Goal: Task Accomplishment & Management: Complete application form

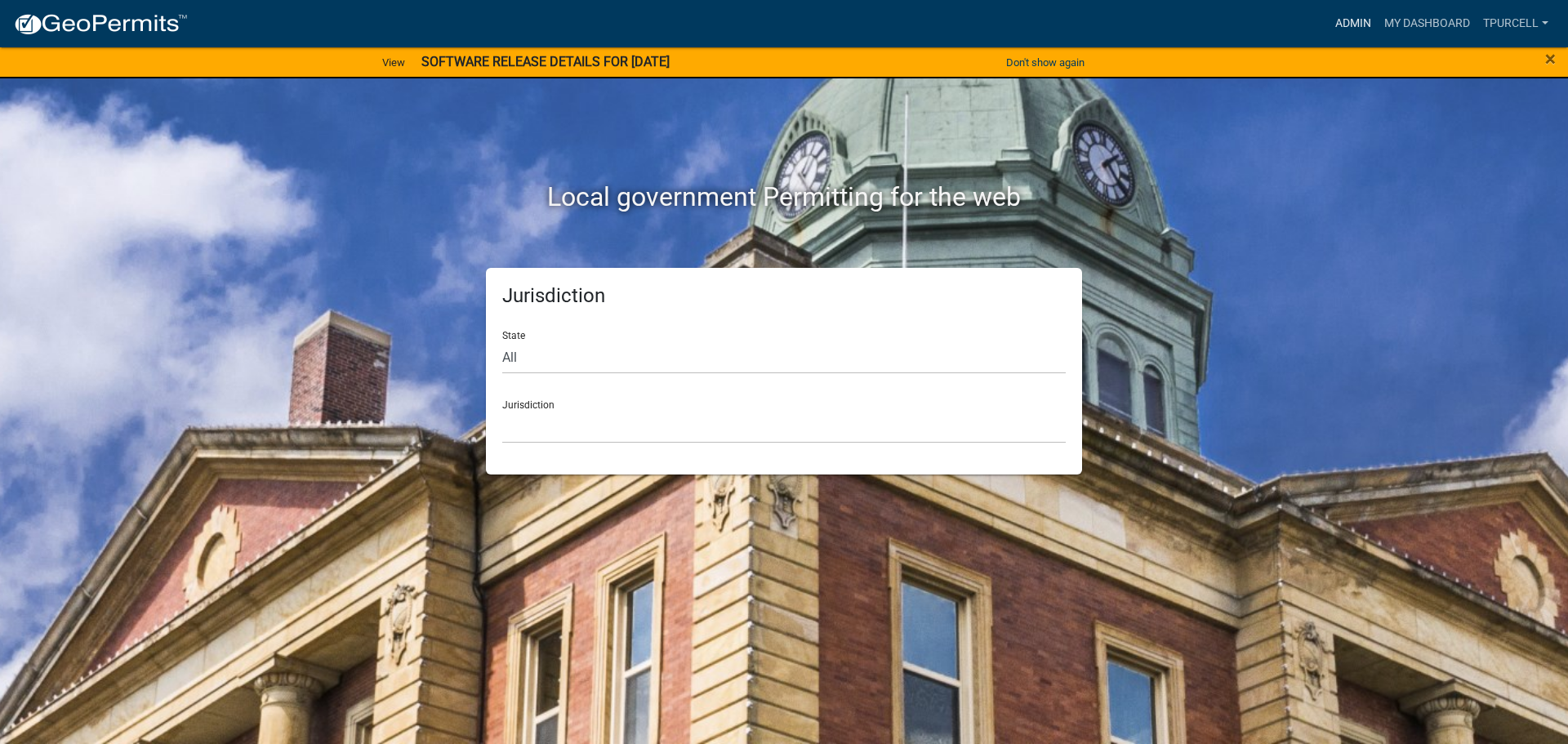
click at [1361, 25] on link "Admin" at bounding box center [1353, 24] width 49 height 31
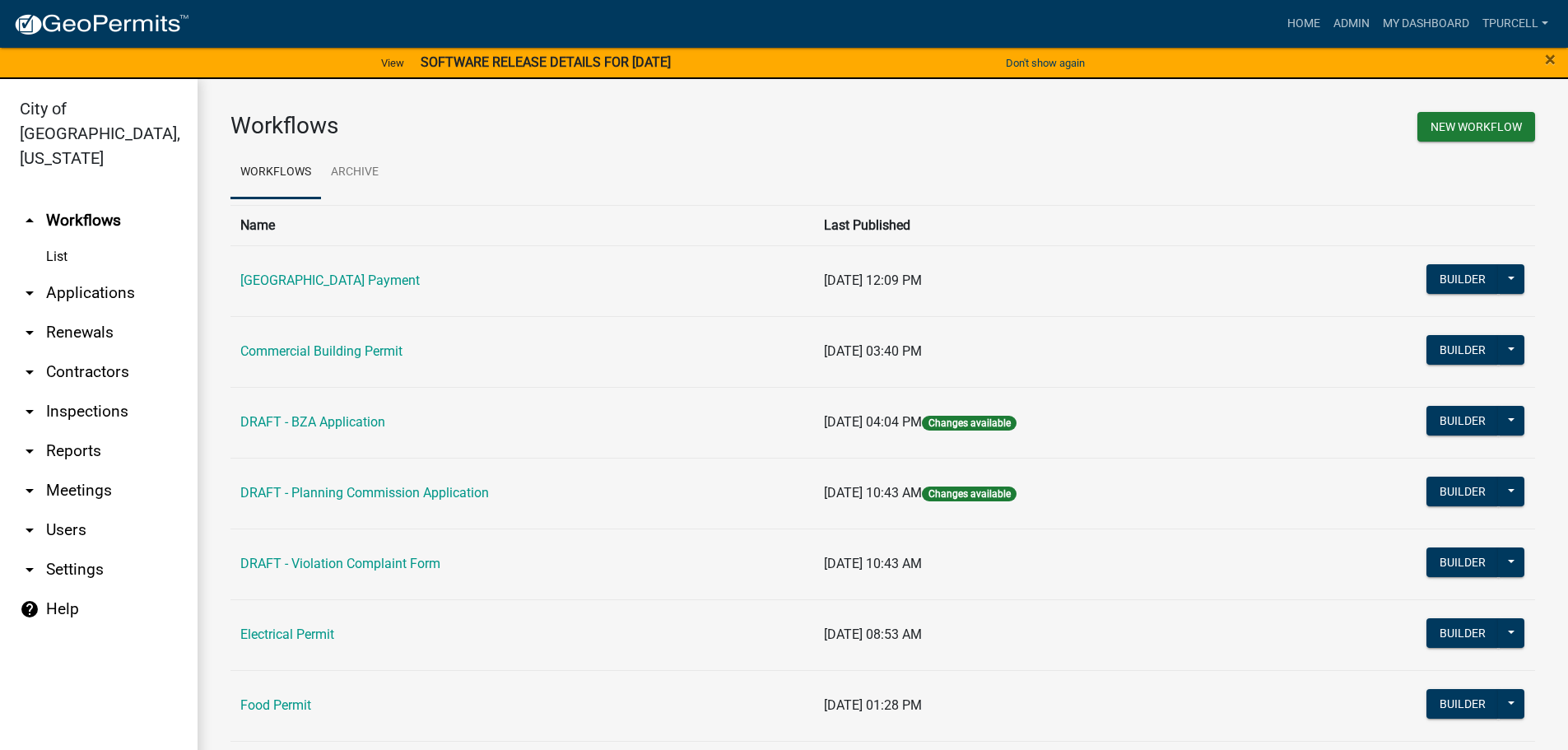
click at [118, 276] on link "arrow_drop_down Applications" at bounding box center [98, 294] width 198 height 40
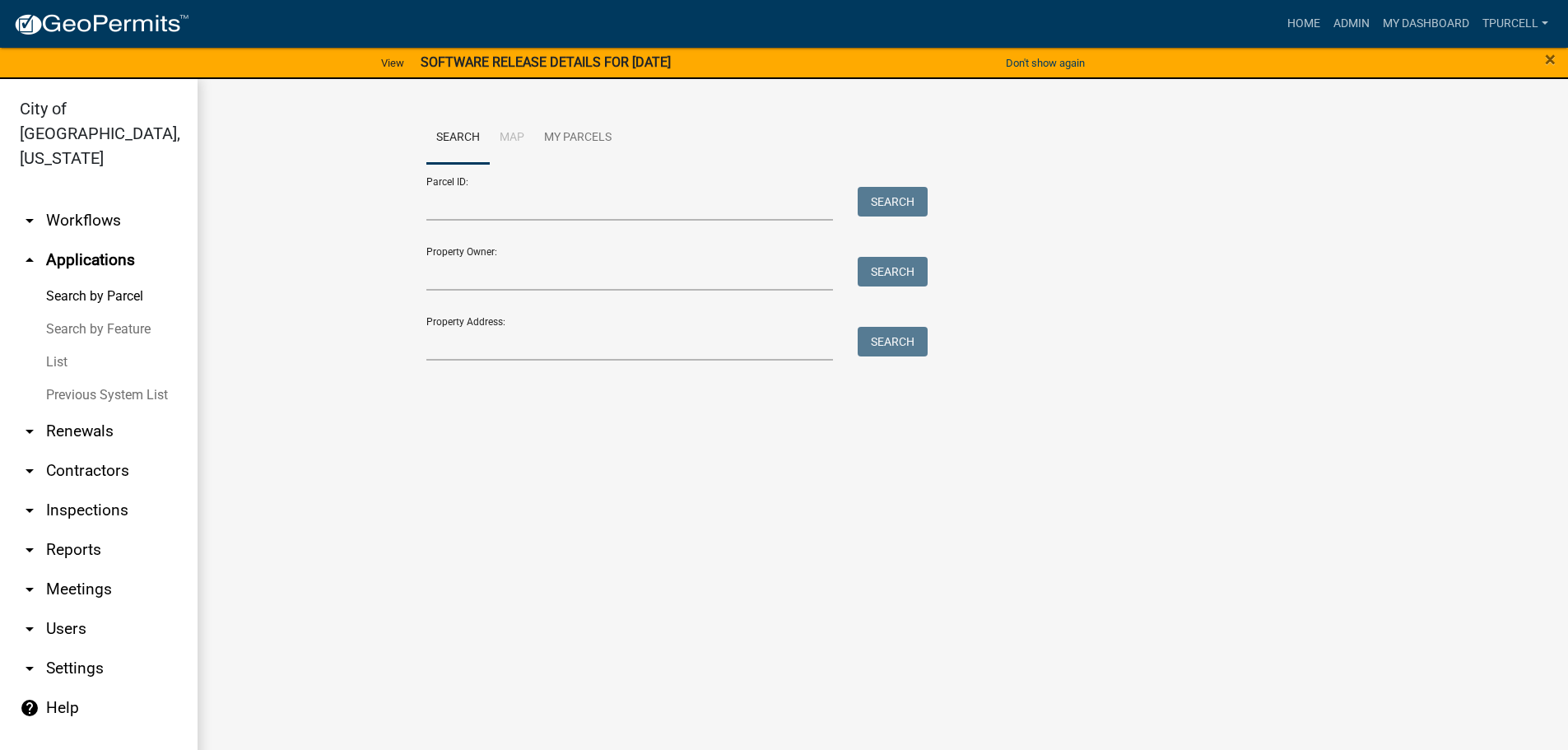
click at [58, 346] on link "List" at bounding box center [98, 362] width 198 height 33
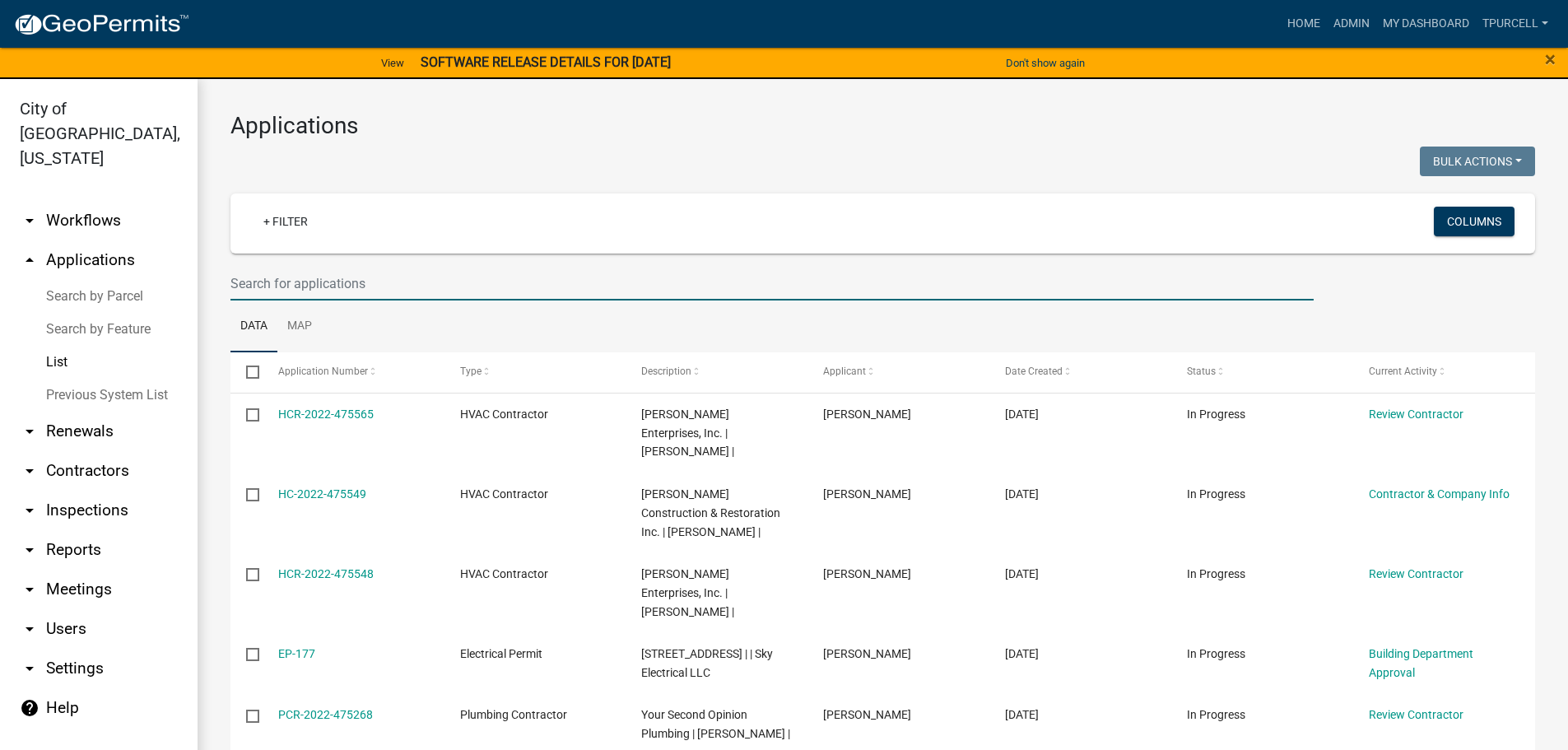
click at [344, 284] on input "text" at bounding box center [772, 284] width 1083 height 34
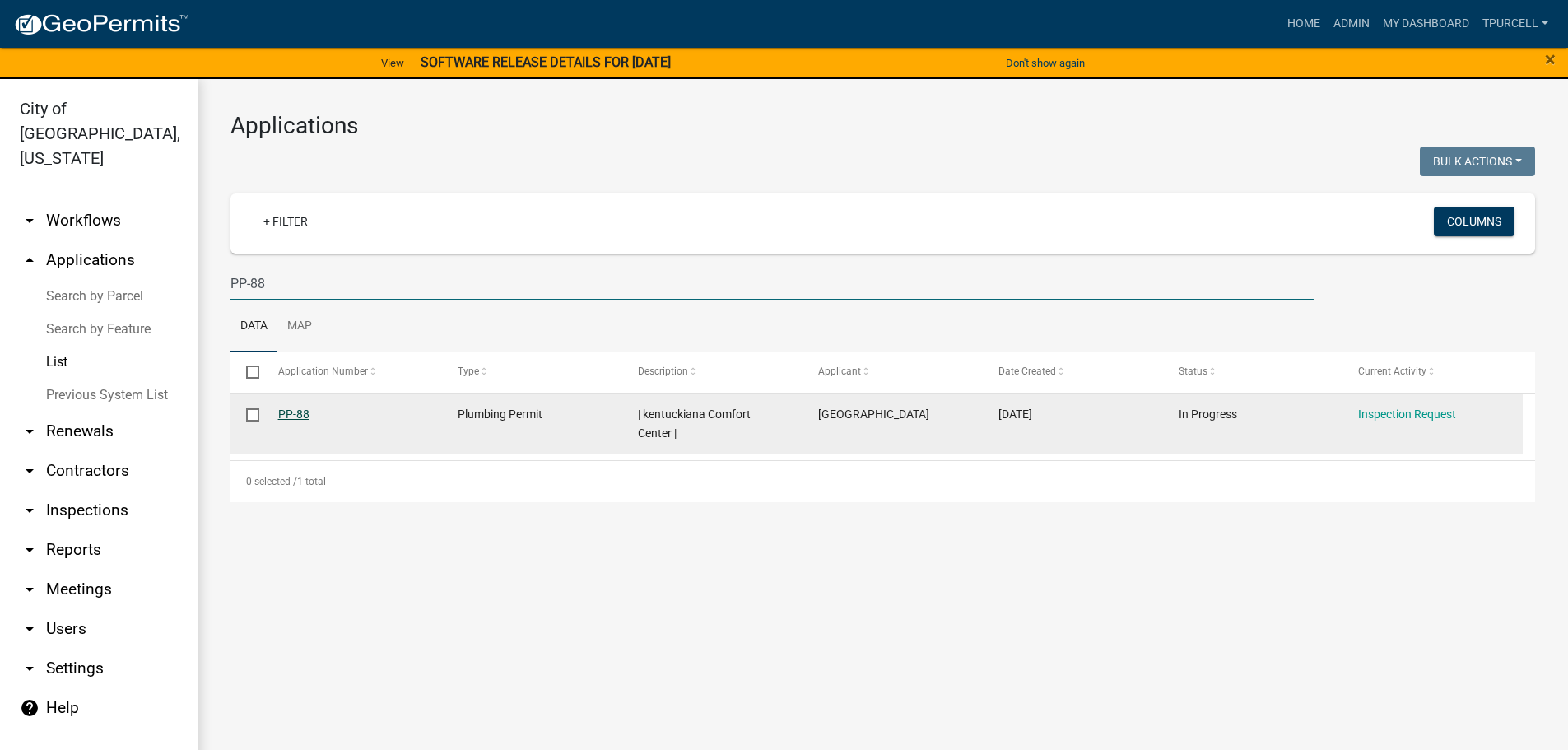
type input "PP-88"
click at [296, 415] on link "PP-88" at bounding box center [294, 414] width 31 height 13
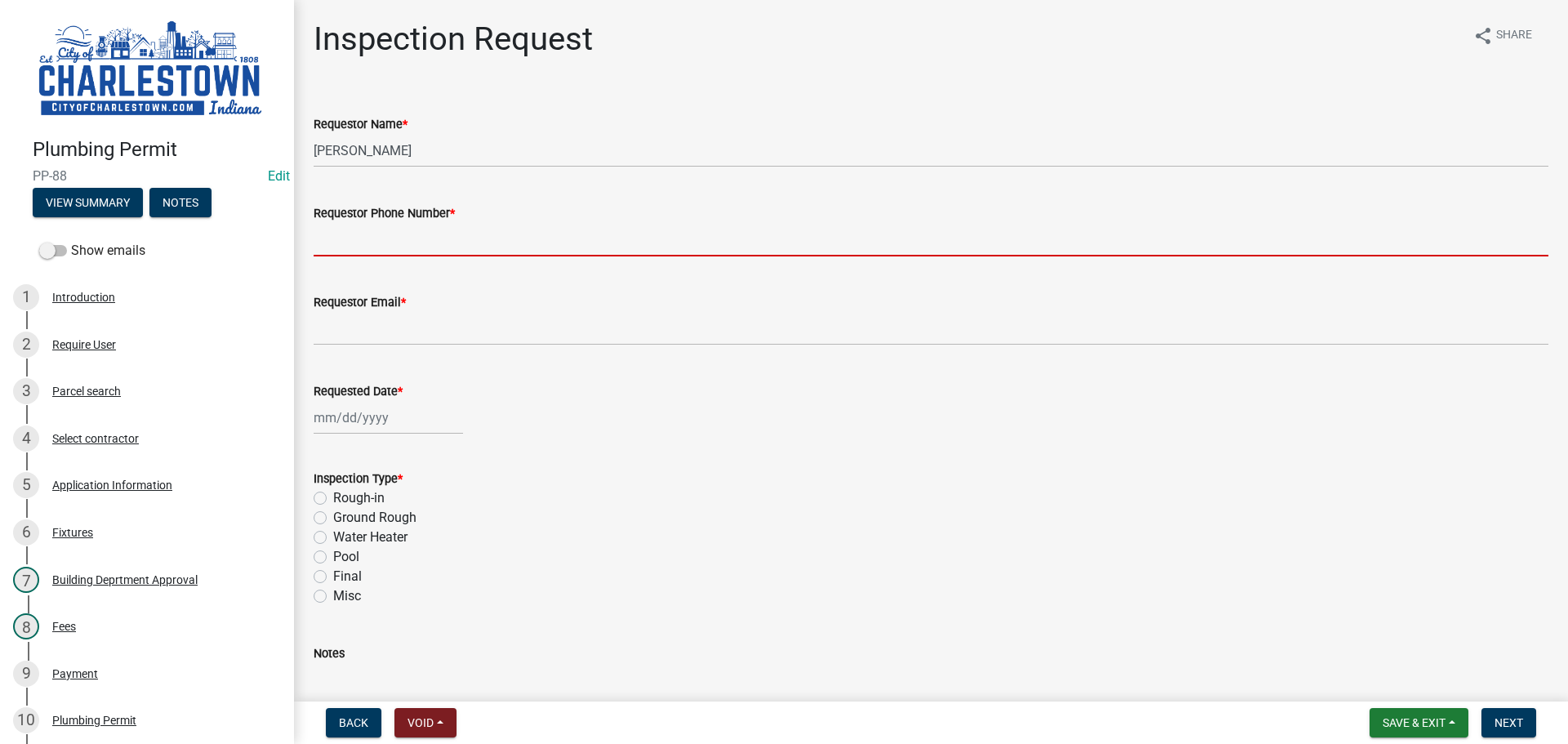
click at [440, 235] on input "Requestor Phone Number *" at bounding box center [931, 240] width 1235 height 34
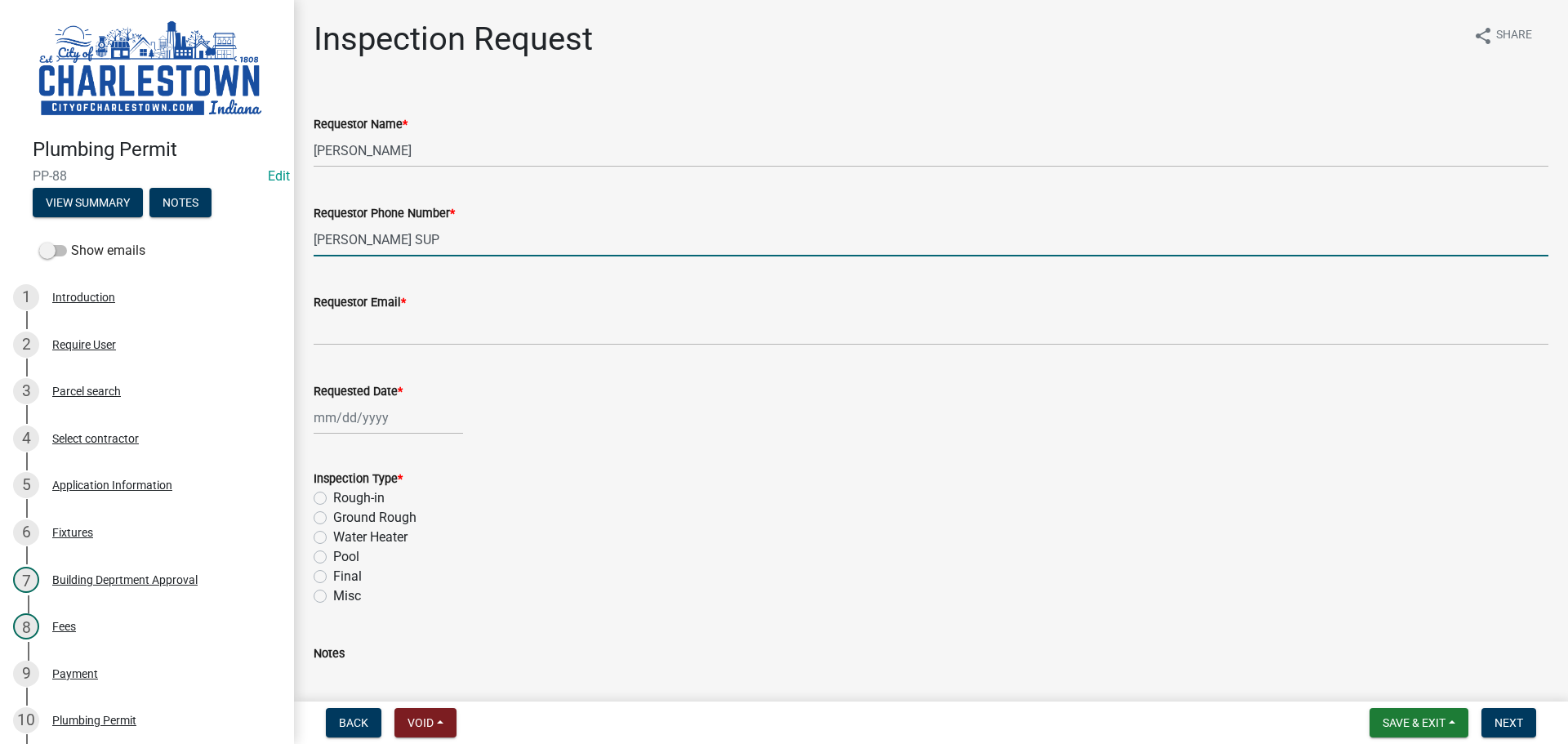
type input "[PERSON_NAME] SUP"
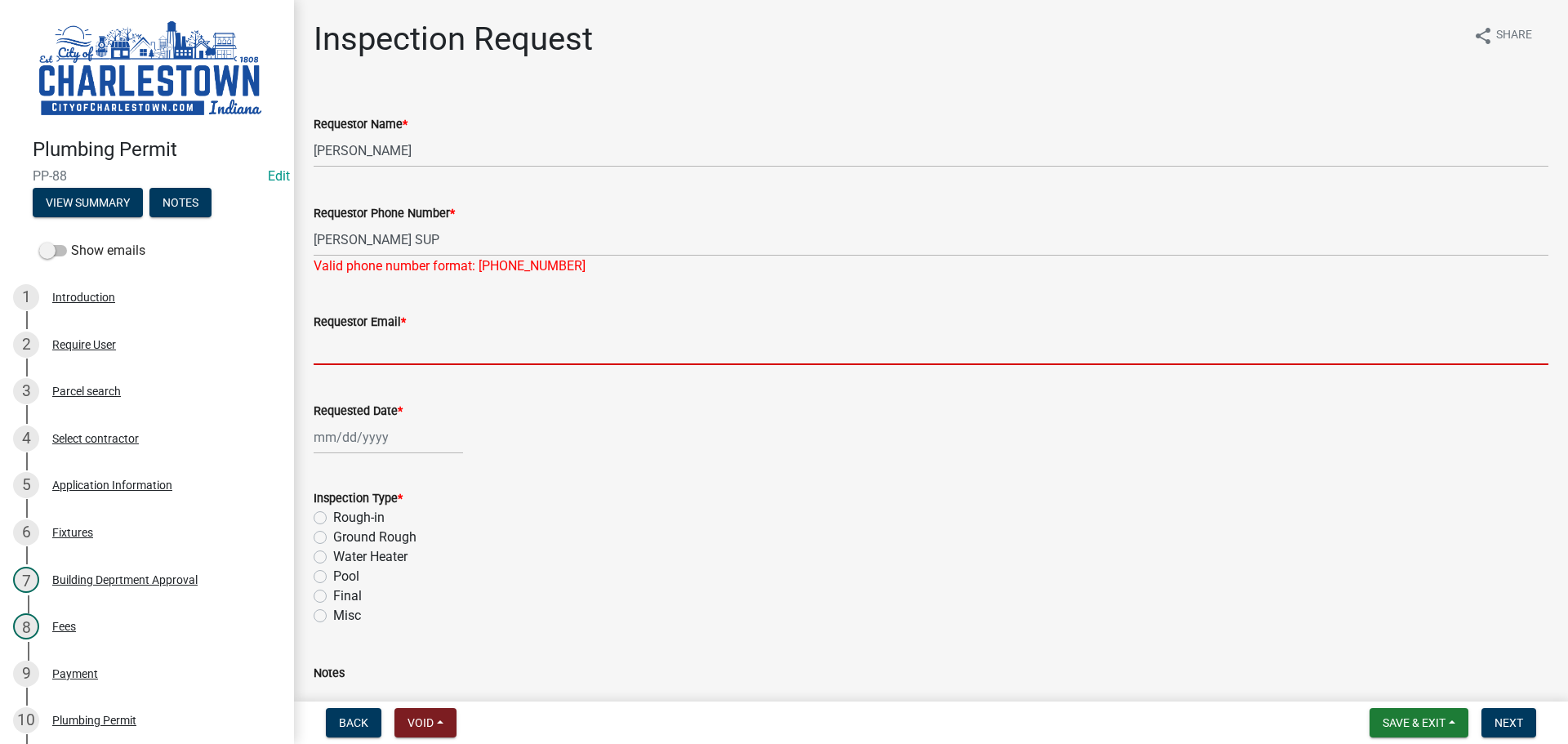
click at [385, 340] on input "Requestor Email *" at bounding box center [931, 348] width 1235 height 34
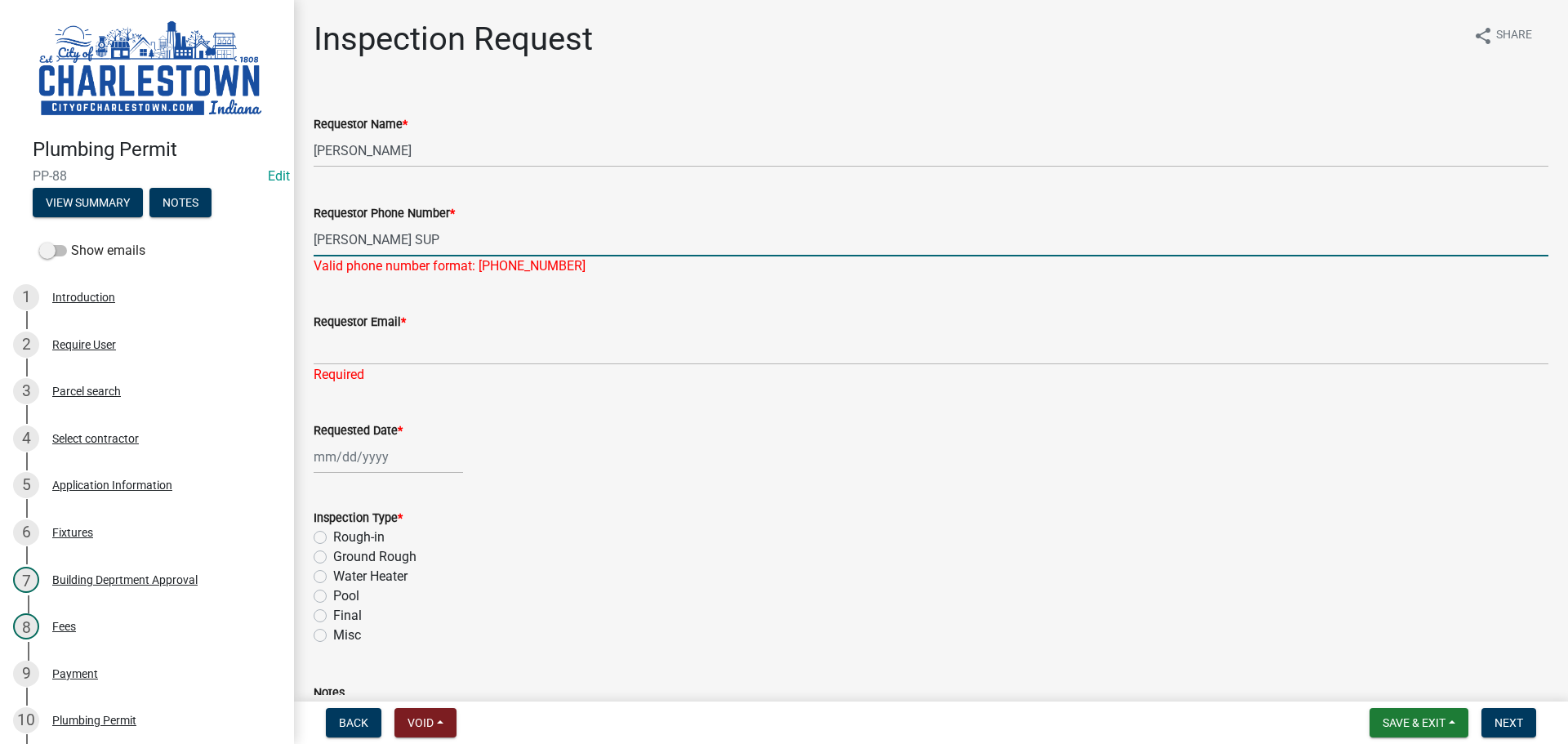
drag, startPoint x: 317, startPoint y: 235, endPoint x: 438, endPoint y: 240, distance: 121.1
click at [438, 240] on input "[PERSON_NAME] SUP" at bounding box center [931, 240] width 1235 height 34
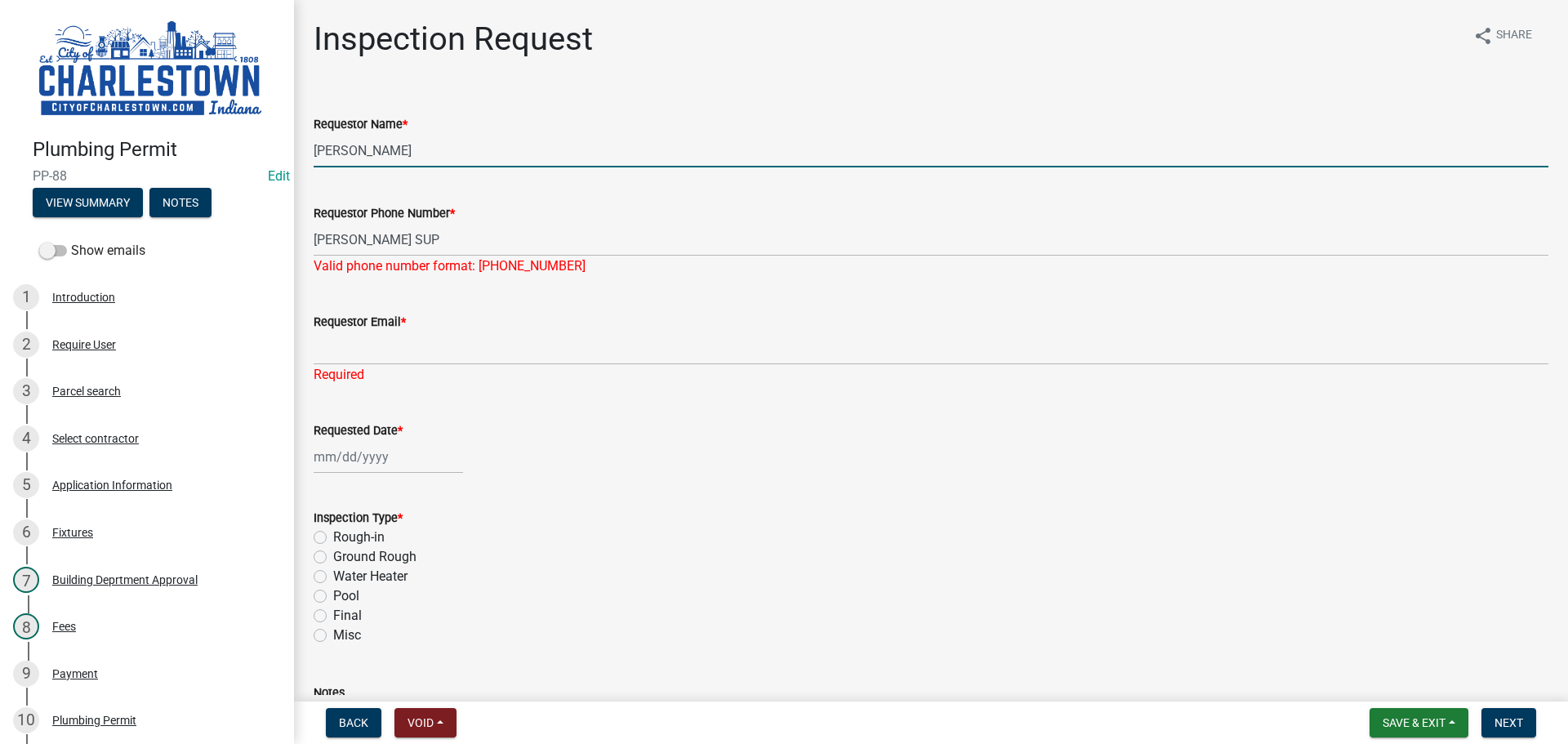
drag, startPoint x: 468, startPoint y: 145, endPoint x: 419, endPoint y: 144, distance: 49.0
click at [419, 144] on input "[PERSON_NAME]" at bounding box center [931, 150] width 1235 height 34
paste input "[PERSON_NAME] SUP"
click at [423, 147] on input "[PERSON_NAME] [PERSON_NAME] SUP" at bounding box center [931, 150] width 1235 height 34
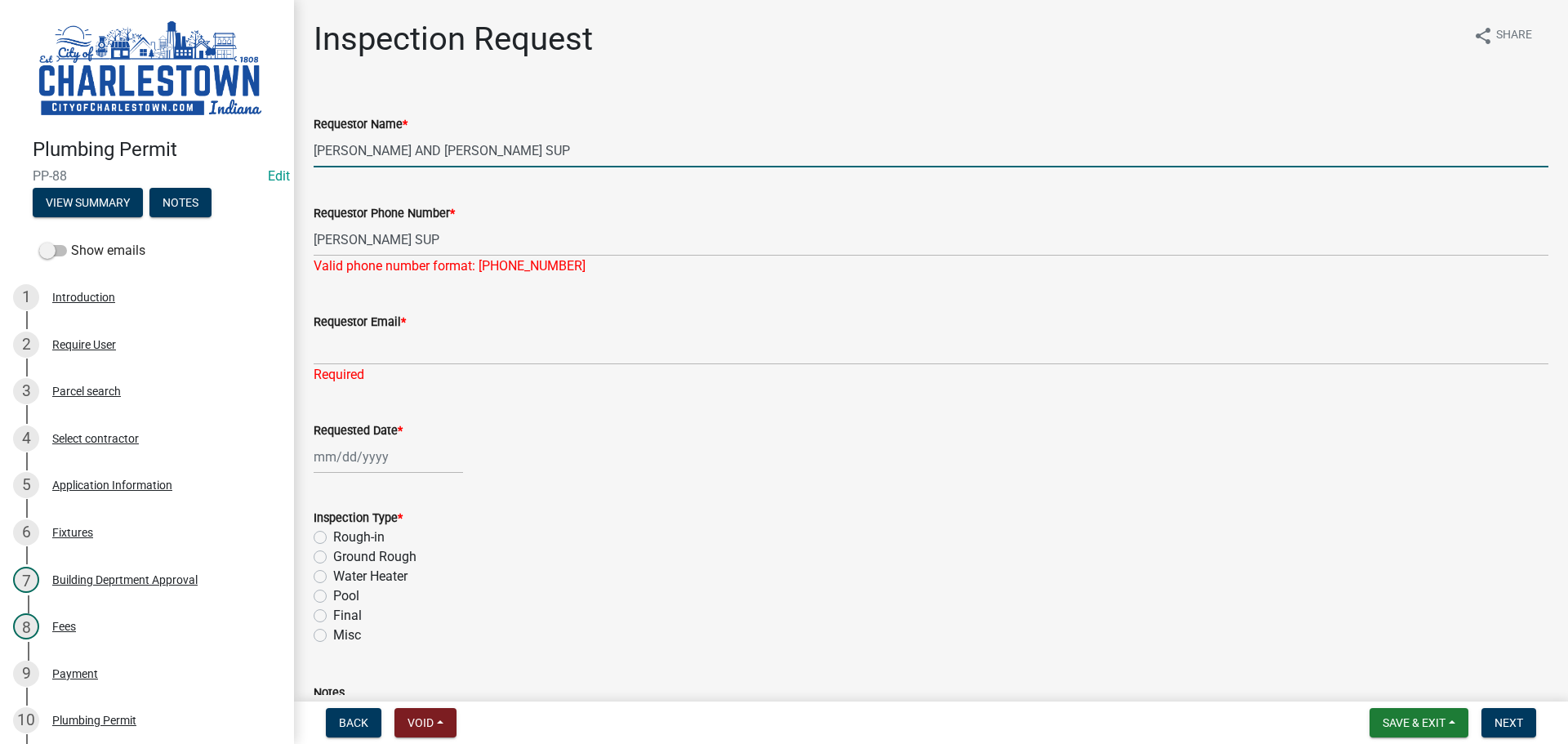
click at [411, 148] on input "[PERSON_NAME] AND [PERSON_NAME] SUP" at bounding box center [931, 150] width 1235 height 34
type input "[PERSON_NAME] [PERSON_NAME] SUP"
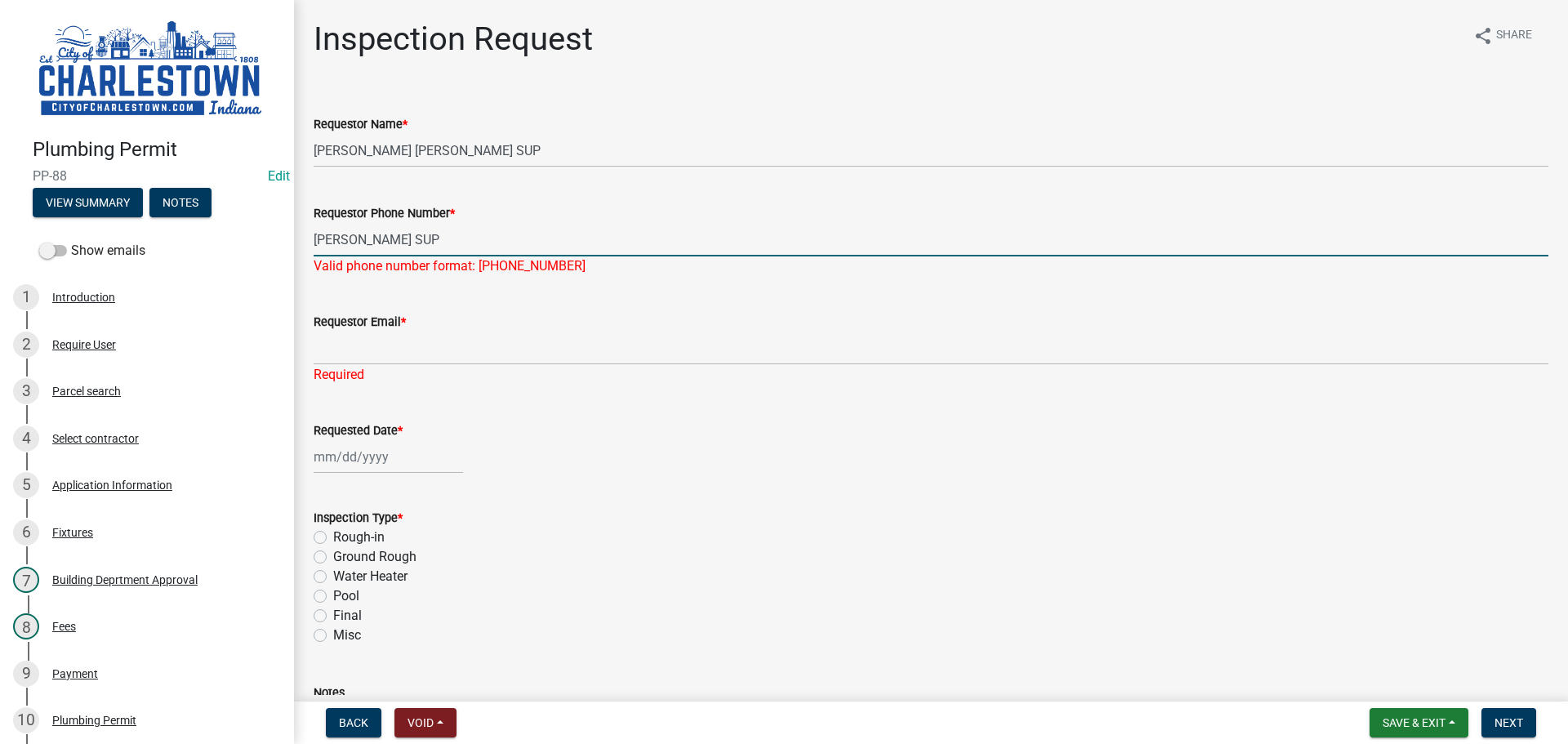
click at [426, 247] on input "[PERSON_NAME] SUP" at bounding box center [931, 240] width 1235 height 34
type input "L"
type input "[PHONE_NUMBER]"
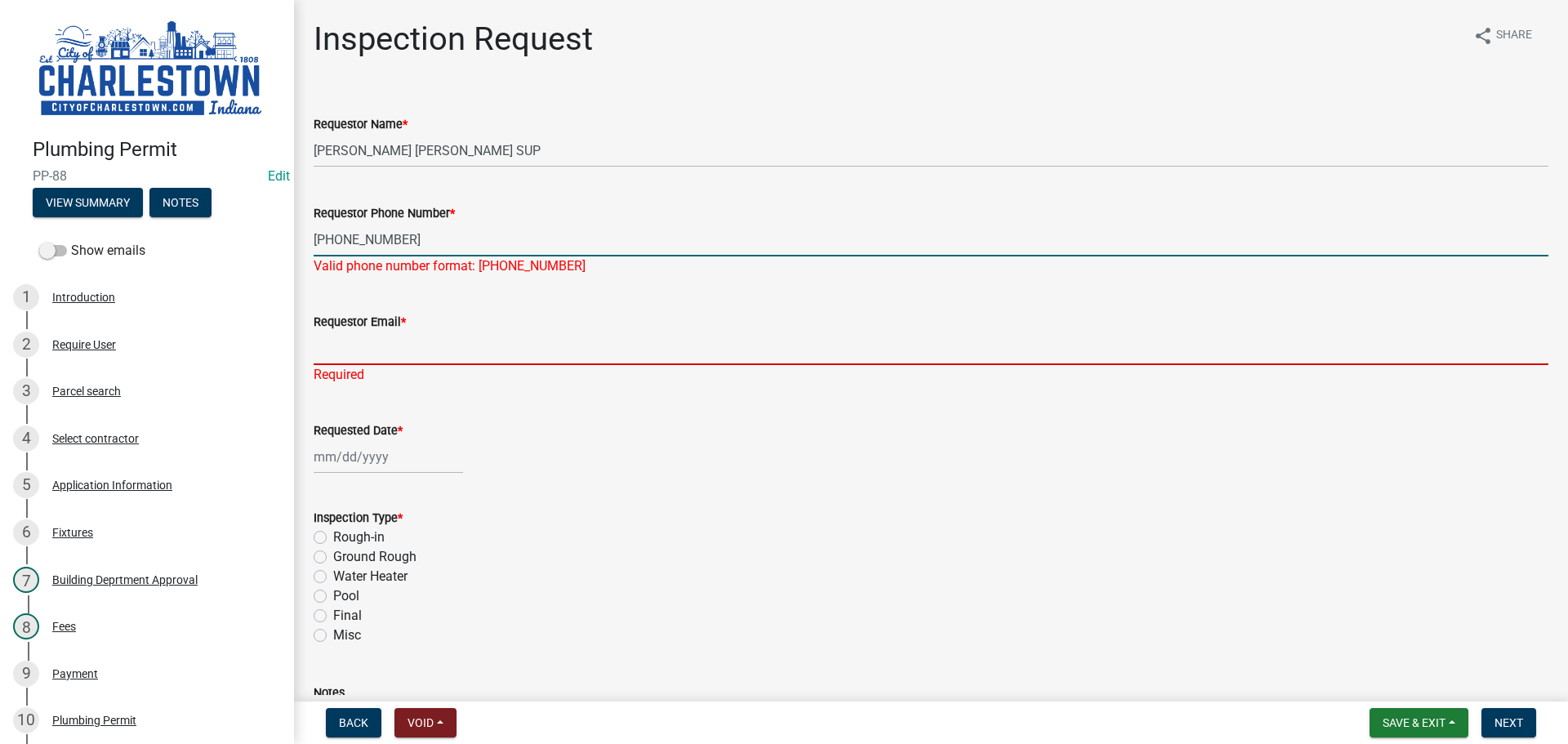
click at [362, 358] on div "Requestor Email * Required" at bounding box center [931, 336] width 1235 height 95
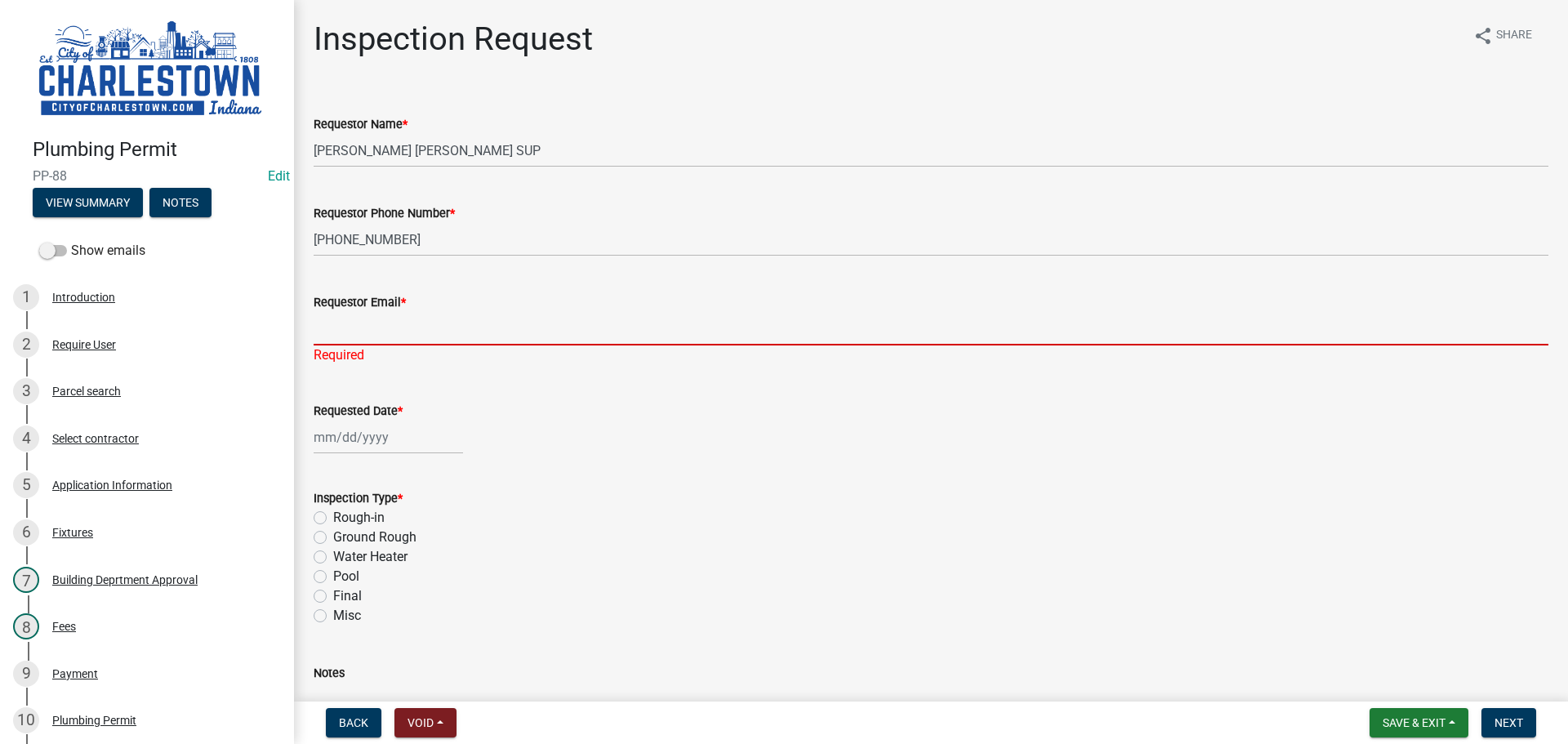
type input "[EMAIL_ADDRESS][DOMAIN_NAME]"
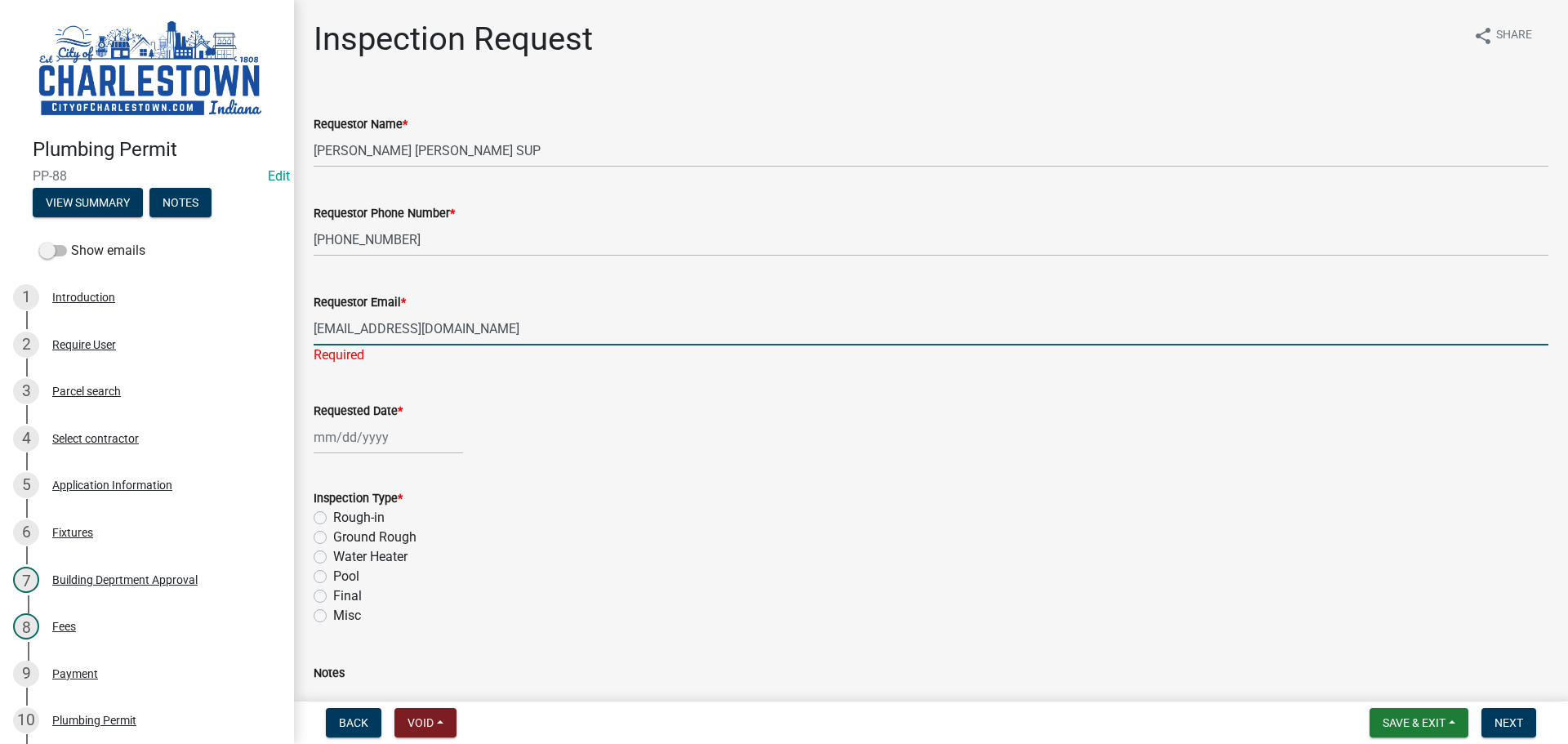
select select "9"
select select "2025"
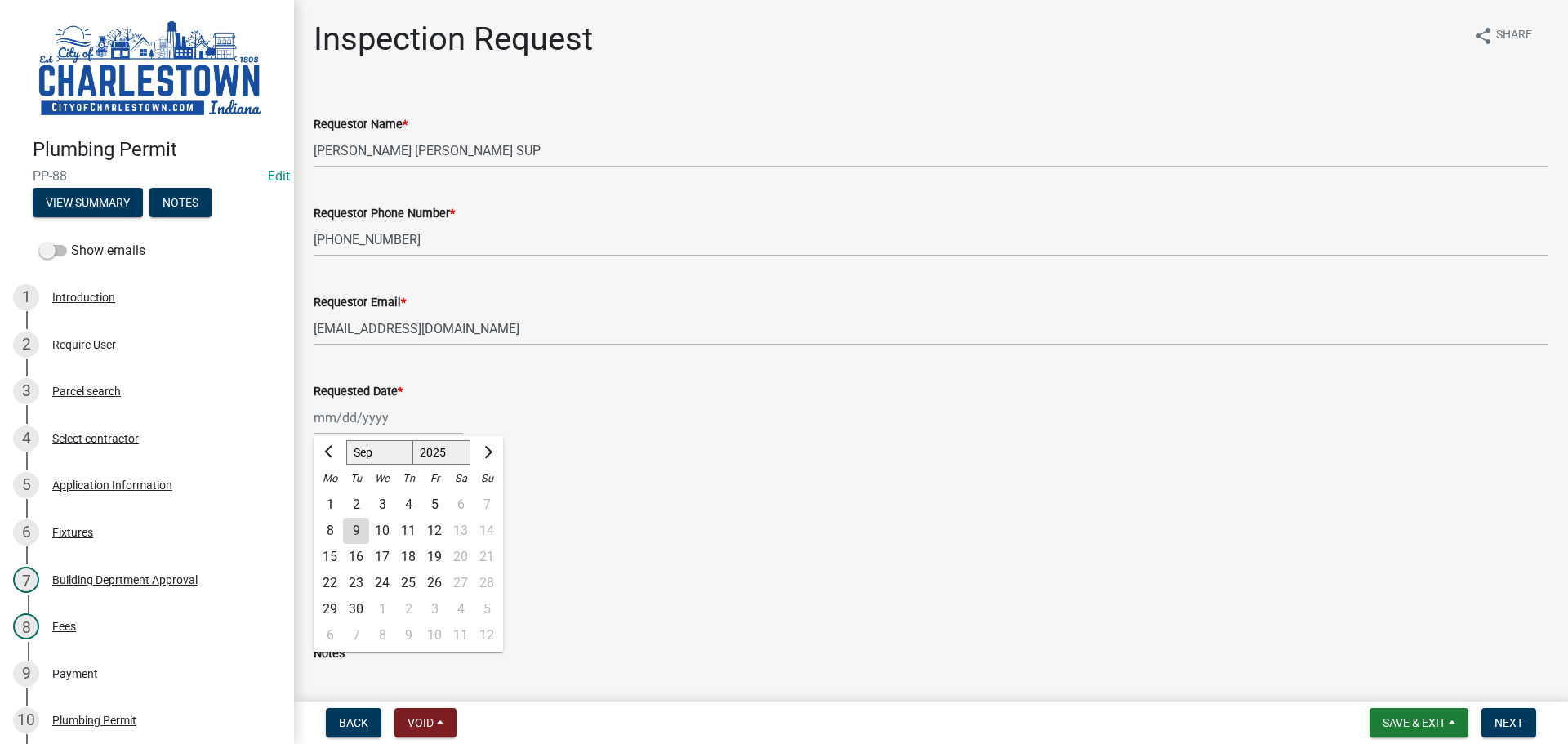
click at [400, 435] on div "[PERSON_NAME] Feb Mar Apr [PERSON_NAME][DATE] Oct Nov [DATE] 1526 1527 1528 152…" at bounding box center [388, 418] width 149 height 34
click at [362, 533] on div "9" at bounding box center [356, 531] width 26 height 26
type input "[DATE]"
click at [333, 518] on label "Ground Rough" at bounding box center [375, 518] width 84 height 20
click at [333, 518] on input "Ground Rough" at bounding box center [338, 513] width 11 height 11
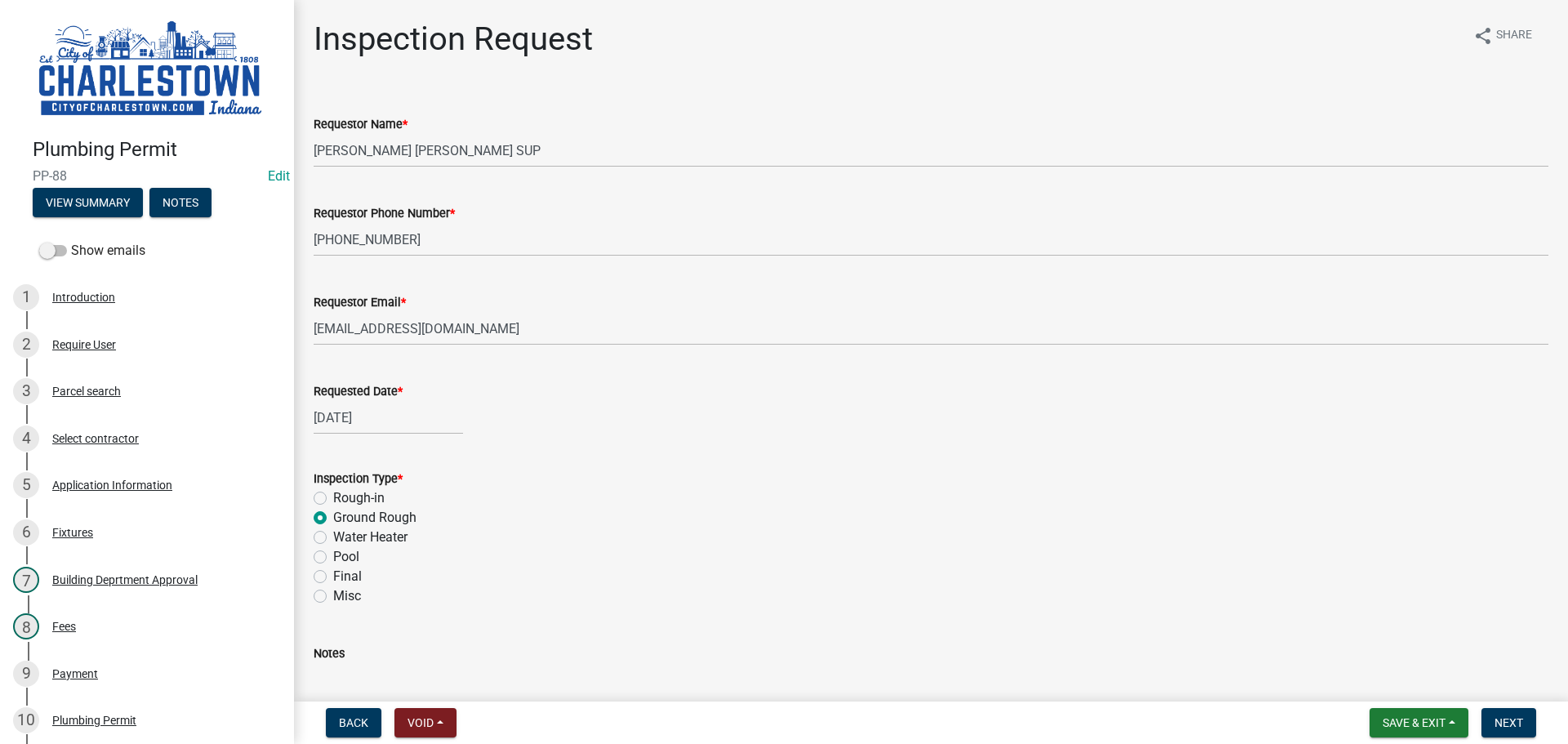
radio input "true"
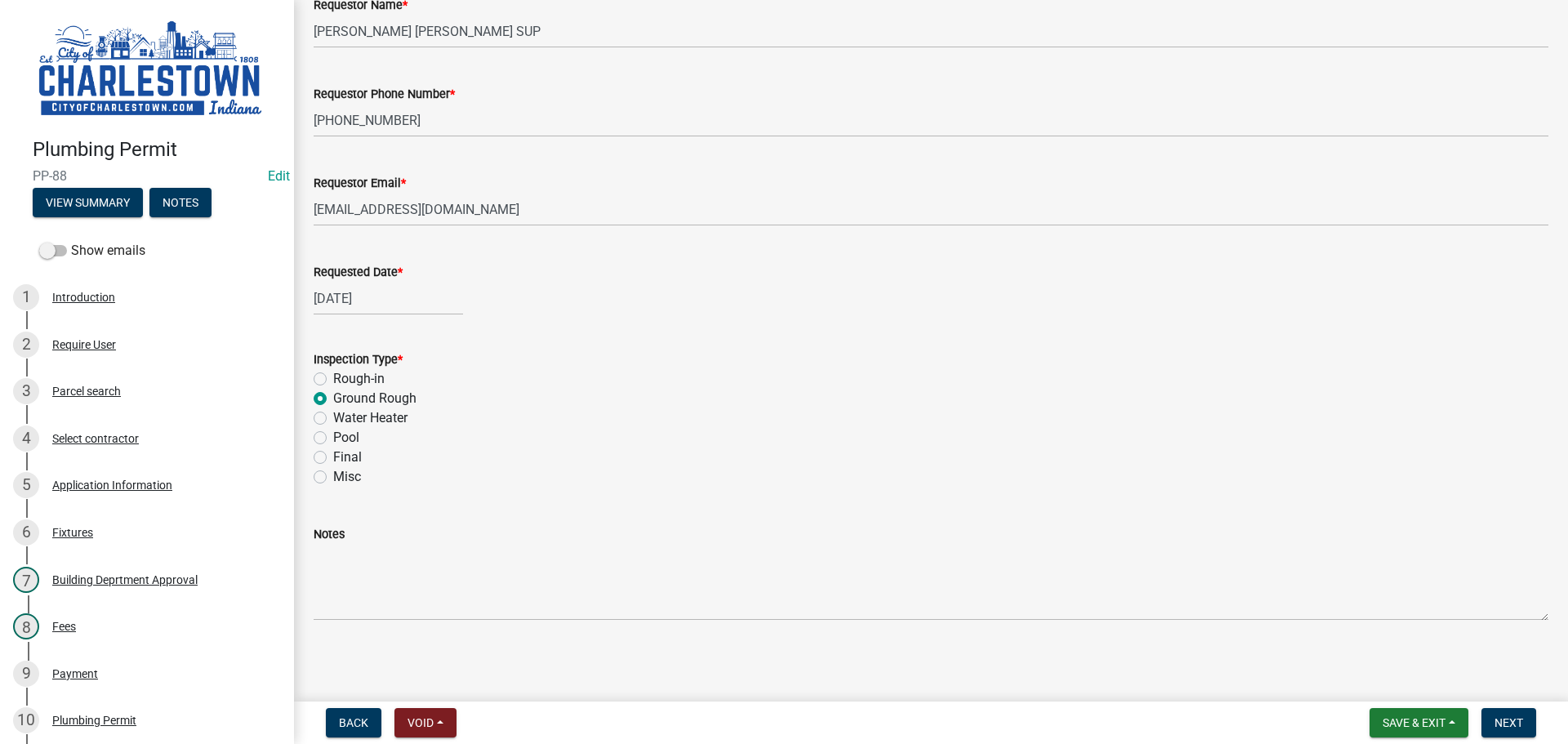
scroll to position [121, 0]
click at [1518, 721] on span "Next" at bounding box center [1508, 723] width 29 height 13
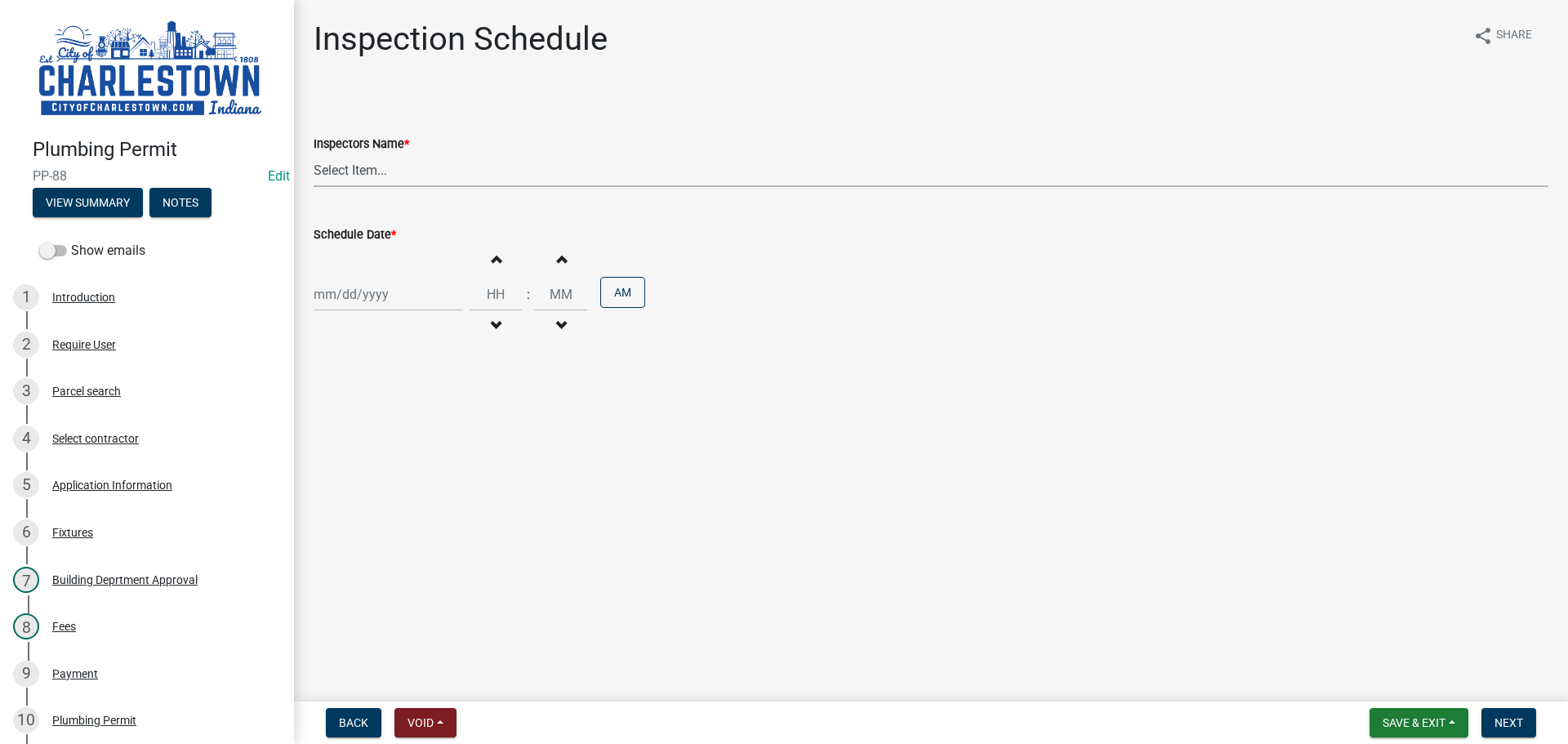
click at [358, 167] on select "Select Item... [PERSON_NAME] ([PERSON_NAME]) [PERSON_NAME] ([PERSON_NAME]) [PER…" at bounding box center [931, 170] width 1235 height 34
select select "63e5a778-15f7-4a13-aba2-a6e5541a0fb3"
click at [313, 153] on select "Select Item... [PERSON_NAME] ([PERSON_NAME]) [PERSON_NAME] ([PERSON_NAME]) [PER…" at bounding box center [931, 170] width 1235 height 34
click at [350, 298] on div at bounding box center [388, 294] width 149 height 34
select select "9"
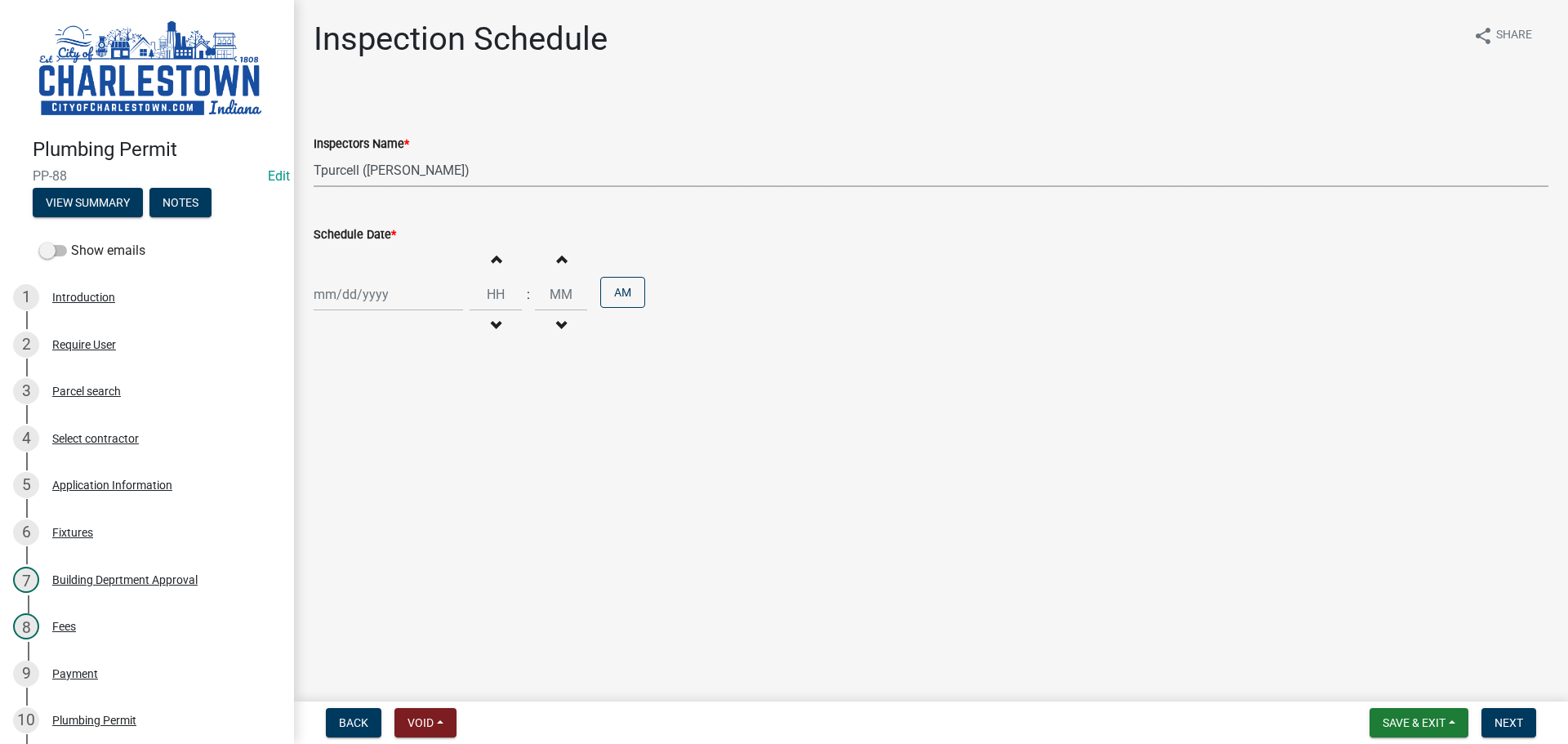
select select "2025"
click at [364, 413] on div "9" at bounding box center [356, 408] width 26 height 26
type input "[DATE]"
click at [111, 199] on button "View Summary" at bounding box center [88, 203] width 110 height 30
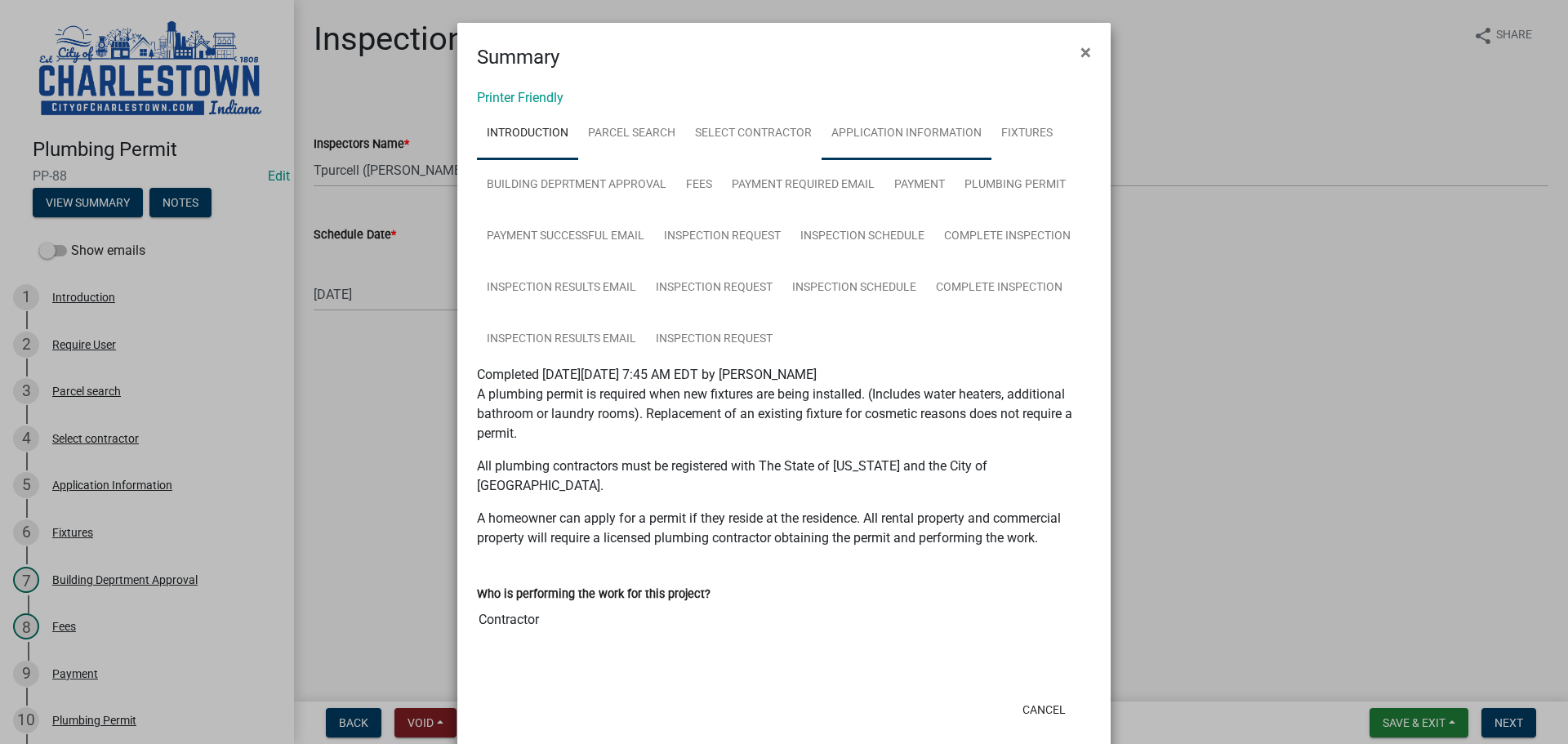
click at [894, 131] on link "Application Information" at bounding box center [906, 134] width 170 height 52
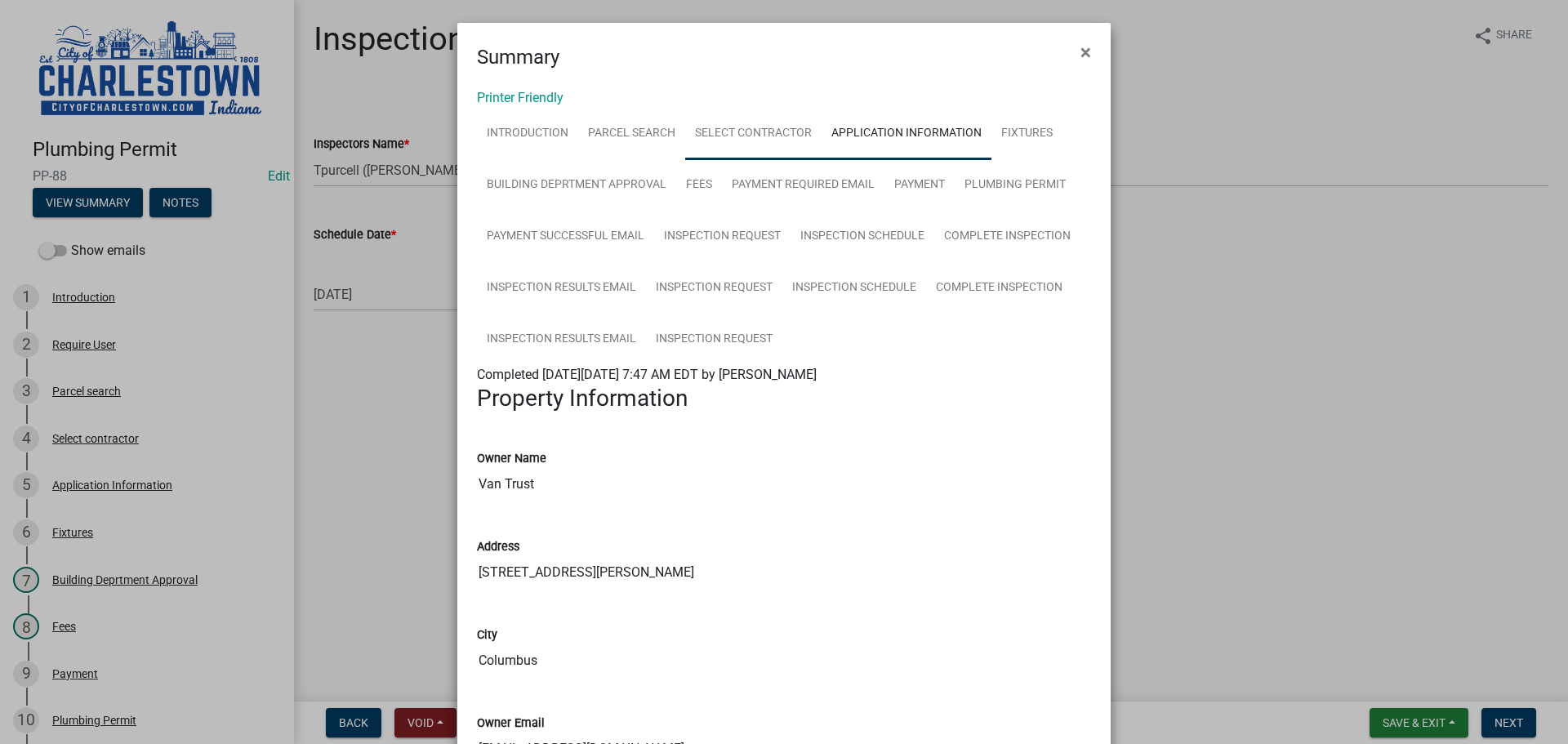
click at [746, 134] on link "Select contractor" at bounding box center [753, 134] width 136 height 52
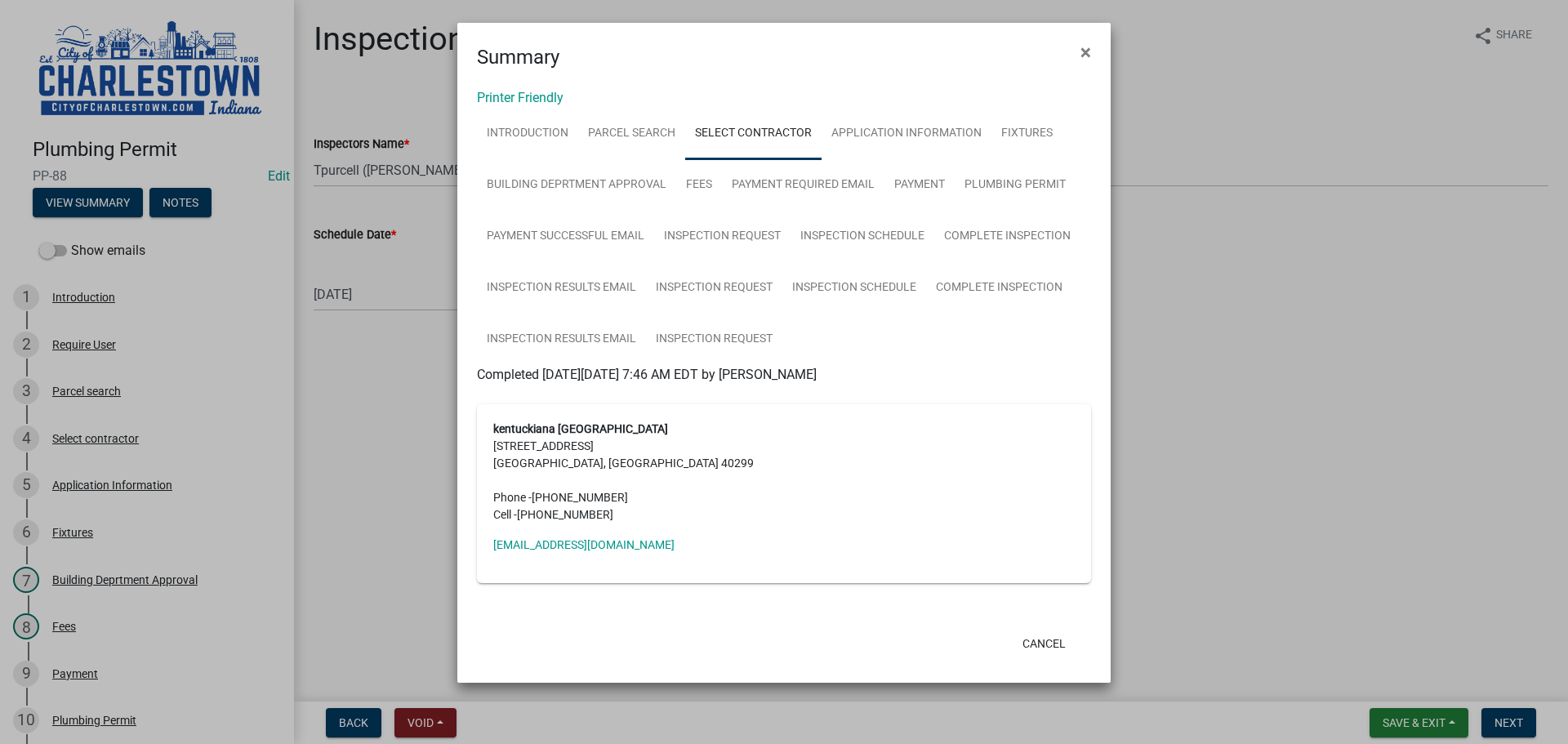
click at [1251, 269] on ngb-modal-window "Summary × Printer Friendly Introduction Parcel search Select contractor Applica…" at bounding box center [784, 372] width 1568 height 744
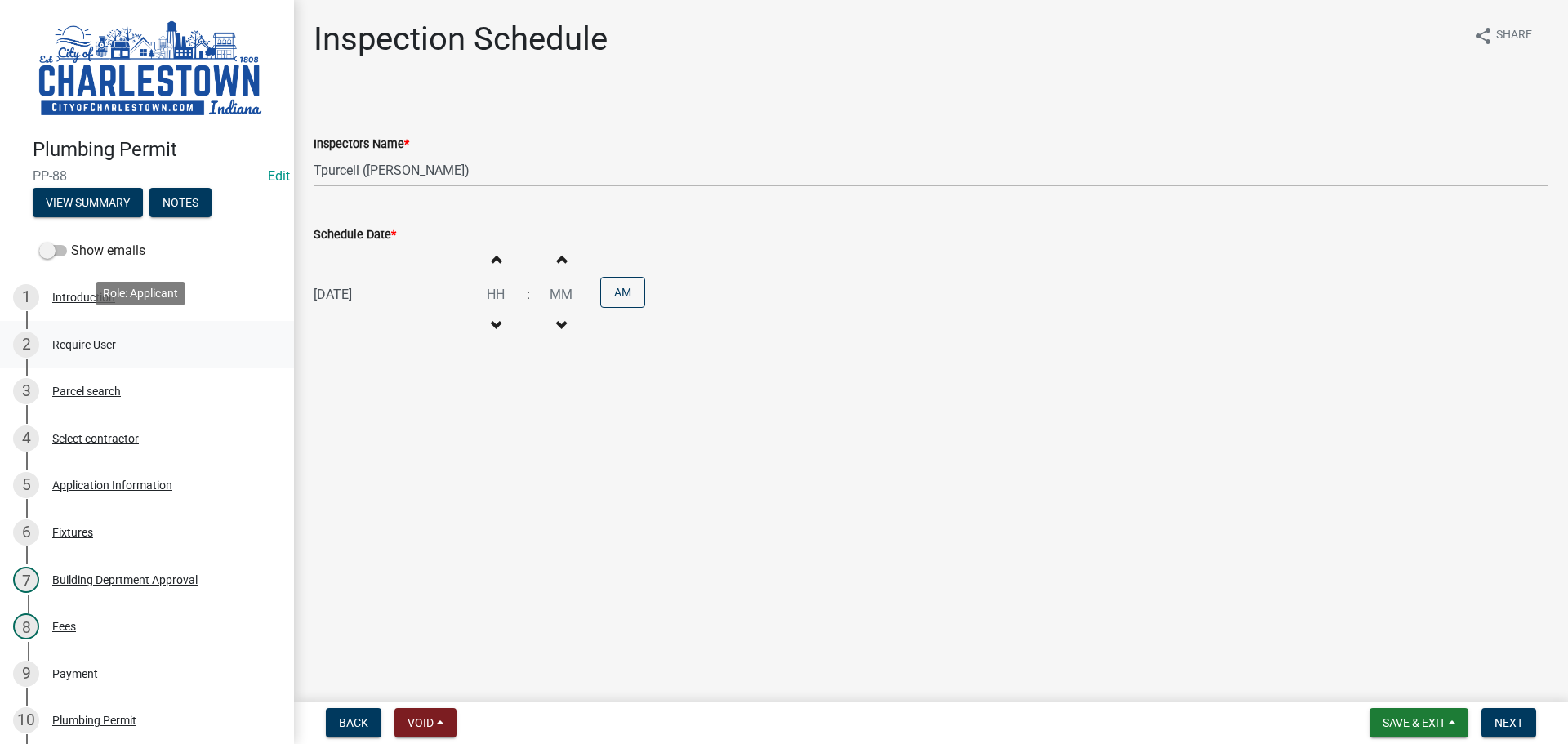
click at [100, 339] on div "Require User" at bounding box center [84, 345] width 64 height 11
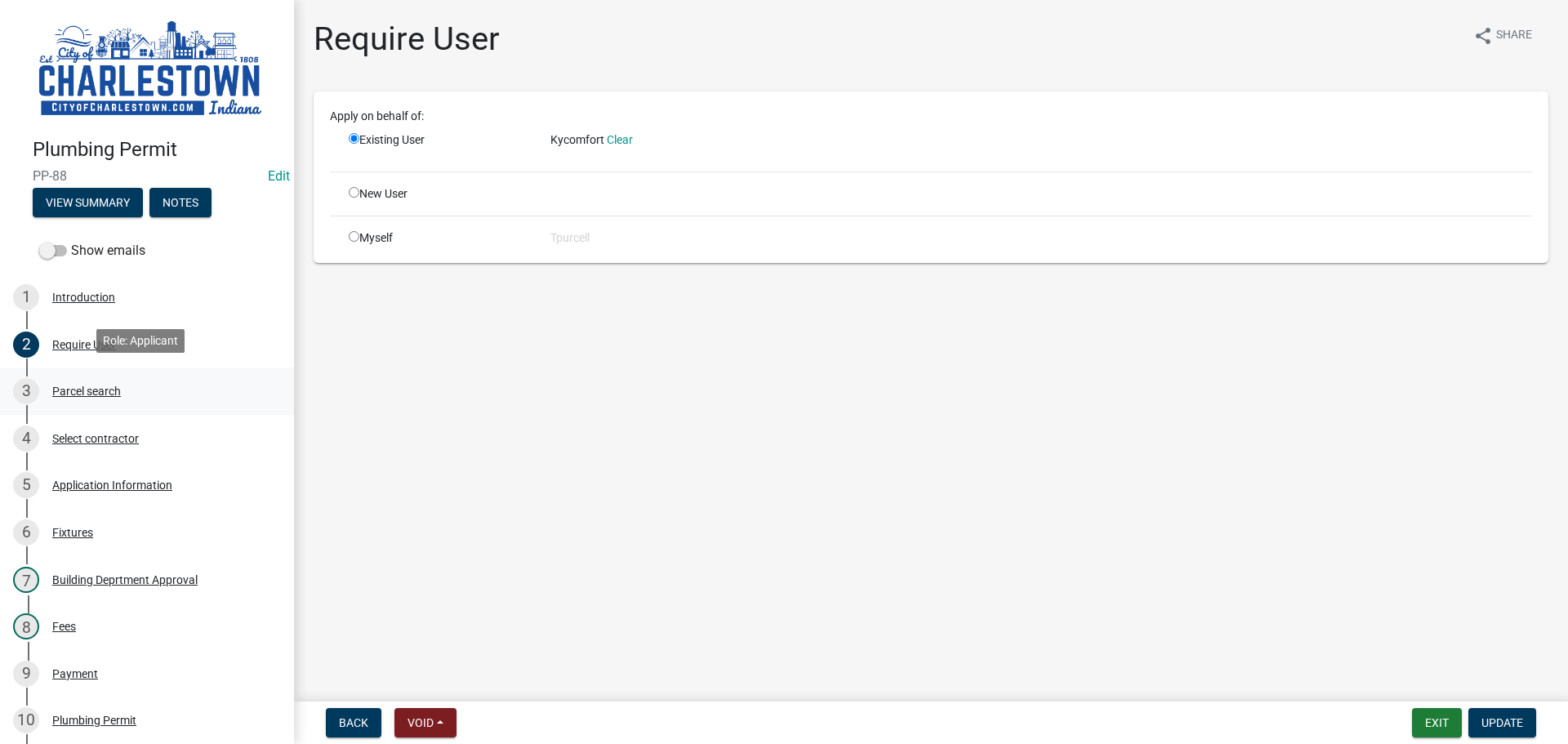
click at [98, 388] on div "Parcel search" at bounding box center [87, 391] width 69 height 11
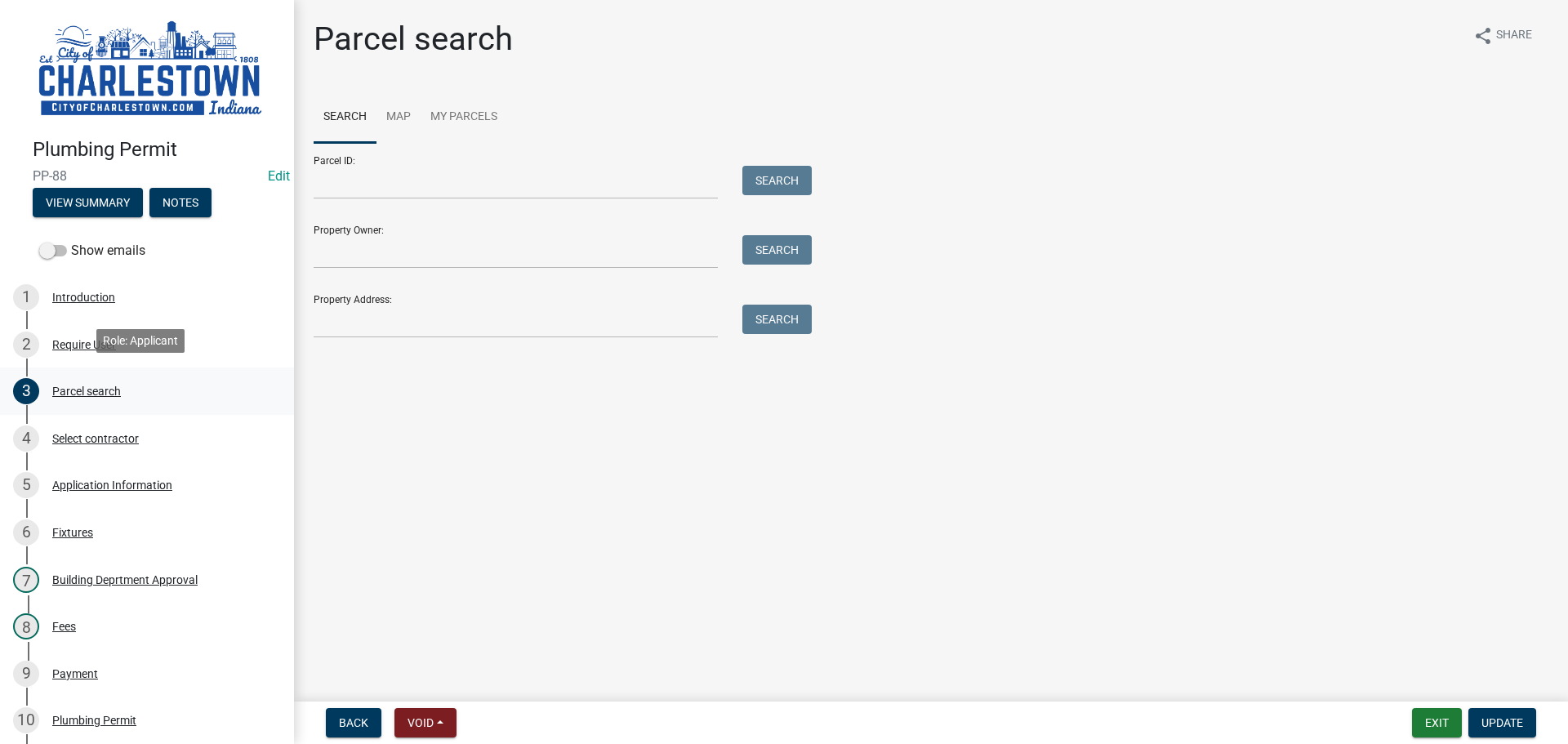
click at [111, 388] on div "Parcel search" at bounding box center [87, 391] width 69 height 11
click at [95, 339] on div "Require User" at bounding box center [84, 345] width 64 height 11
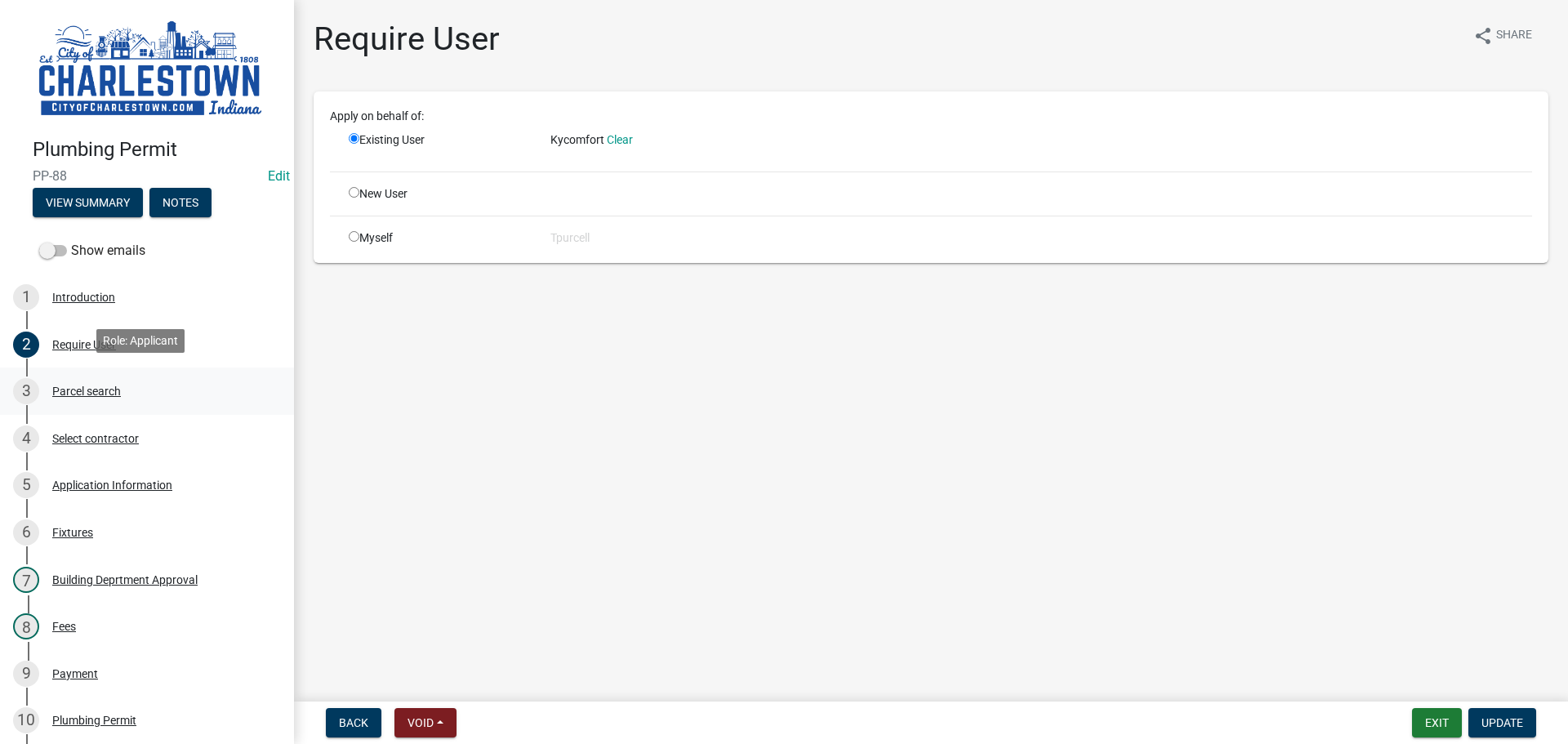
click at [92, 386] on div "Parcel search" at bounding box center [87, 391] width 69 height 11
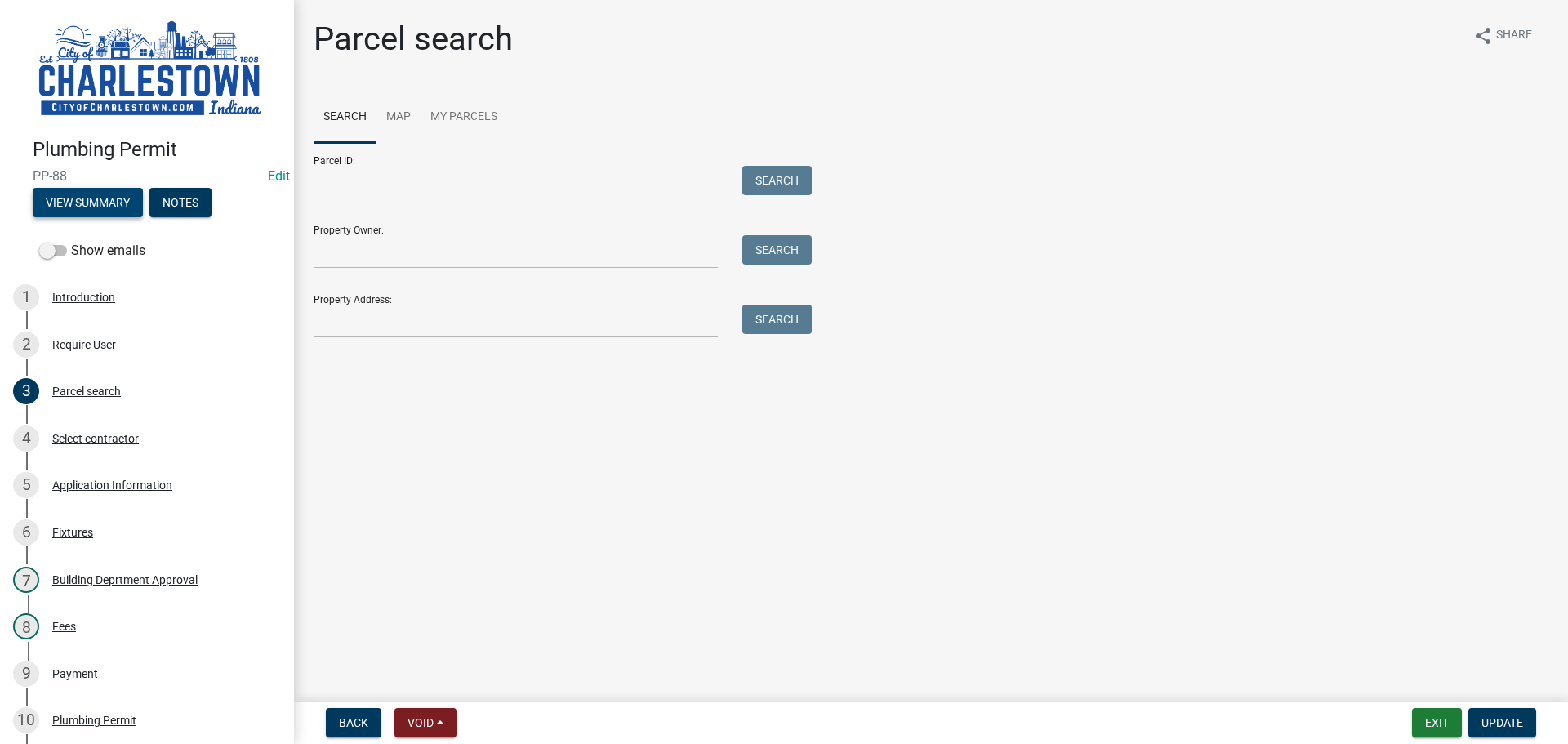
click at [104, 194] on button "View Summary" at bounding box center [88, 203] width 110 height 30
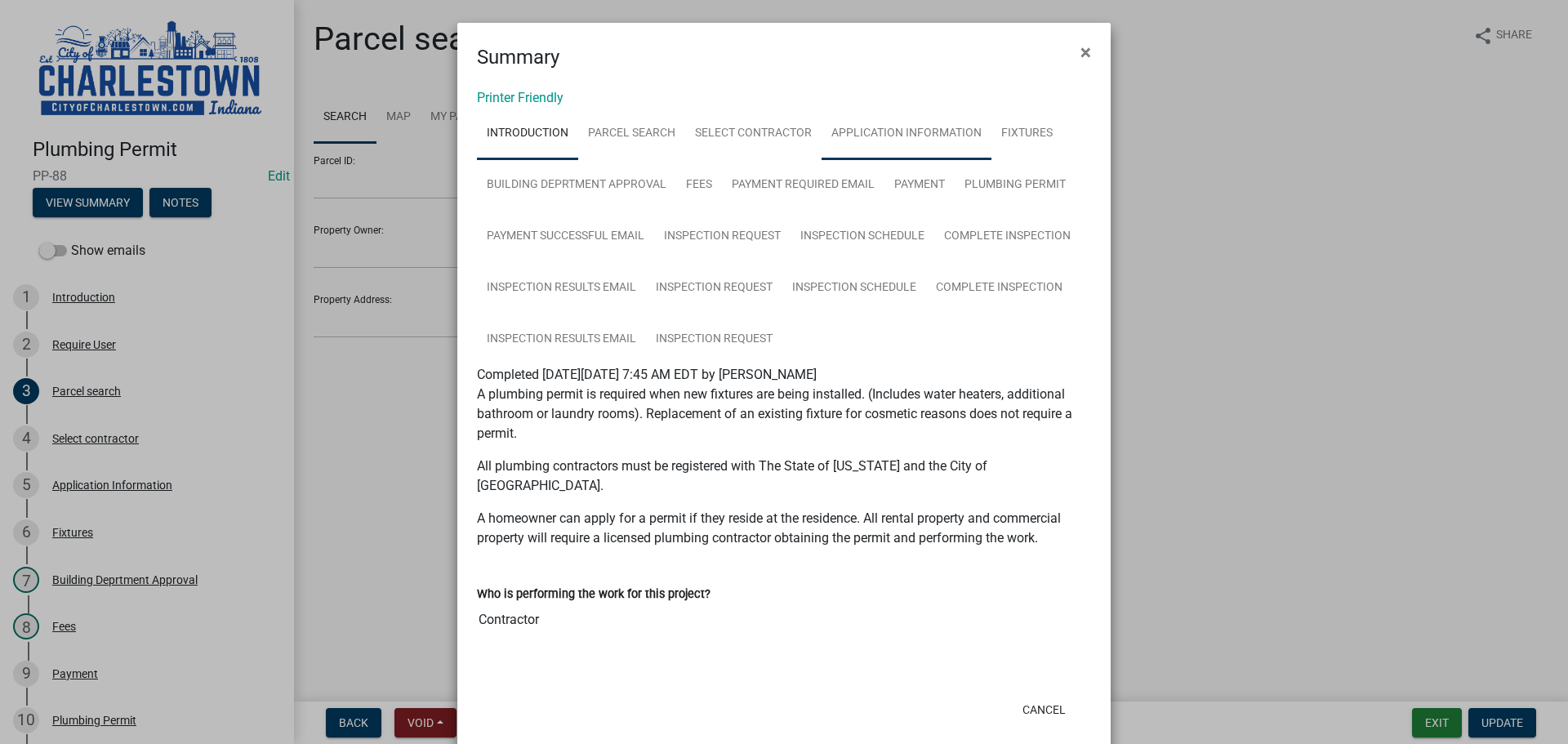
click at [935, 126] on link "Application Information" at bounding box center [906, 134] width 170 height 52
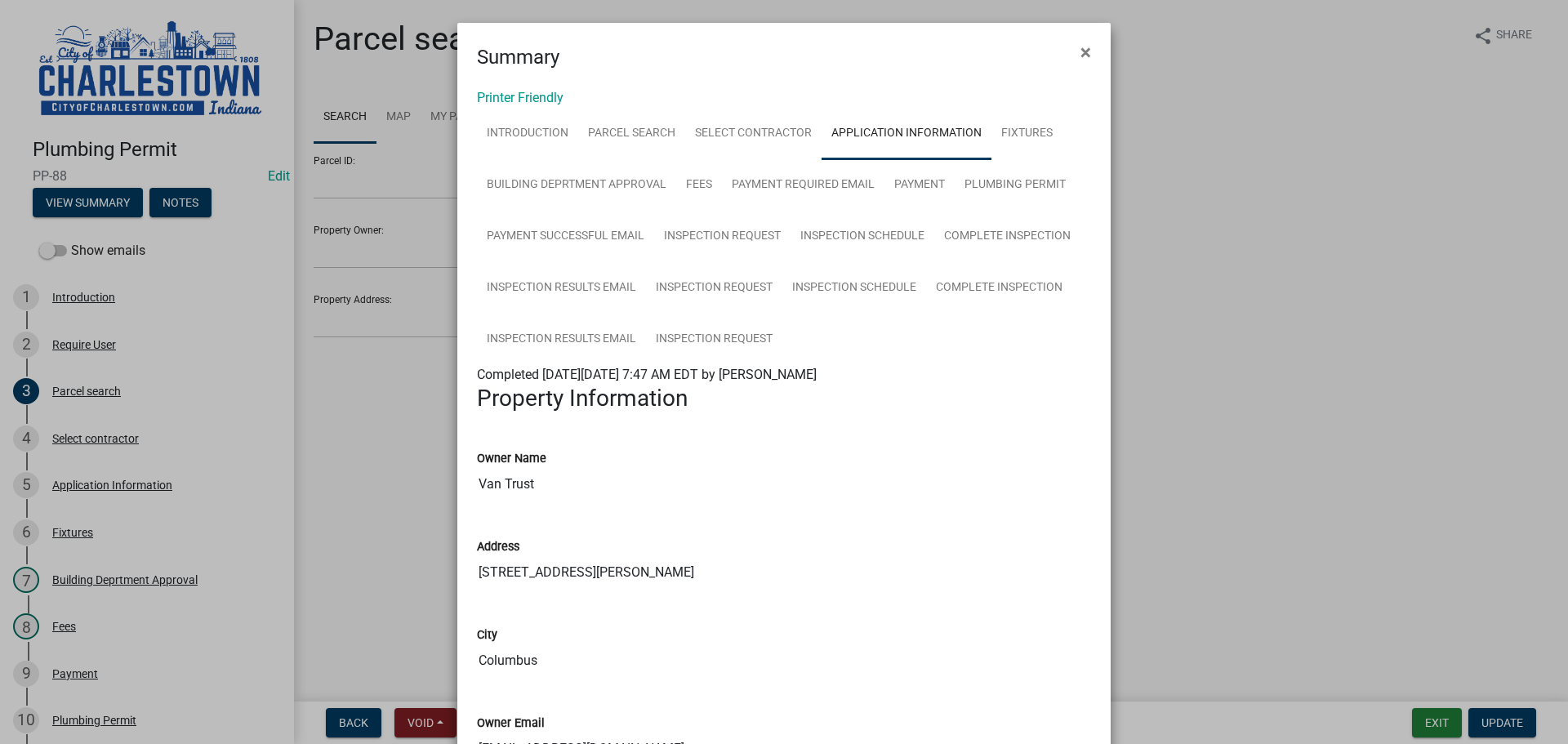
click at [246, 308] on ngb-modal-window "Summary × Printer Friendly Introduction Parcel search Select contractor Applica…" at bounding box center [784, 372] width 1568 height 744
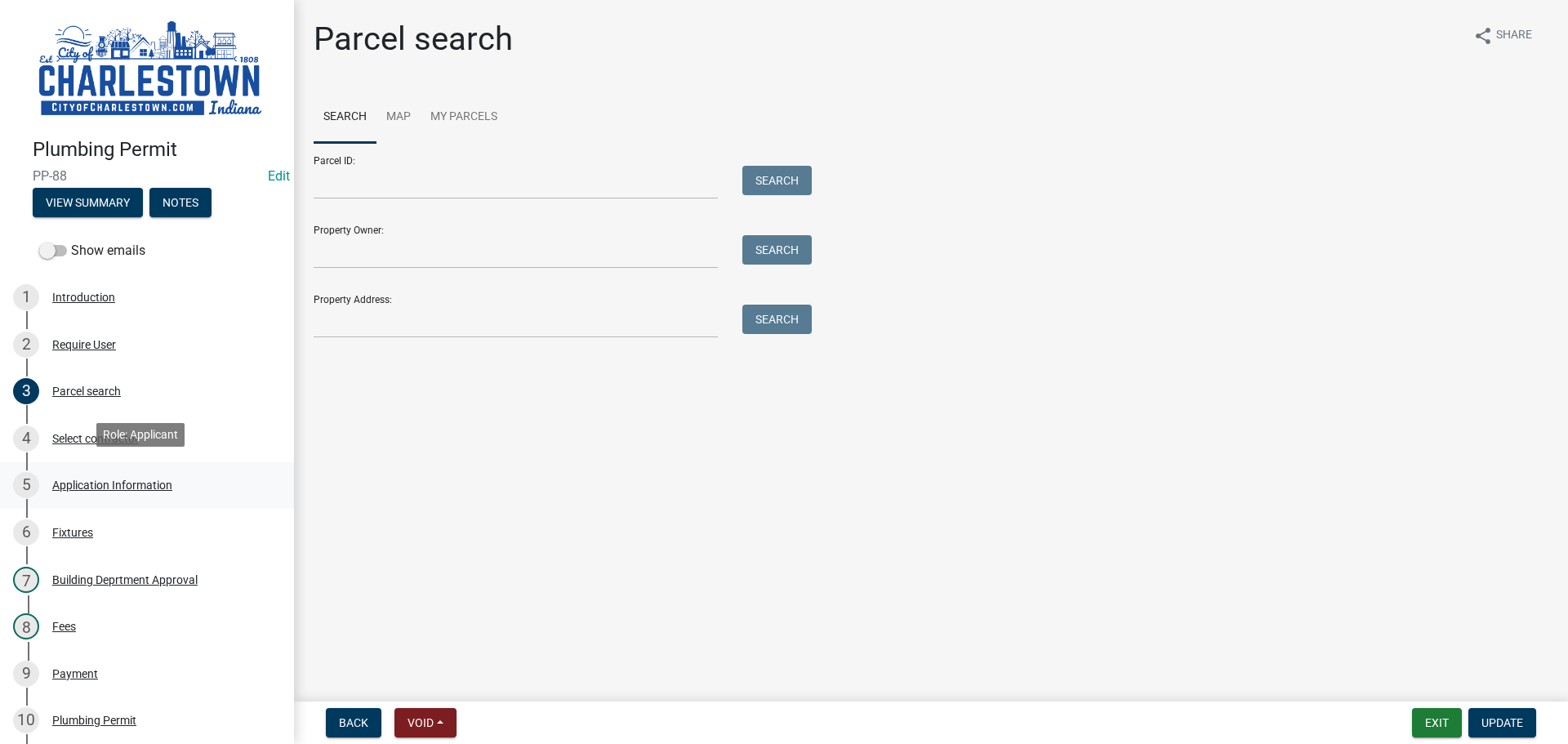
click at [123, 479] on div "Application Information" at bounding box center [112, 485] width 120 height 11
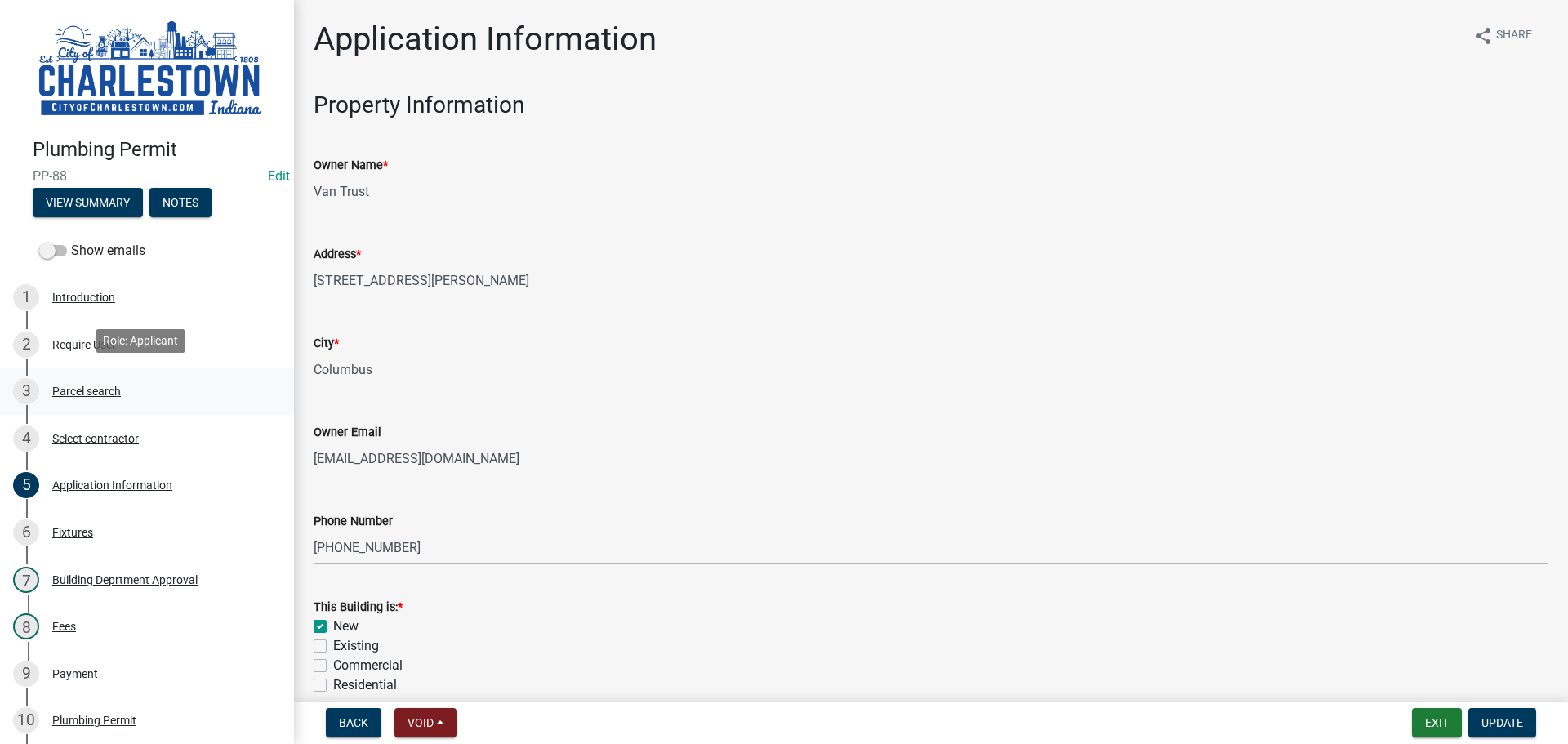
click at [96, 386] on div "Parcel search" at bounding box center [87, 391] width 69 height 11
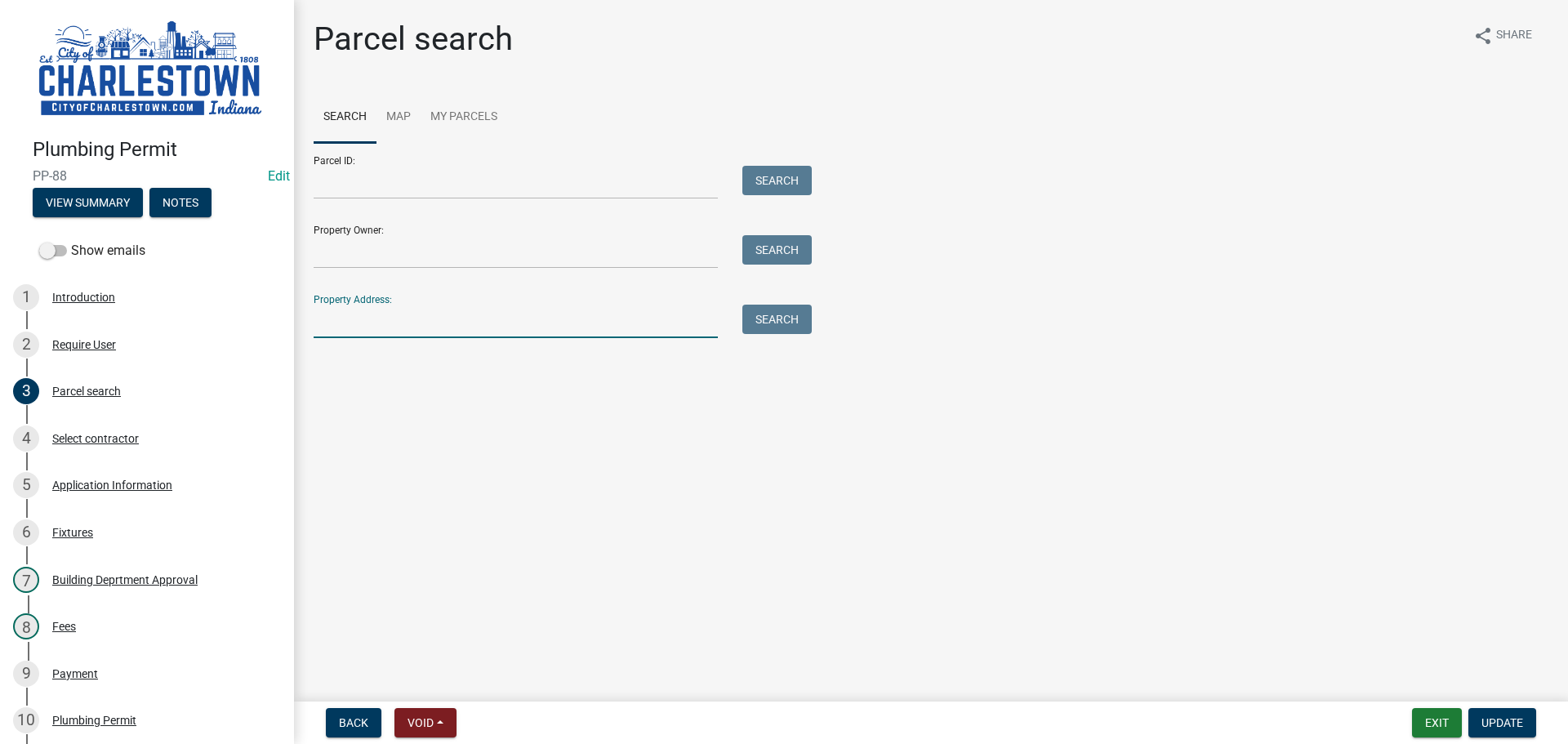
click at [436, 322] on input "Property Address:" at bounding box center [515, 321] width 404 height 34
type input "1851 [PERSON_NAME]"
click at [1511, 728] on span "Update" at bounding box center [1502, 723] width 42 height 13
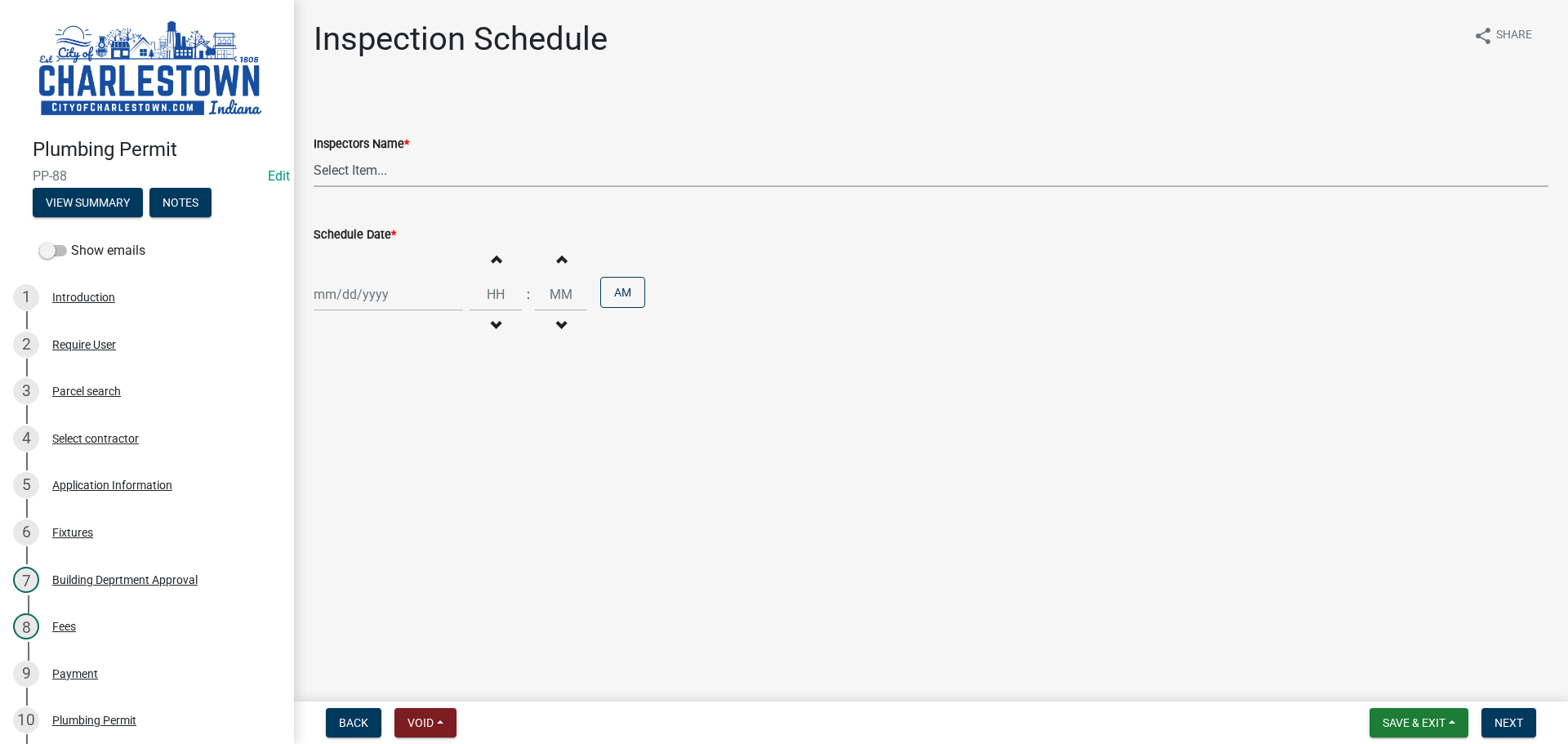
click at [375, 173] on select "Select Item... [PERSON_NAME] ([PERSON_NAME]) [PERSON_NAME] ([PERSON_NAME]) [PER…" at bounding box center [931, 170] width 1235 height 34
select select "63e5a778-15f7-4a13-aba2-a6e5541a0fb3"
click at [313, 153] on select "Select Item... [PERSON_NAME] ([PERSON_NAME]) [PERSON_NAME] ([PERSON_NAME]) [PER…" at bounding box center [931, 170] width 1235 height 34
select select "9"
select select "2025"
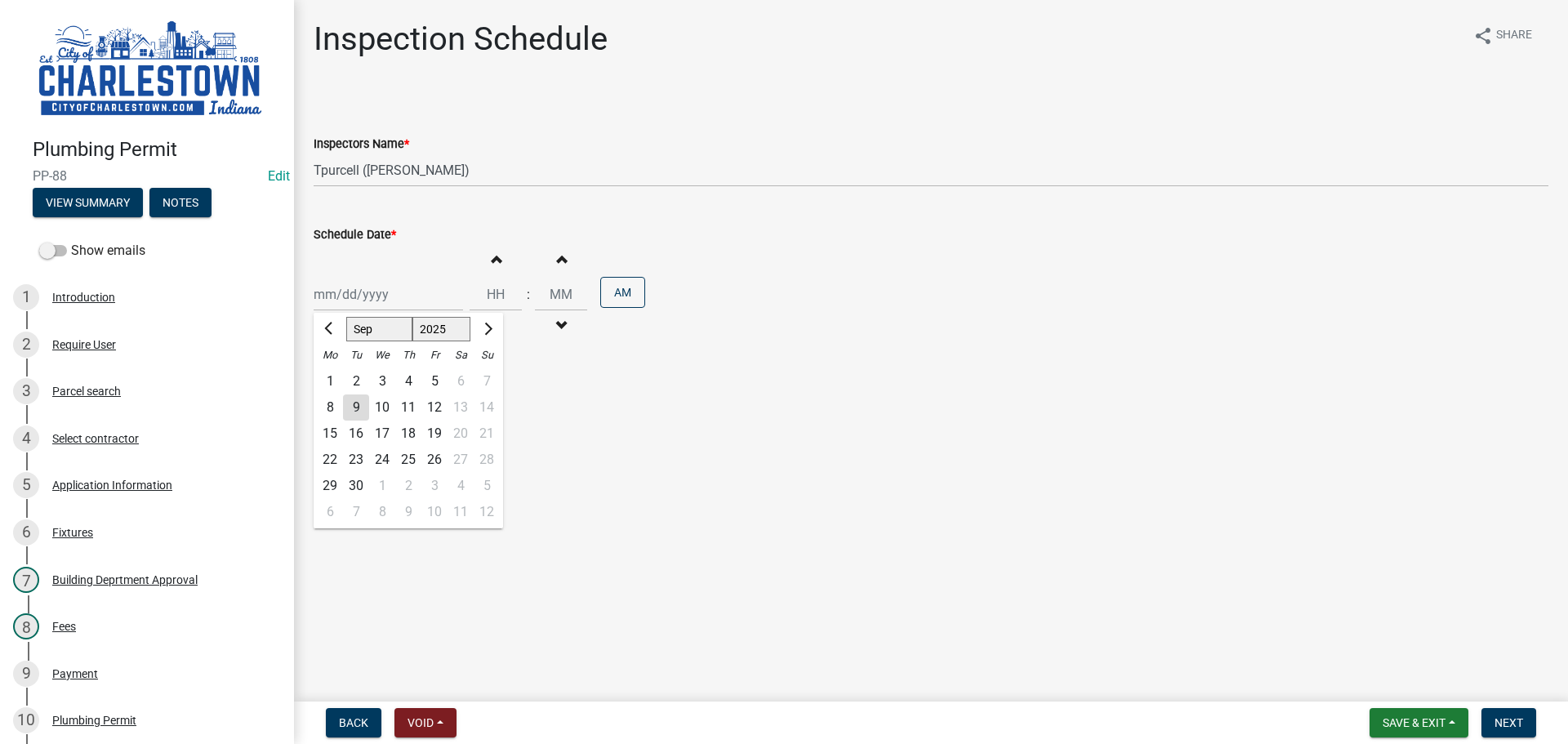
drag, startPoint x: 344, startPoint y: 290, endPoint x: 354, endPoint y: 290, distance: 10.0
click at [348, 289] on div "[PERSON_NAME] Feb Mar Apr [PERSON_NAME][DATE] Oct Nov [DATE] 1526 1527 1528 152…" at bounding box center [388, 294] width 149 height 34
drag, startPoint x: 351, startPoint y: 406, endPoint x: 367, endPoint y: 407, distance: 16.0
click at [351, 405] on div "9" at bounding box center [356, 408] width 26 height 26
type input "[DATE]"
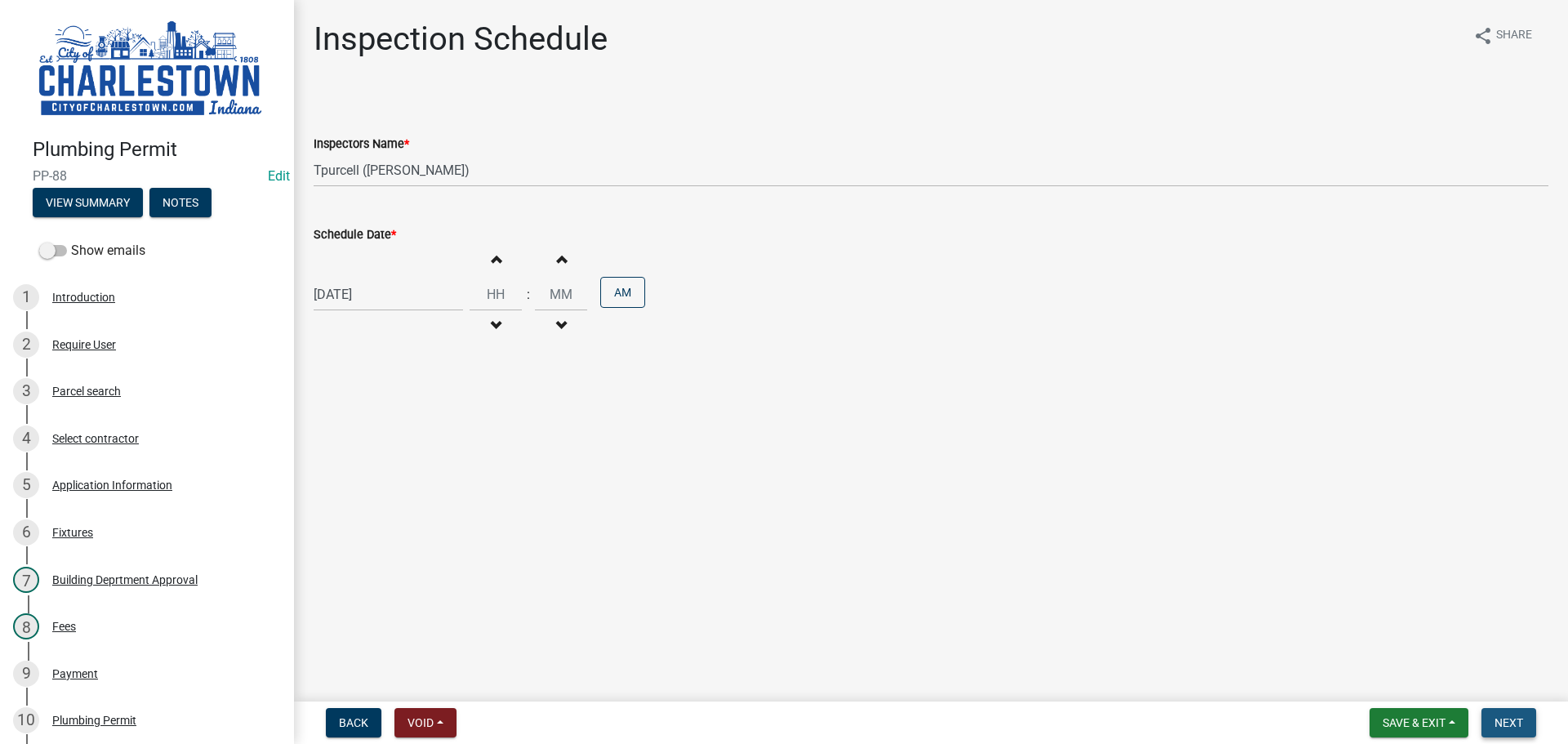
click at [1508, 726] on span "Next" at bounding box center [1508, 723] width 29 height 13
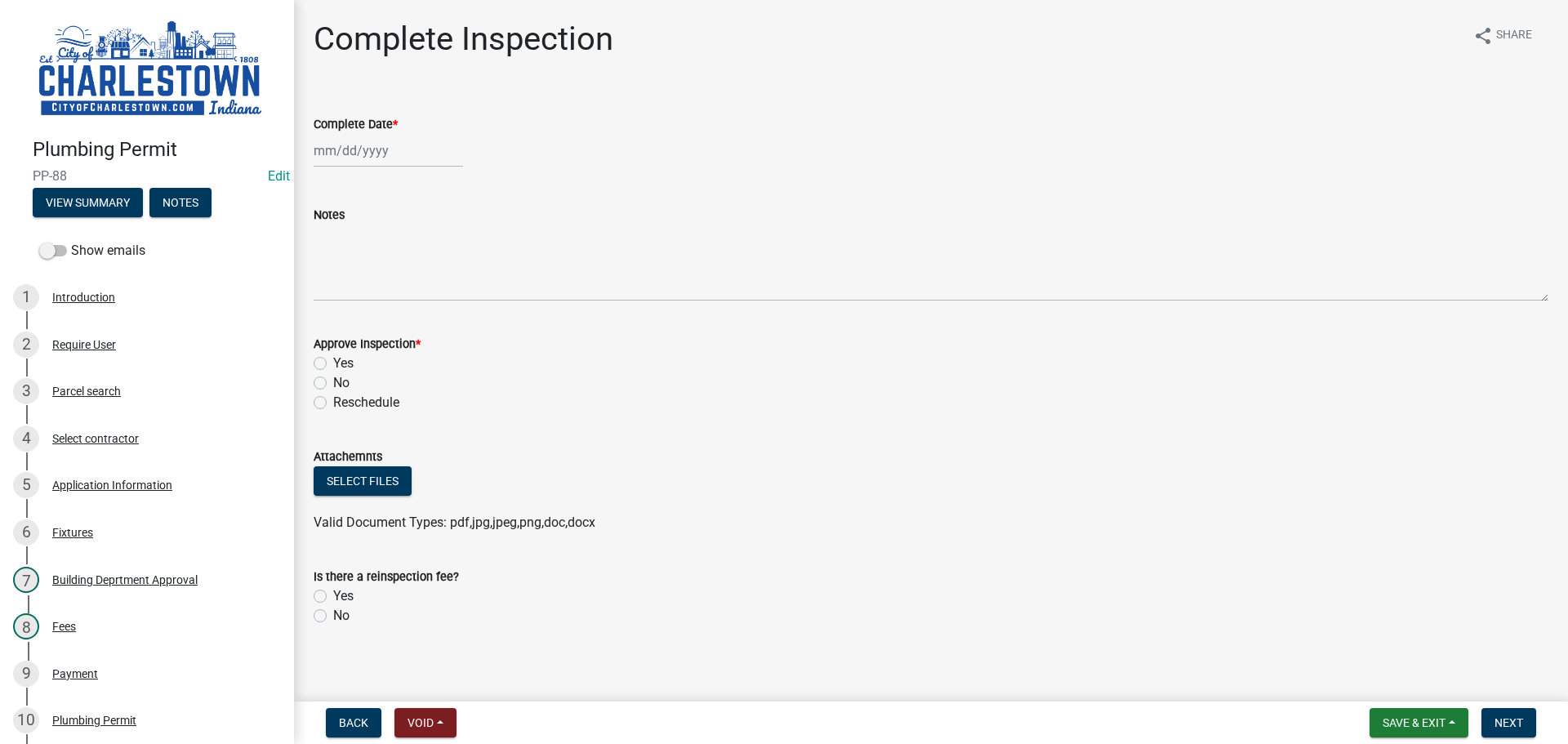
click at [367, 152] on div at bounding box center [388, 150] width 149 height 34
select select "9"
select select "2025"
click at [353, 262] on div "9" at bounding box center [356, 264] width 26 height 26
type input "[DATE]"
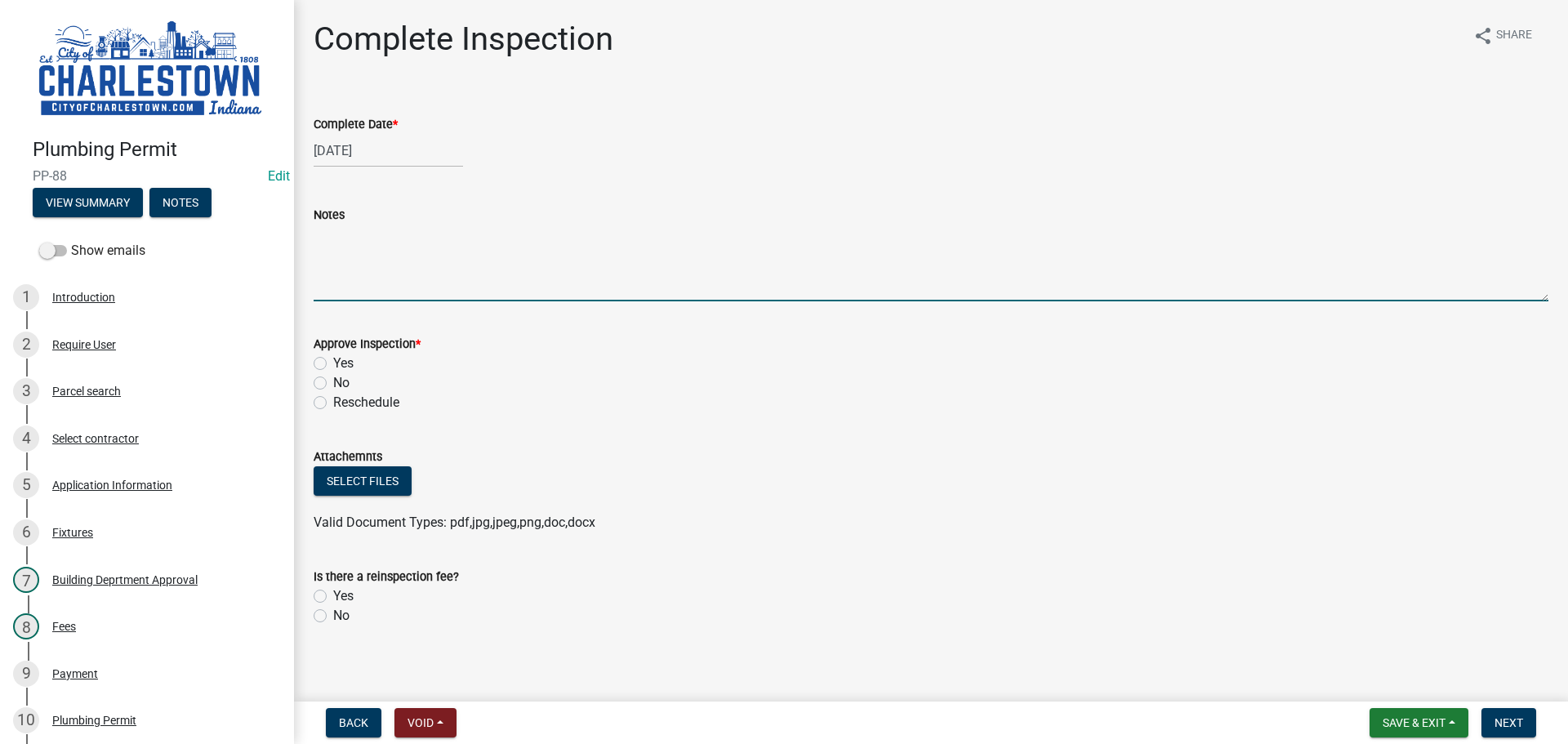
click at [355, 294] on textarea "Notes" at bounding box center [931, 263] width 1235 height 77
type textarea "PRESSURE ON LINE 6PSI ADDION ON THE SOUTH END OF BUILDING FOR BATHROOM GROUND R…"
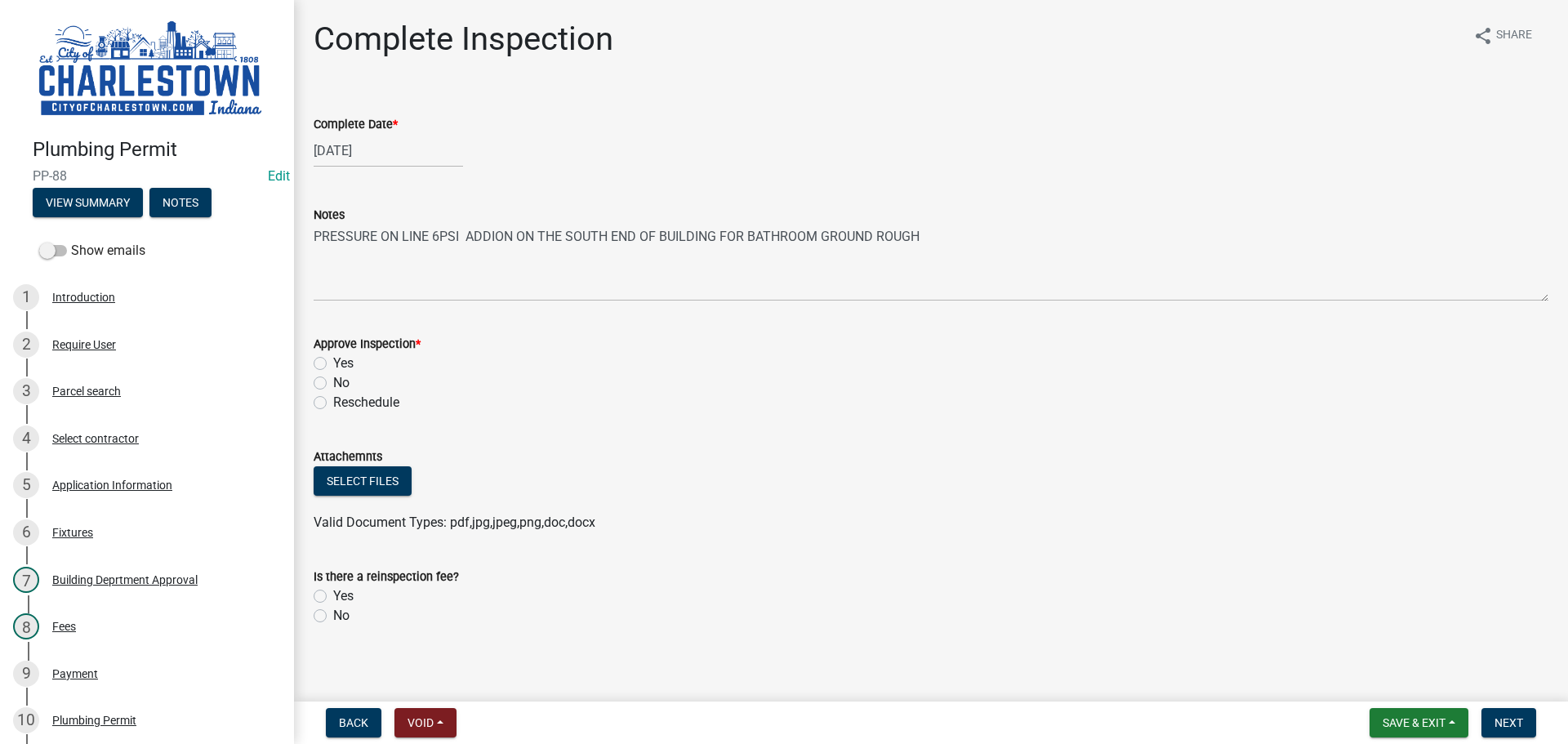
click at [333, 362] on label "Yes" at bounding box center [343, 363] width 21 height 20
click at [333, 362] on input "Yes" at bounding box center [338, 358] width 11 height 11
radio input "true"
click at [371, 478] on button "Select files" at bounding box center [362, 482] width 98 height 30
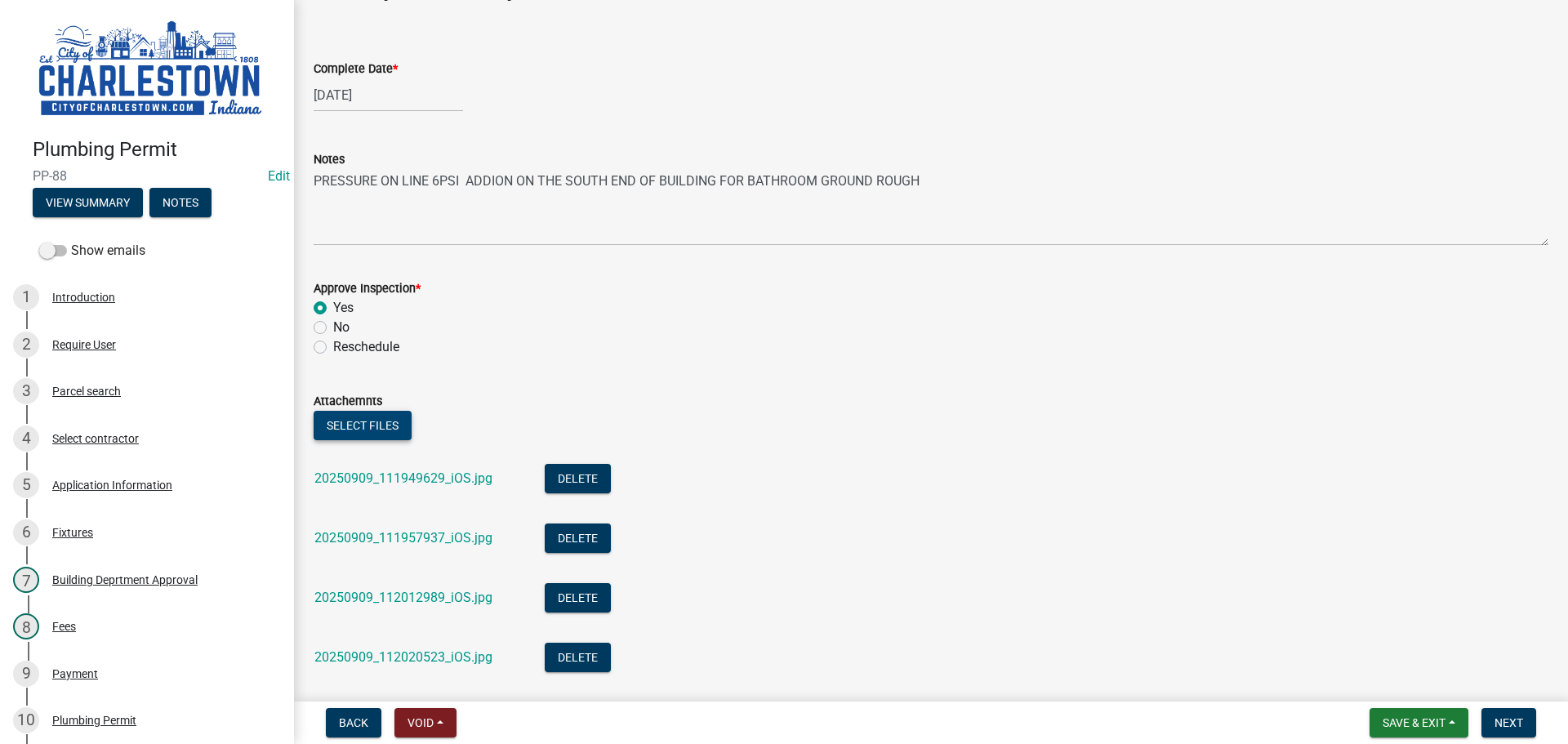
scroll to position [21, 0]
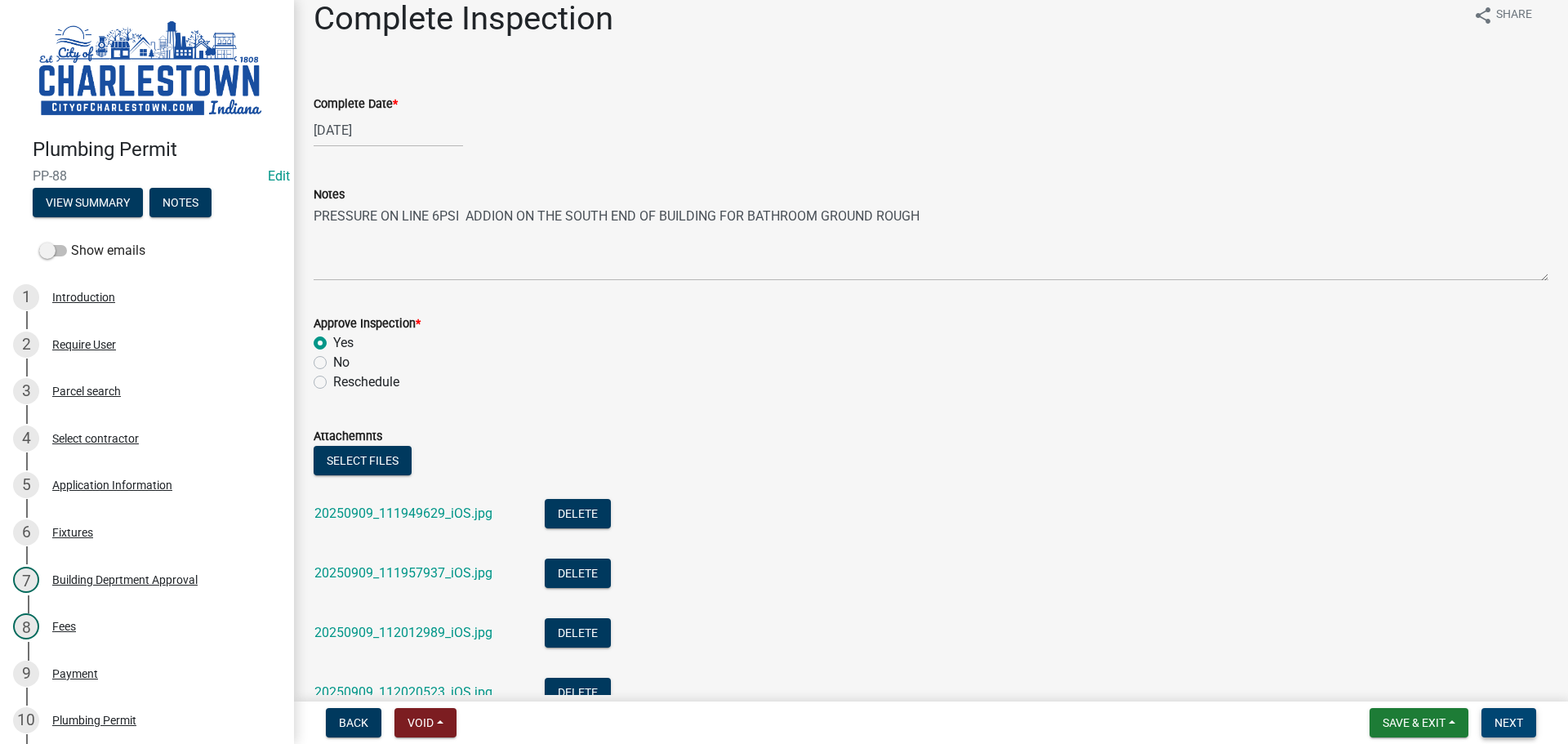
click at [1506, 721] on span "Next" at bounding box center [1508, 723] width 29 height 13
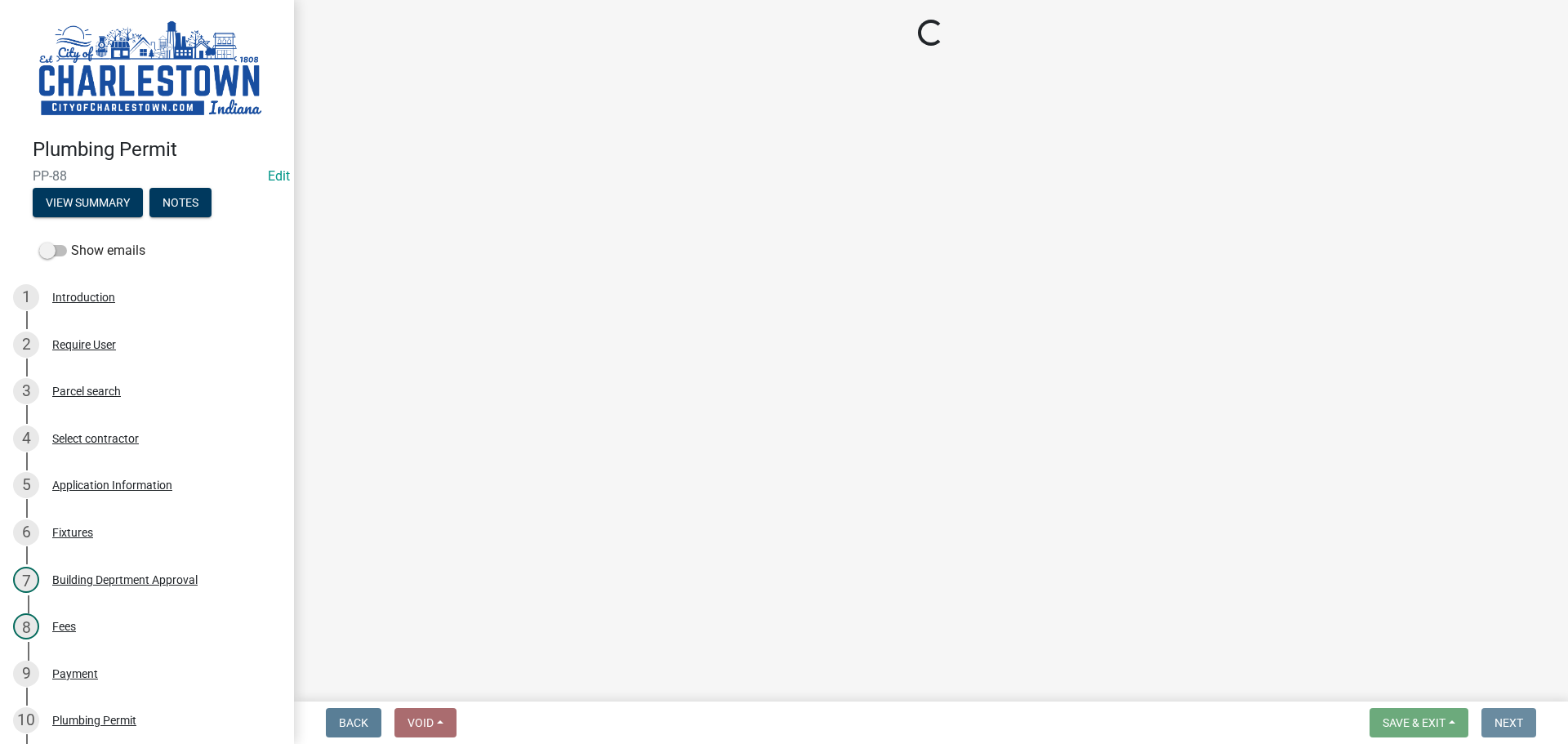
scroll to position [0, 0]
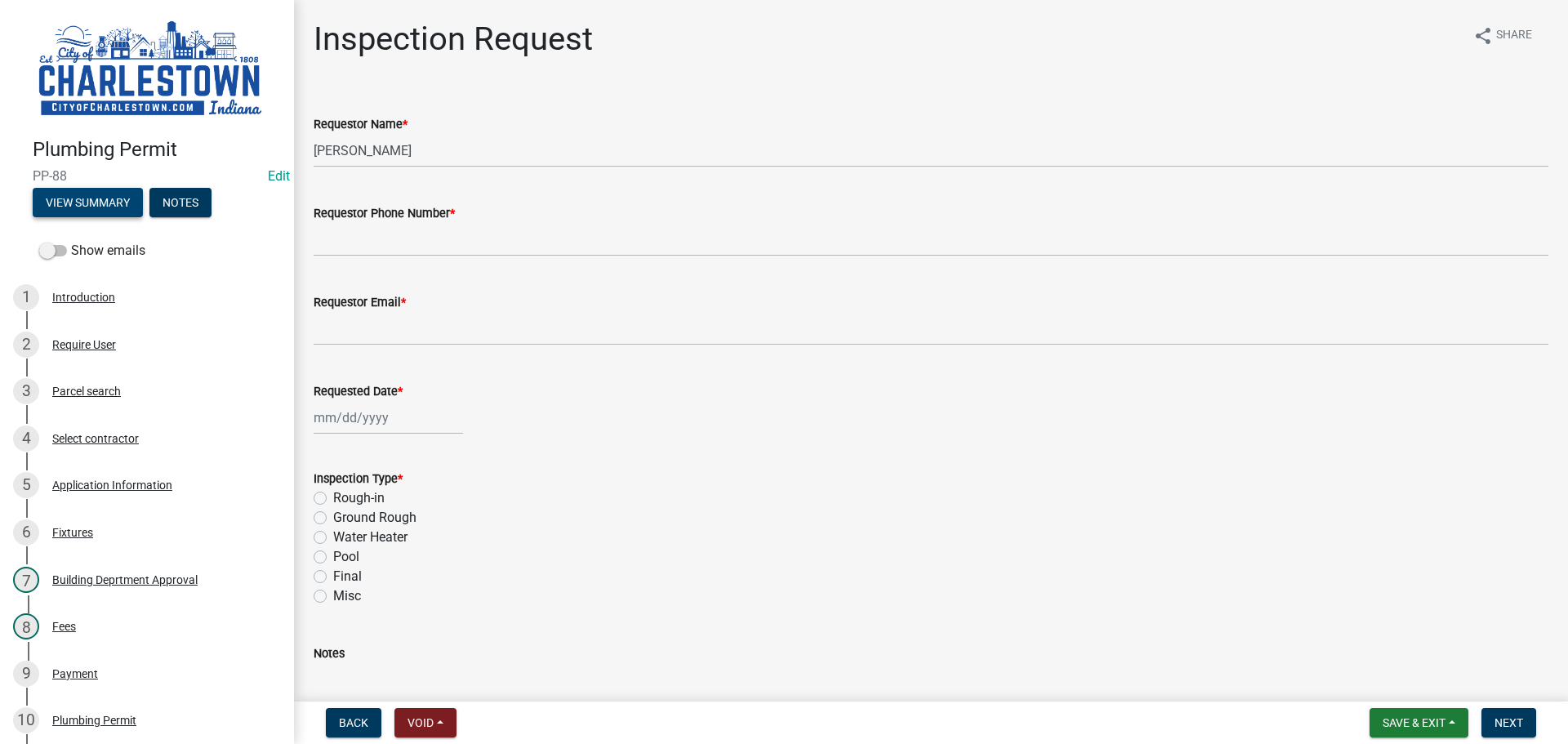
click at [86, 200] on button "View Summary" at bounding box center [88, 203] width 110 height 30
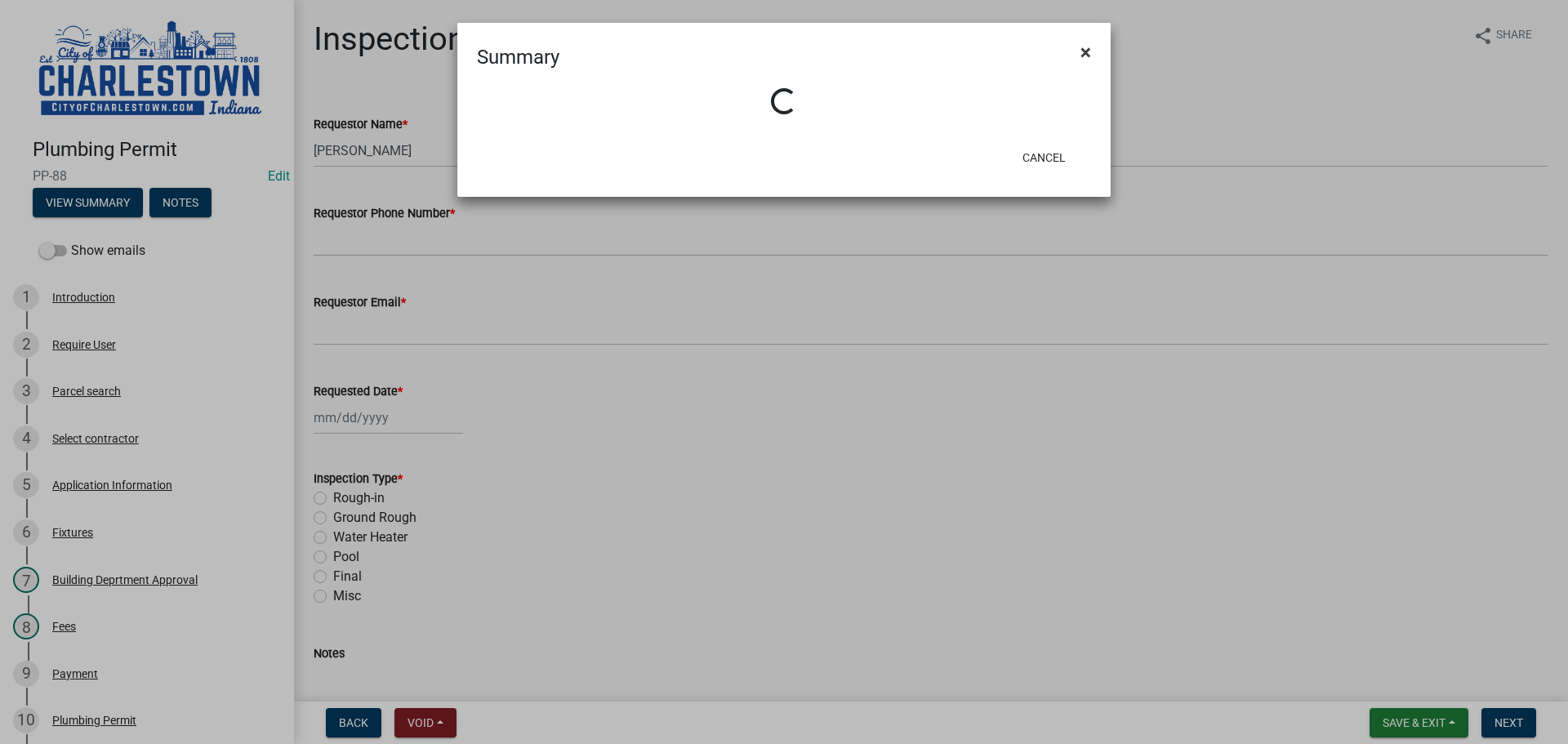
click at [1083, 54] on span "×" at bounding box center [1085, 52] width 11 height 23
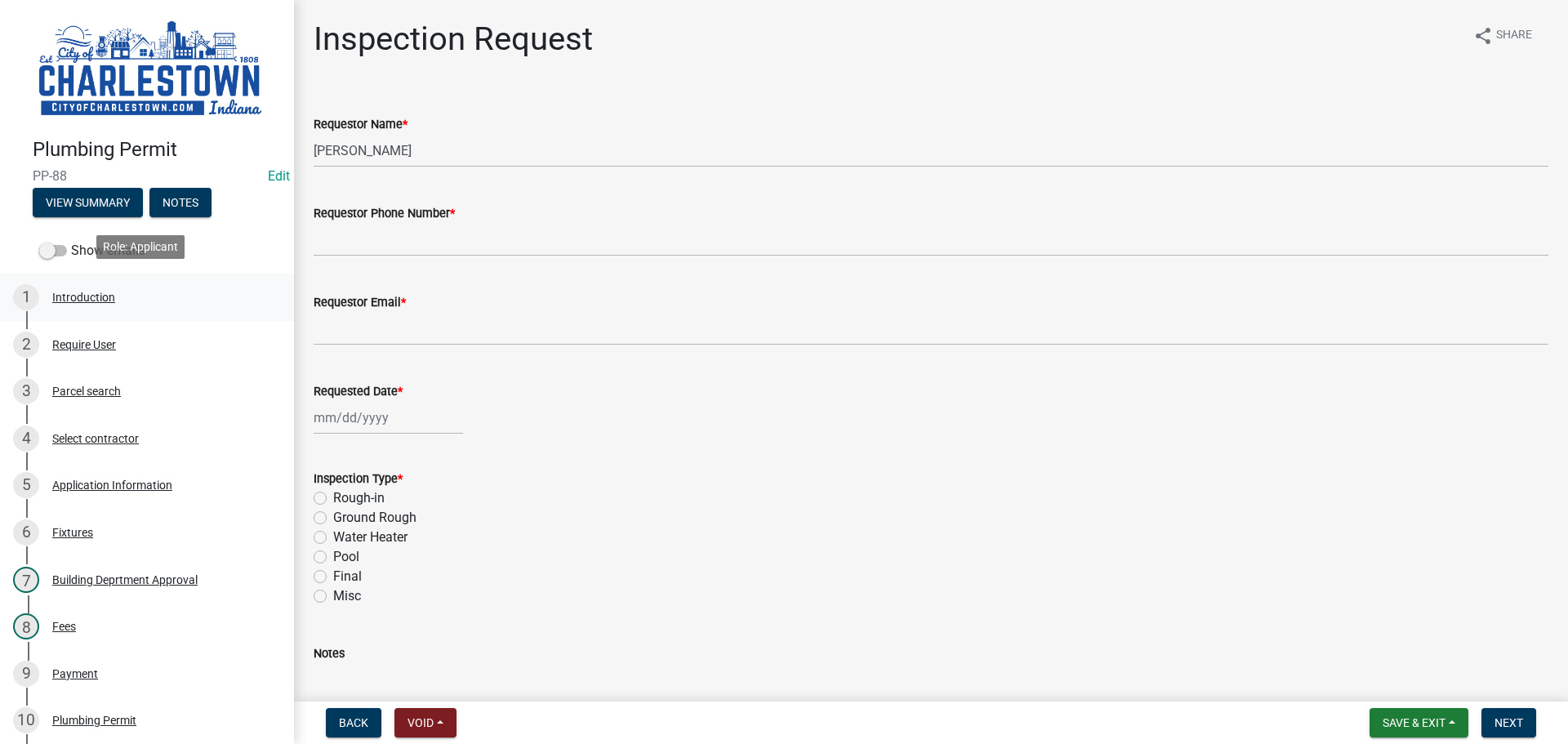
click at [75, 291] on div "Introduction" at bounding box center [84, 297] width 63 height 11
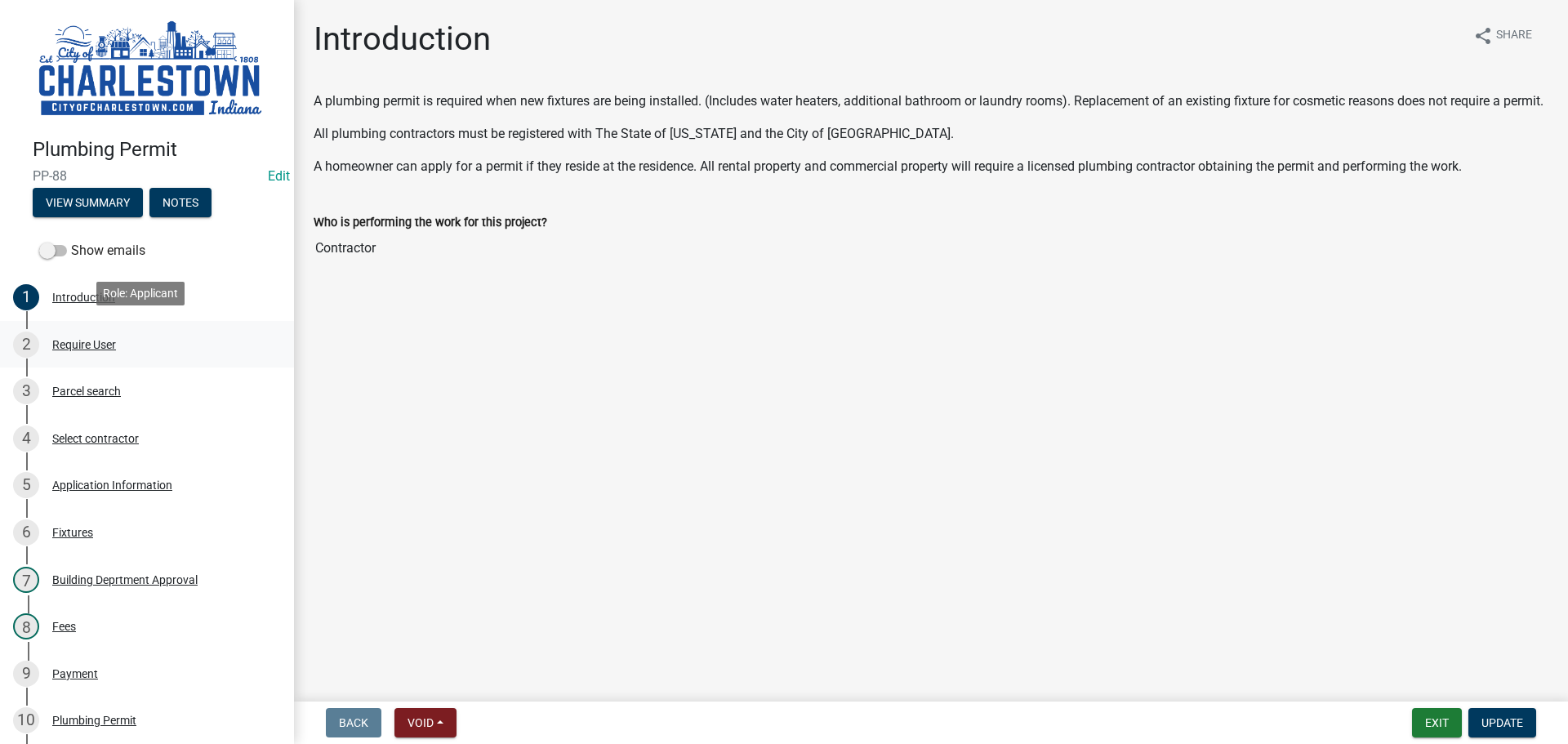
click at [101, 339] on div "Require User" at bounding box center [84, 345] width 64 height 11
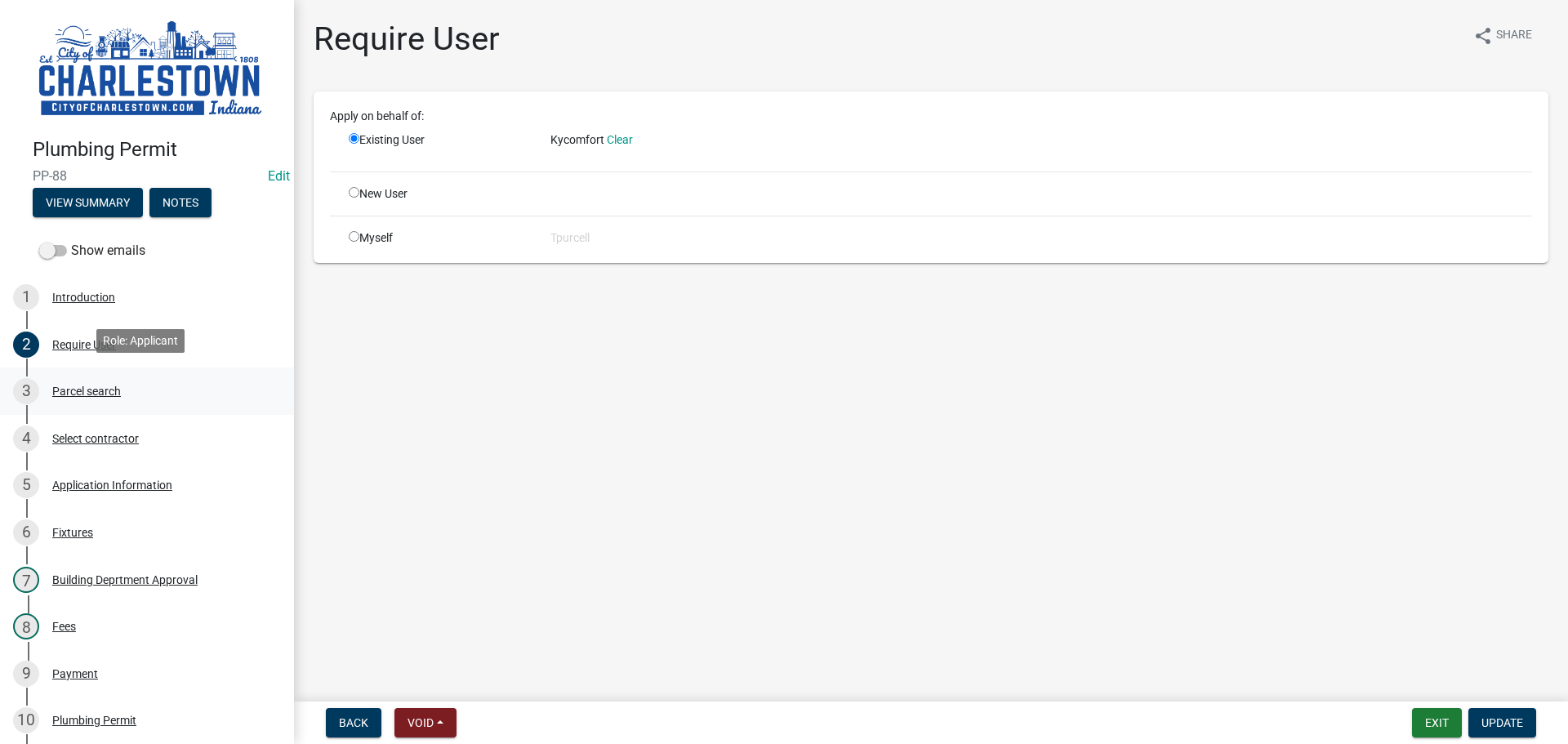
click at [100, 387] on div "Parcel search" at bounding box center [87, 391] width 69 height 11
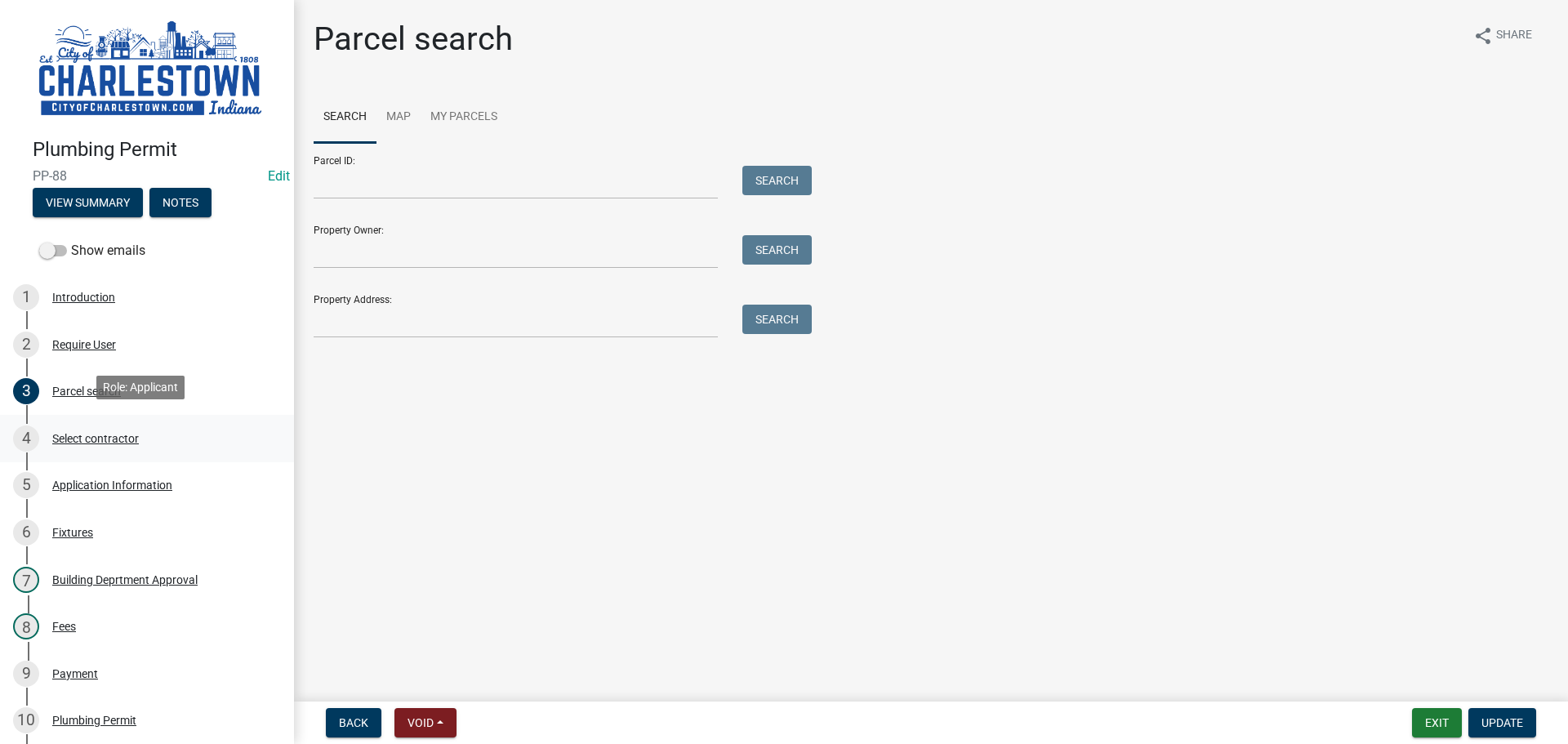
click at [111, 426] on div "4 Select contractor" at bounding box center [140, 439] width 255 height 26
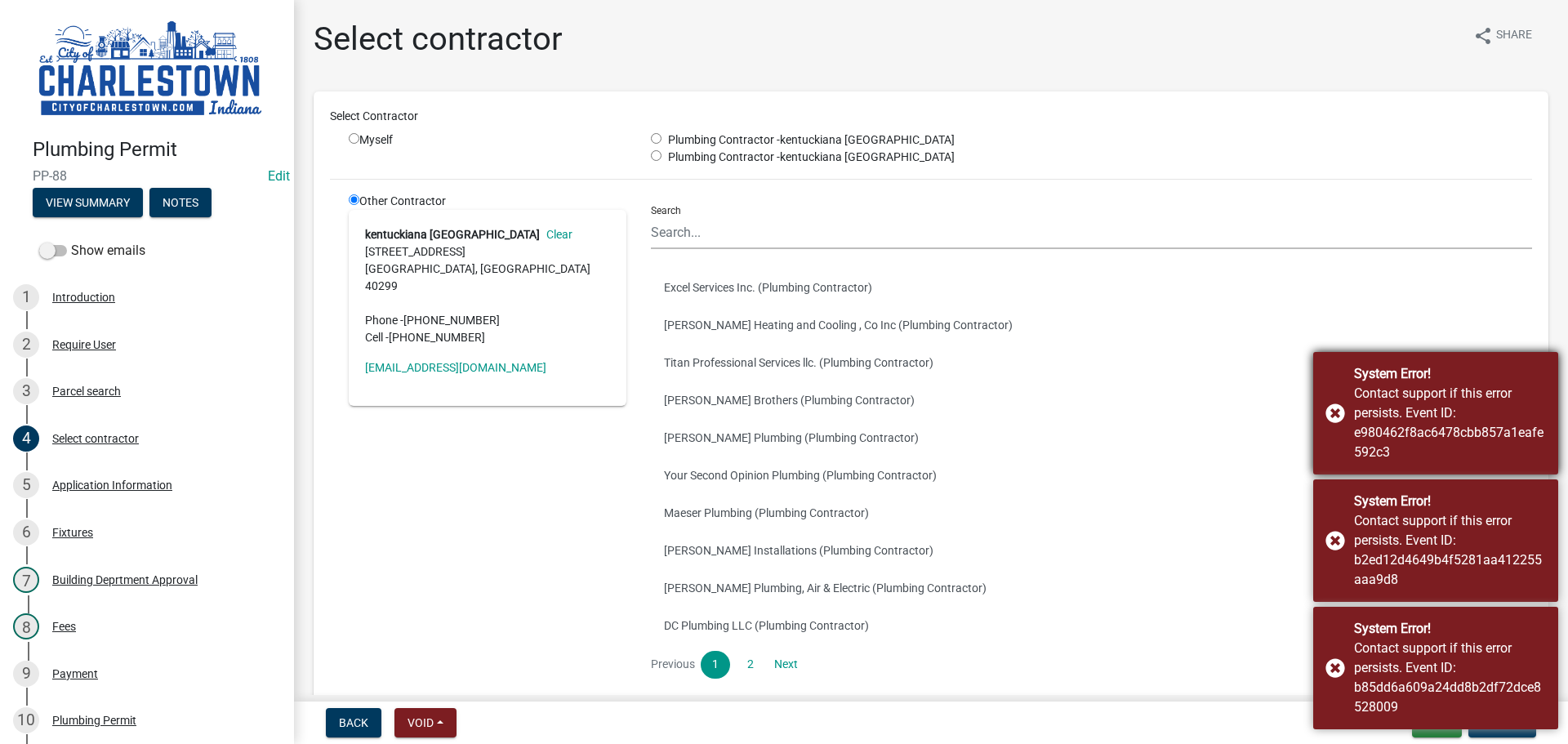
drag, startPoint x: 1329, startPoint y: 416, endPoint x: 1321, endPoint y: 427, distance: 13.6
click at [1329, 417] on div "System Error! Contact support if this error persists. Event ID: e980462f8ac6478…" at bounding box center [1435, 413] width 245 height 122
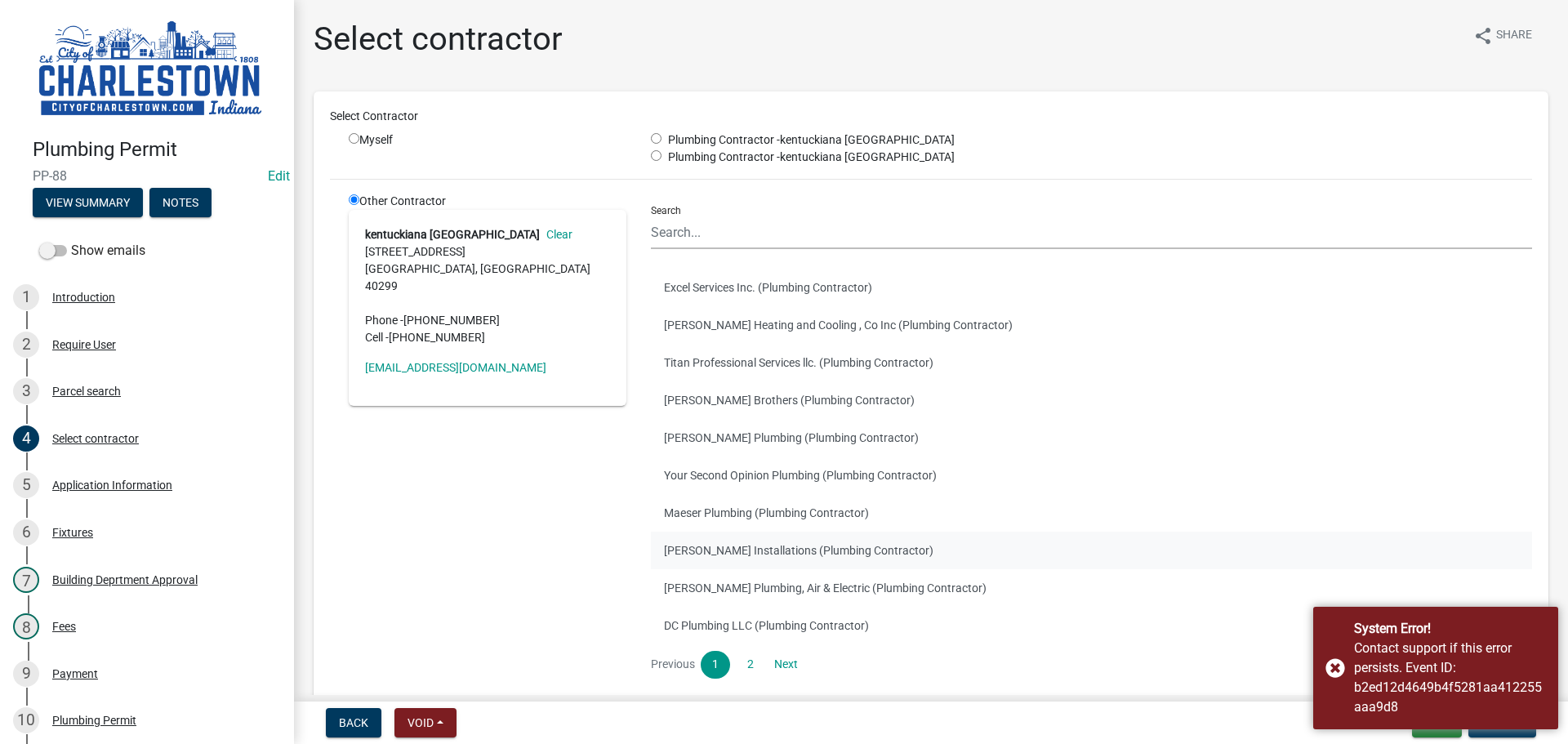
click at [1325, 535] on button "[PERSON_NAME] Installations (Plumbing Contractor)" at bounding box center [1092, 550] width 881 height 38
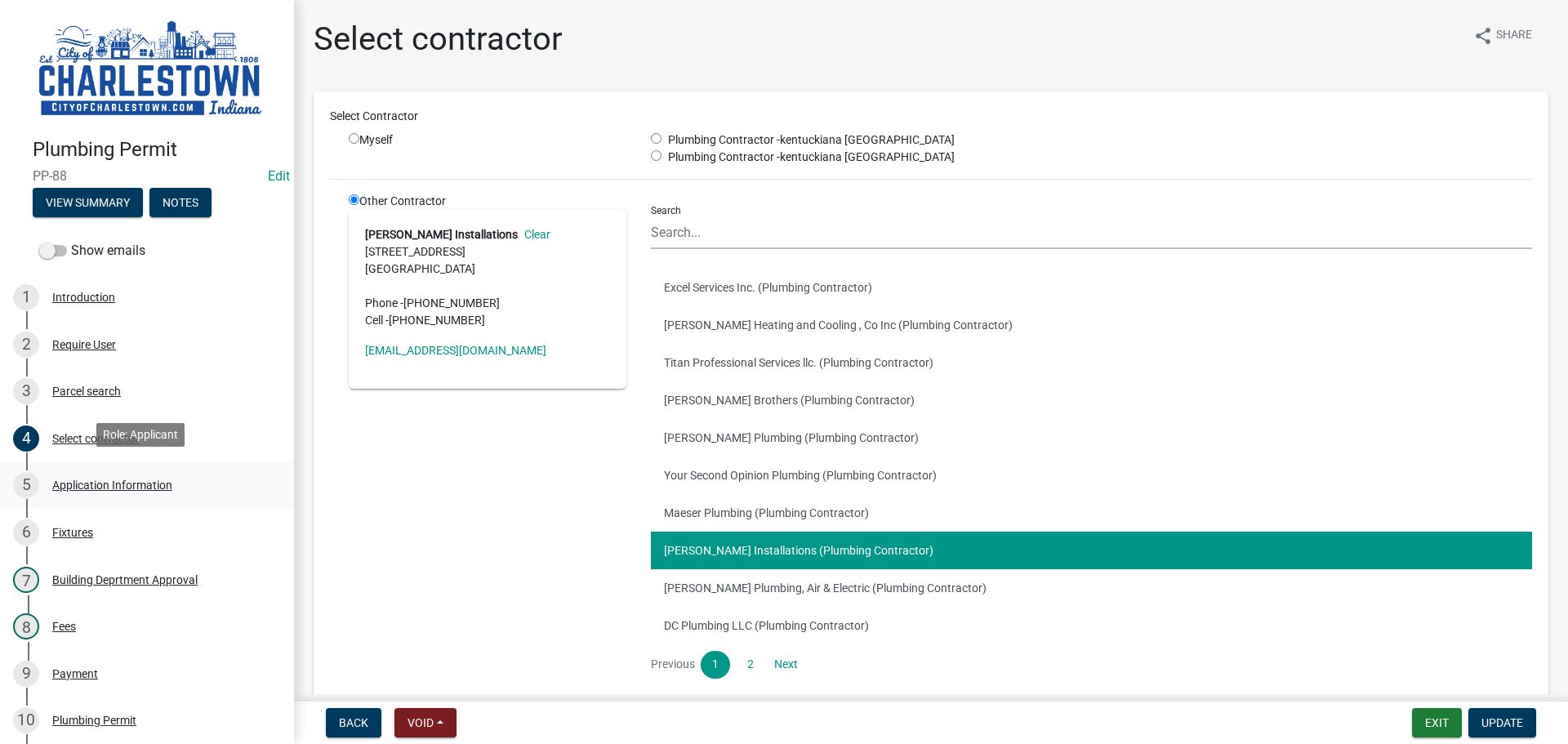
click at [112, 479] on div "Application Information" at bounding box center [112, 485] width 120 height 11
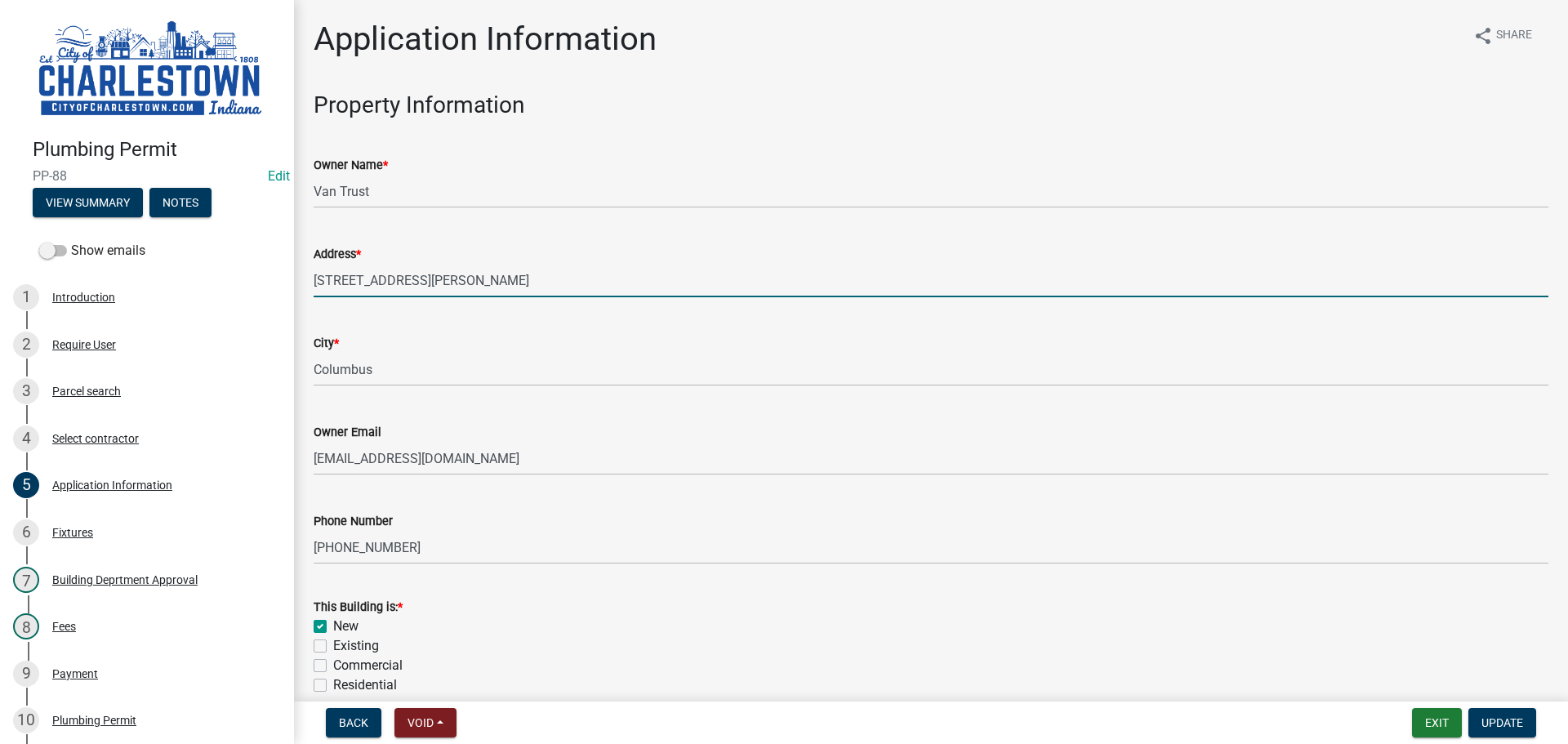
click at [478, 281] on input "[STREET_ADDRESS][PERSON_NAME]" at bounding box center [931, 281] width 1235 height 34
type input "9"
type input "1821 [PERSON_NAME]"
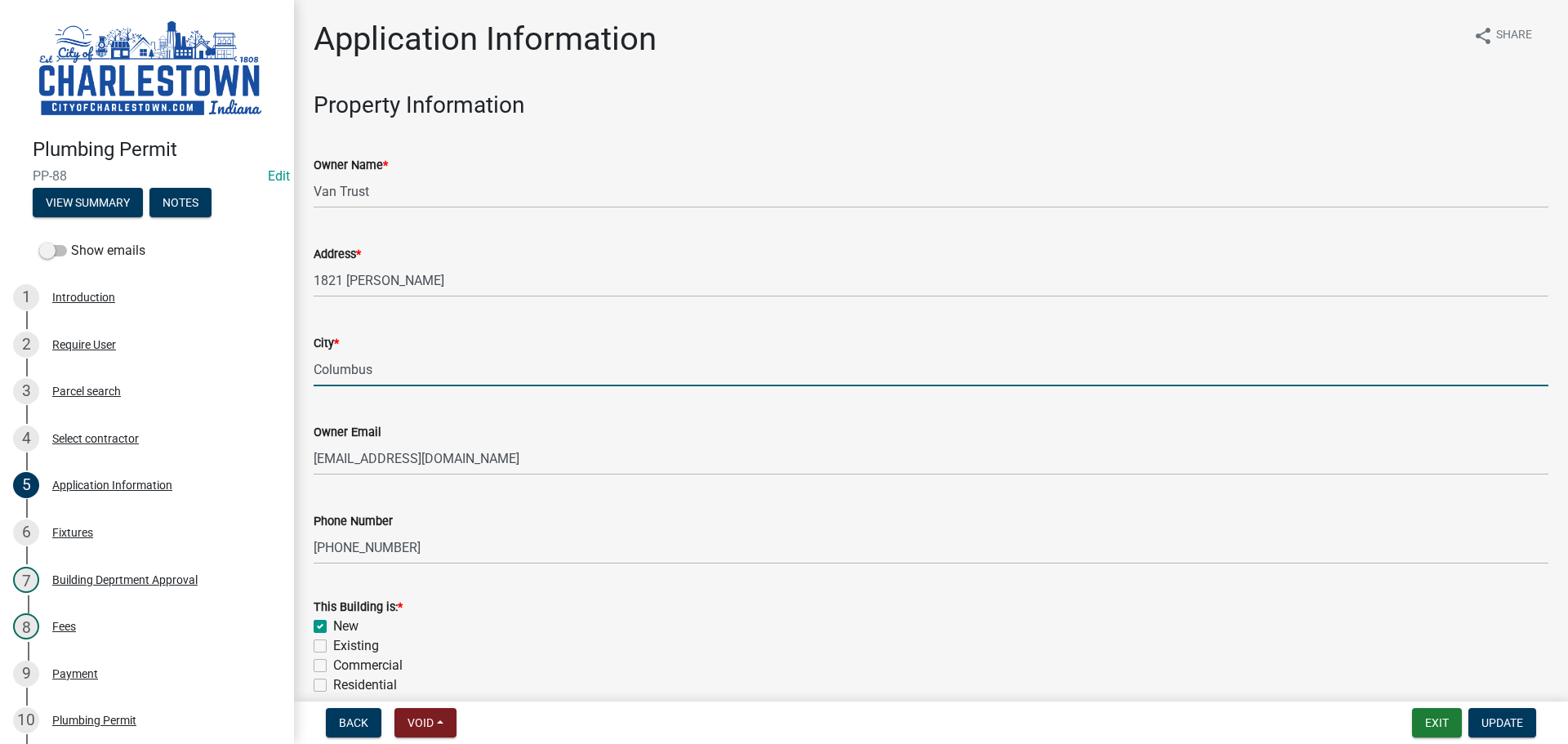
click at [380, 376] on input "Columbus" at bounding box center [931, 369] width 1235 height 34
type input "CHARLESTOWN IN 47130"
click at [1509, 726] on span "Update" at bounding box center [1502, 723] width 42 height 13
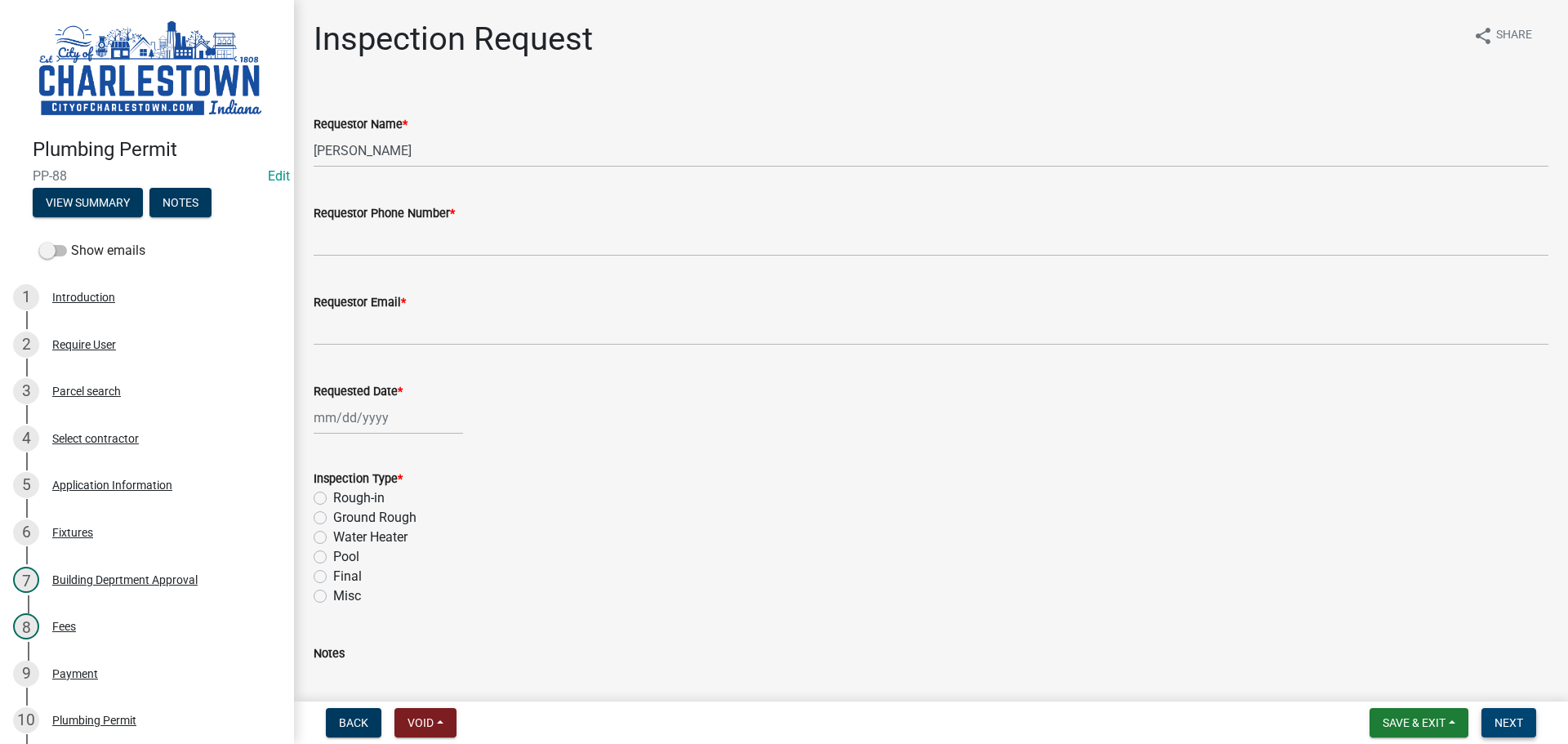
click at [1504, 725] on span "Next" at bounding box center [1508, 723] width 29 height 13
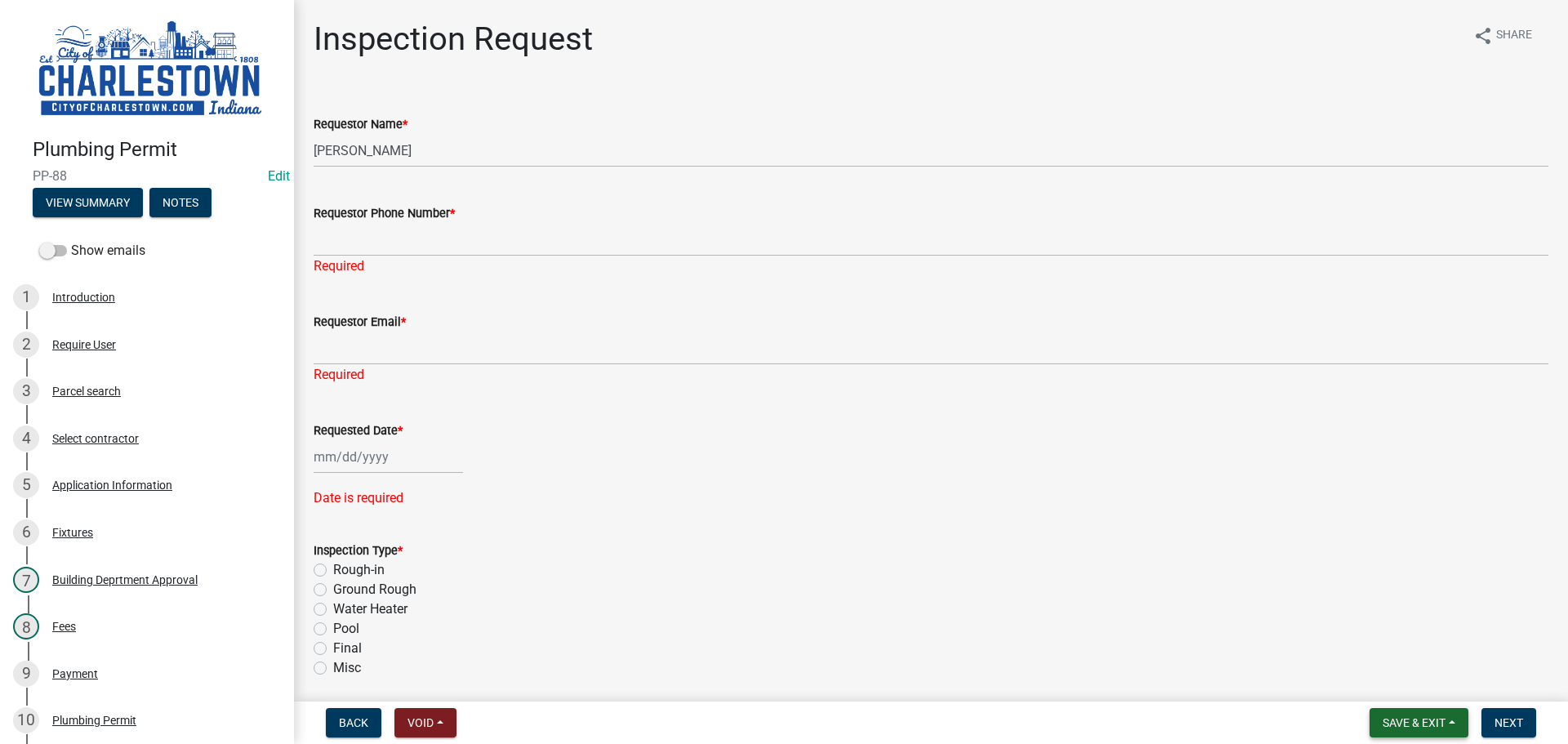
click at [1429, 721] on span "Save & Exit" at bounding box center [1414, 723] width 63 height 13
click at [1405, 682] on button "Save & Exit" at bounding box center [1402, 681] width 130 height 39
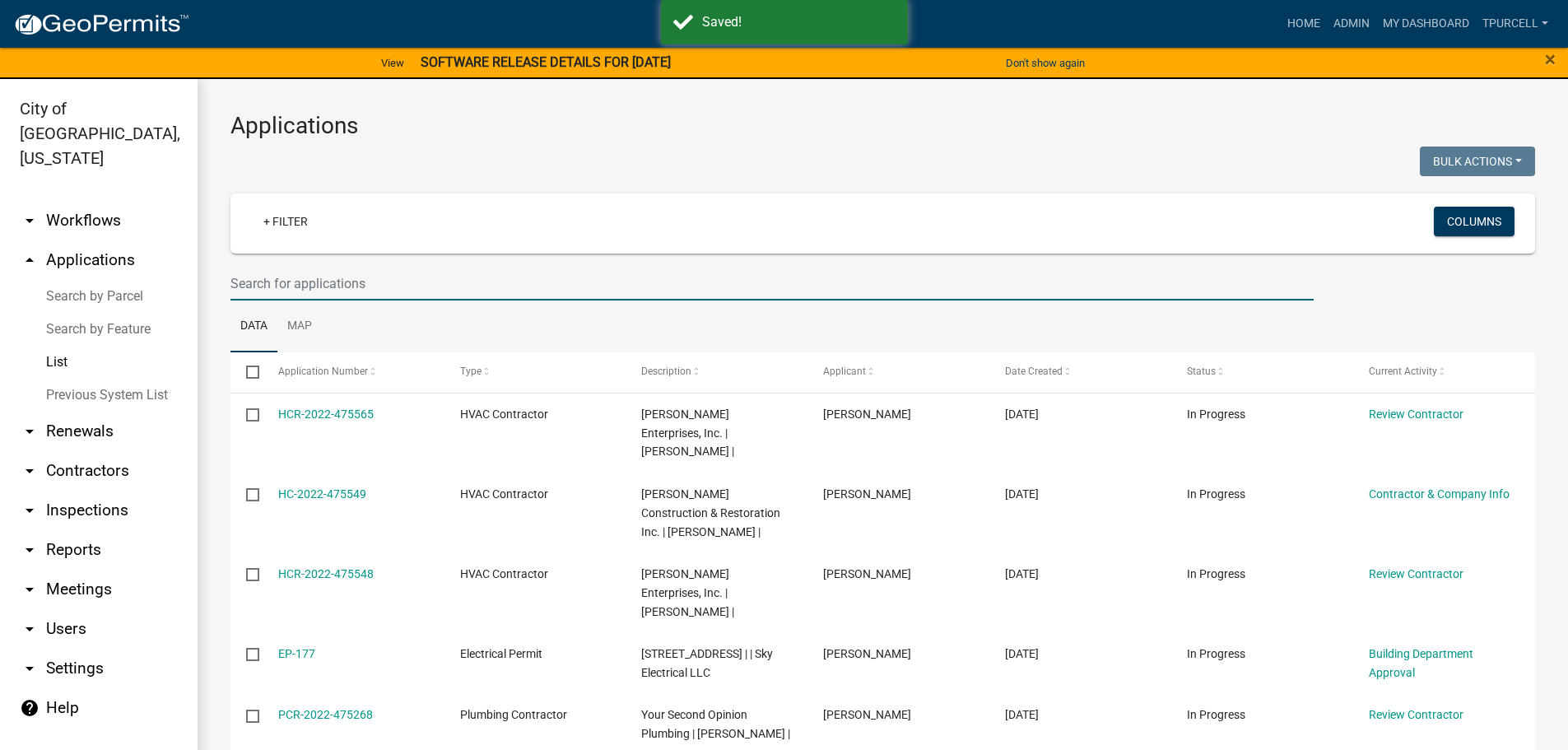
click at [332, 280] on input "text" at bounding box center [772, 284] width 1083 height 34
click at [337, 283] on input "text" at bounding box center [772, 284] width 1083 height 34
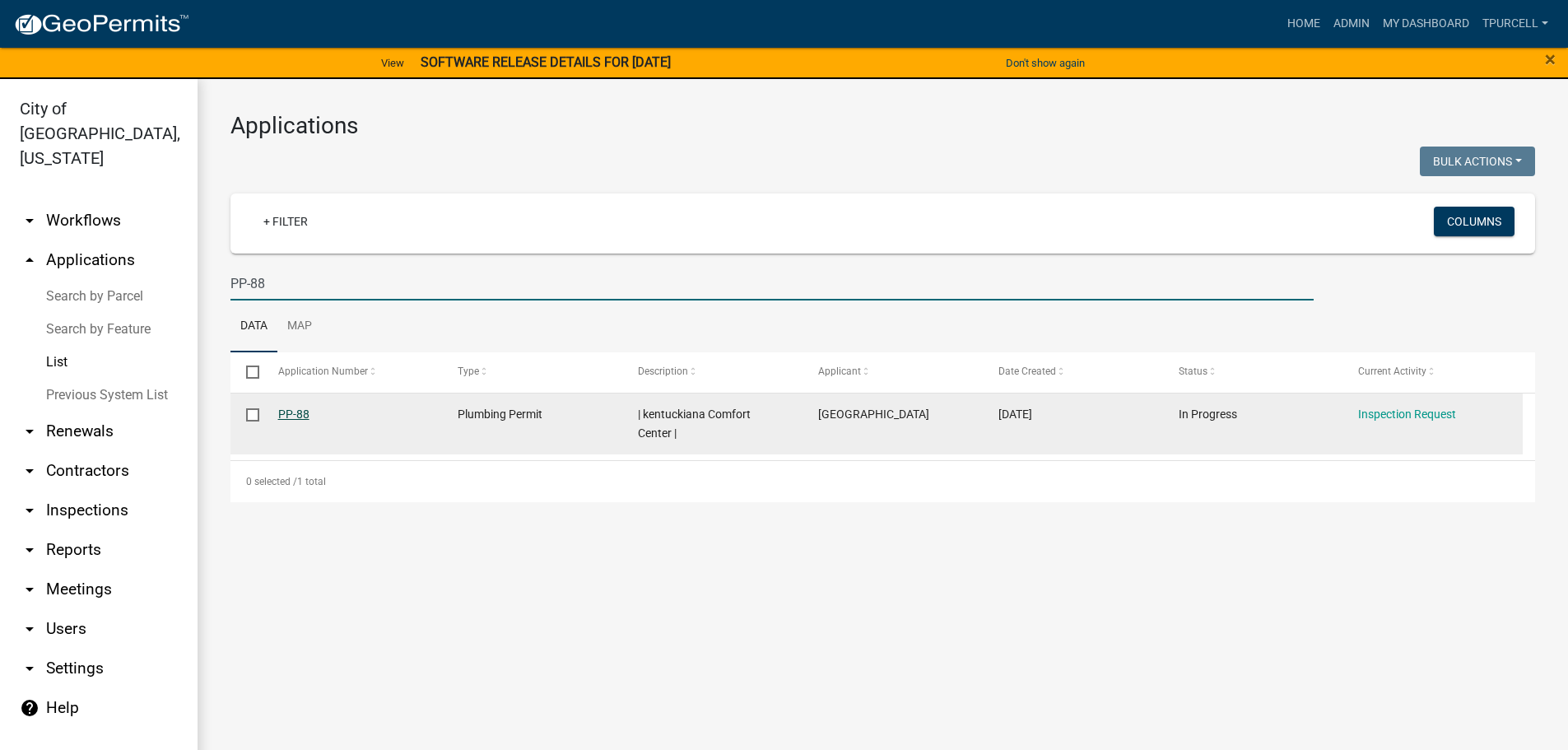
type input "PP-88"
click at [293, 415] on link "PP-88" at bounding box center [294, 414] width 31 height 13
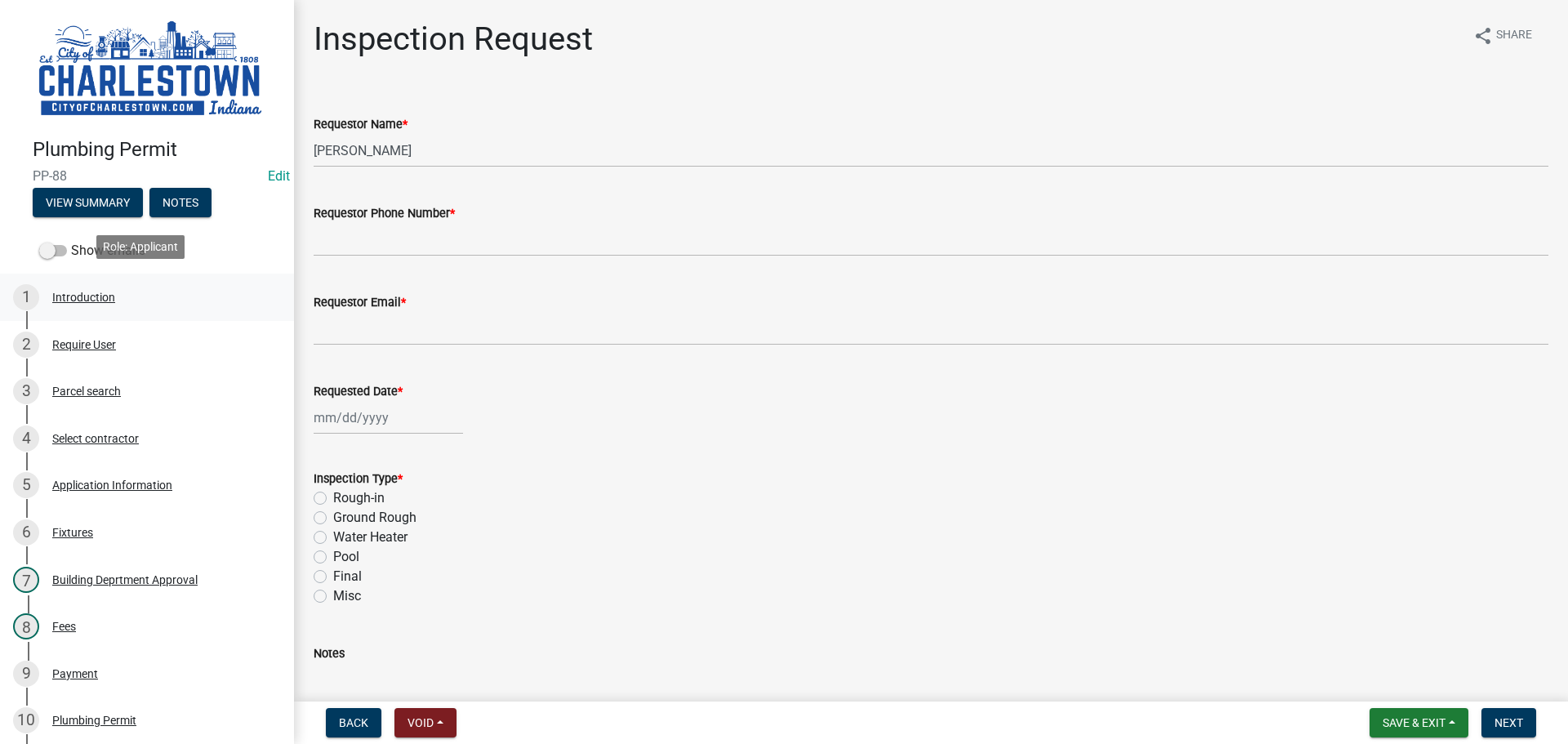
click at [95, 291] on div "Introduction" at bounding box center [84, 297] width 63 height 11
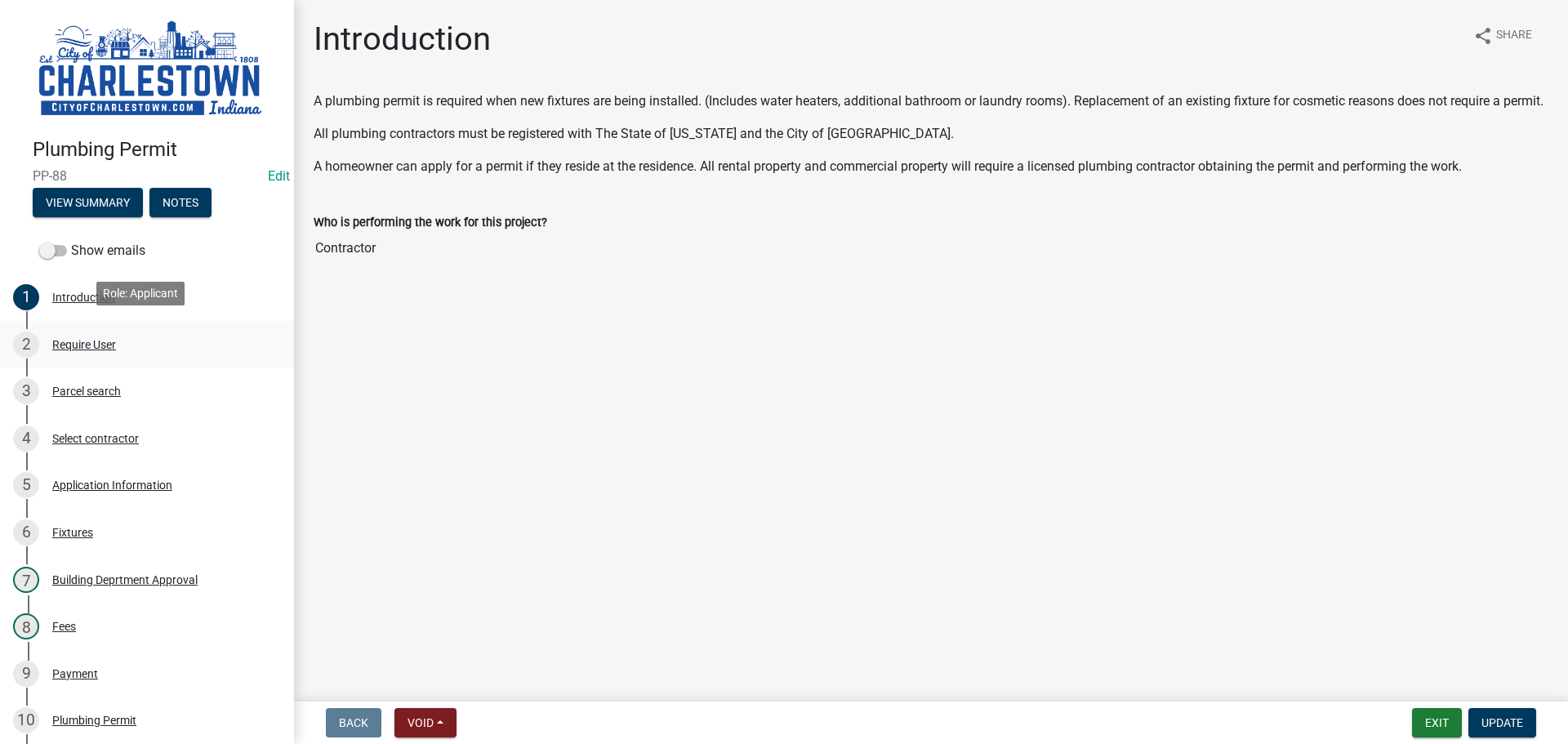
click at [84, 342] on div "Require User" at bounding box center [84, 345] width 64 height 11
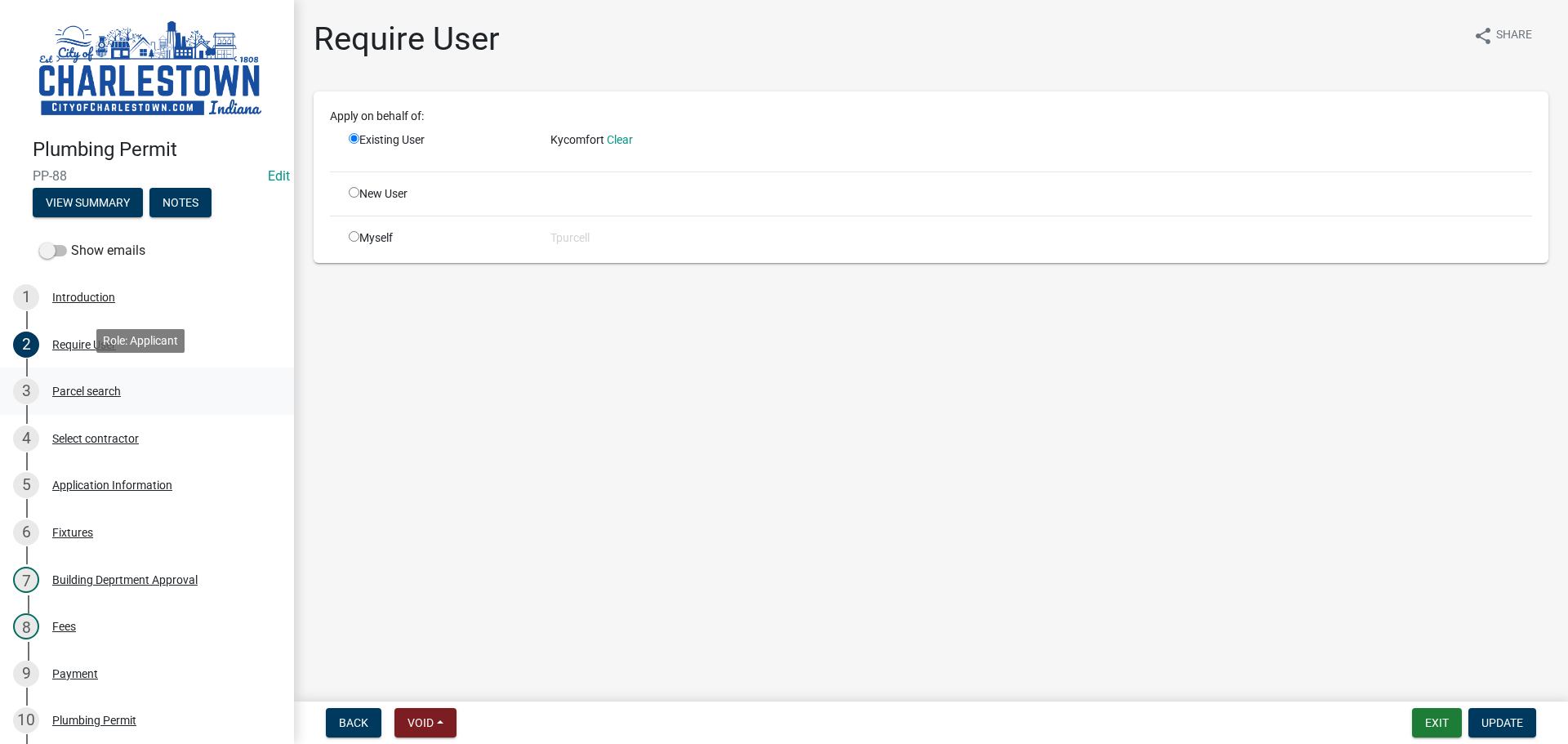
click at [93, 388] on div "Parcel search" at bounding box center [87, 391] width 69 height 11
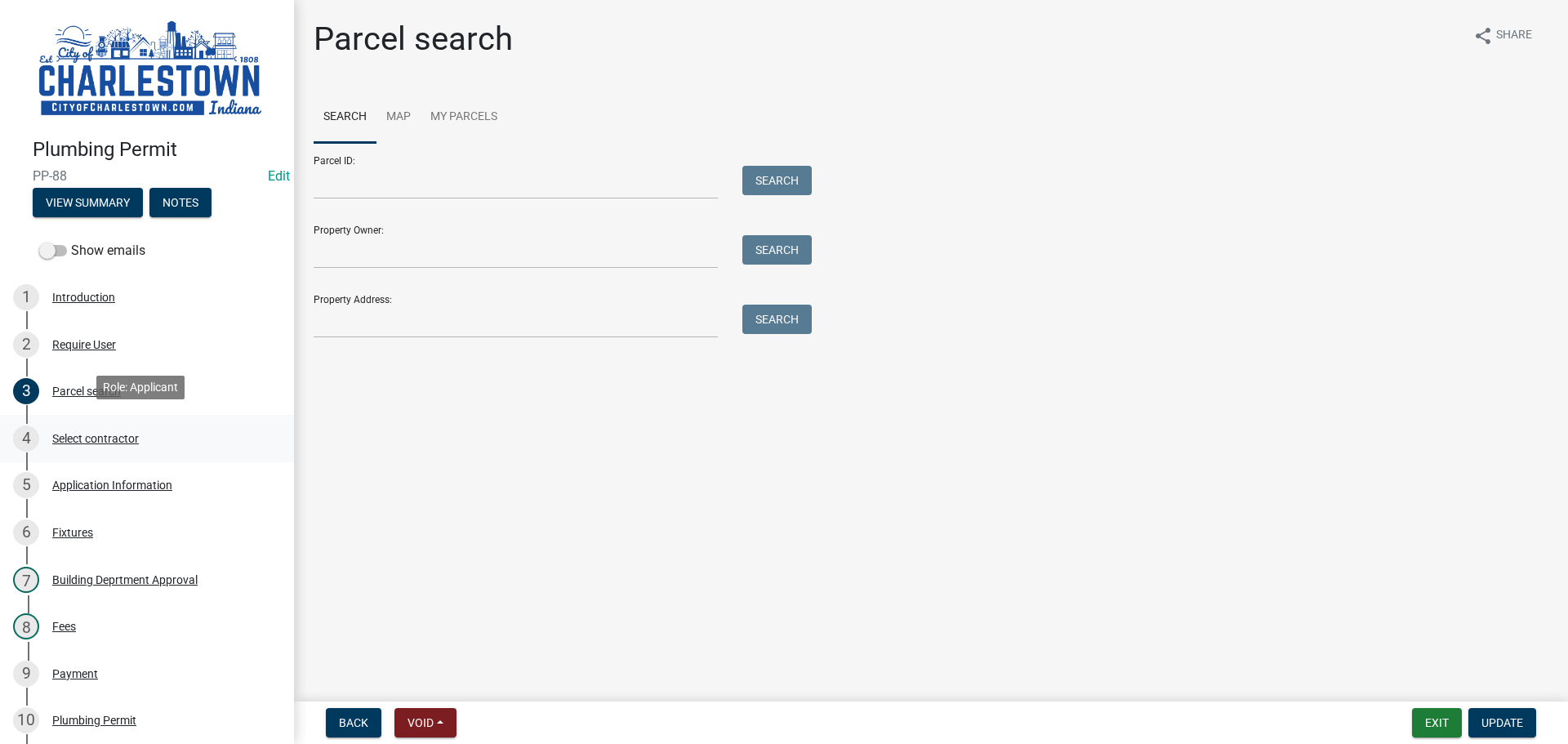
click at [103, 435] on div "Select contractor" at bounding box center [96, 439] width 87 height 11
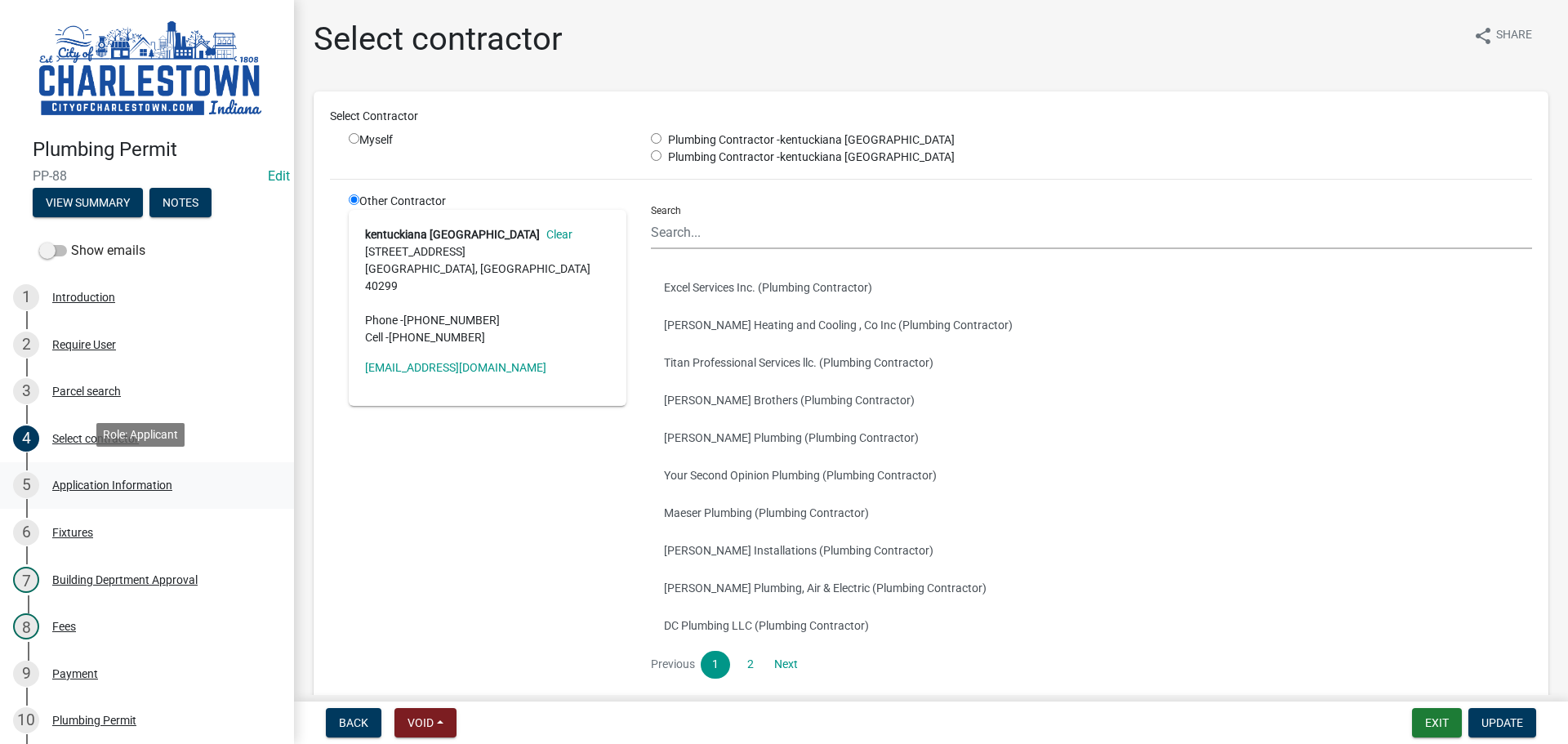
click at [107, 479] on div "Application Information" at bounding box center [112, 485] width 120 height 11
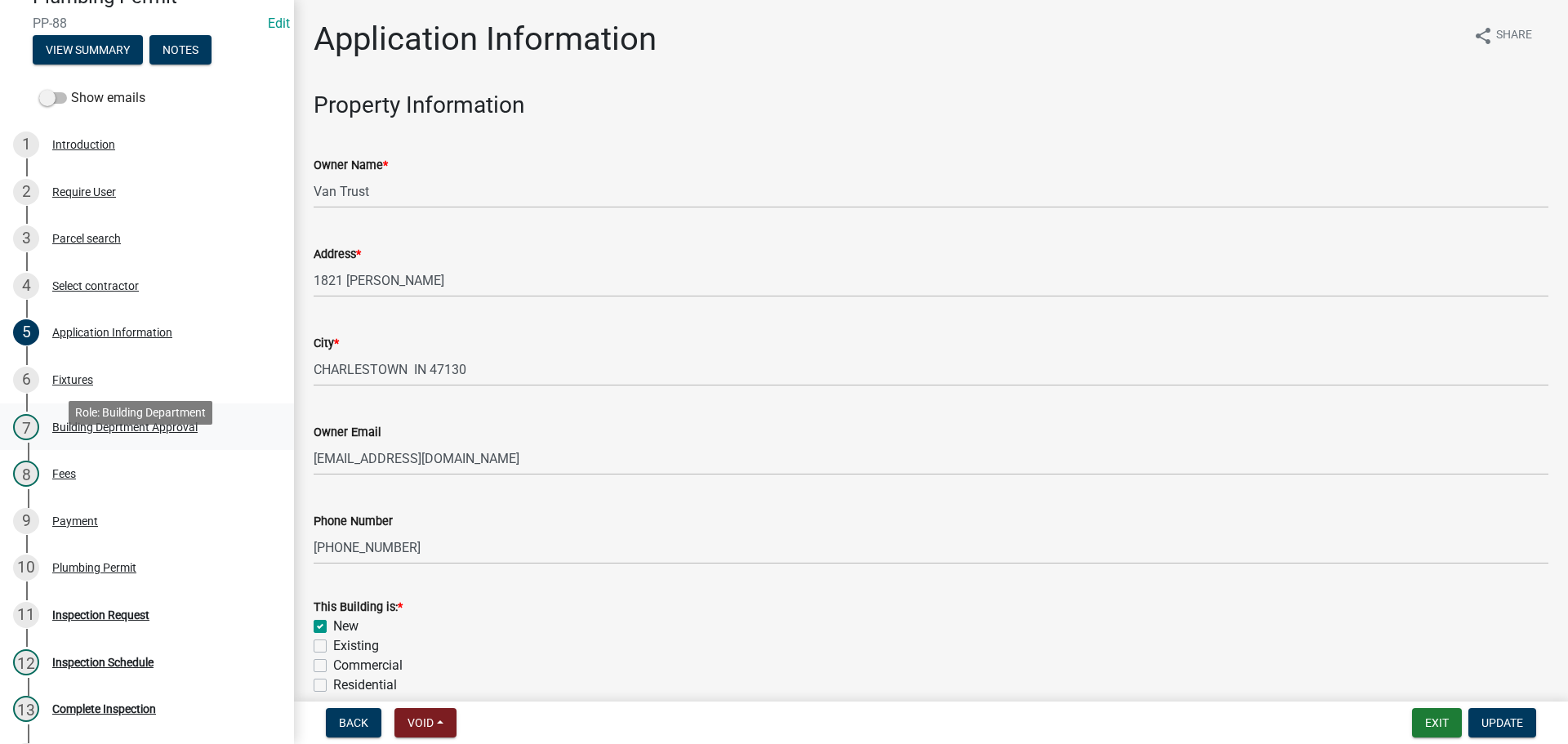
scroll to position [163, 0]
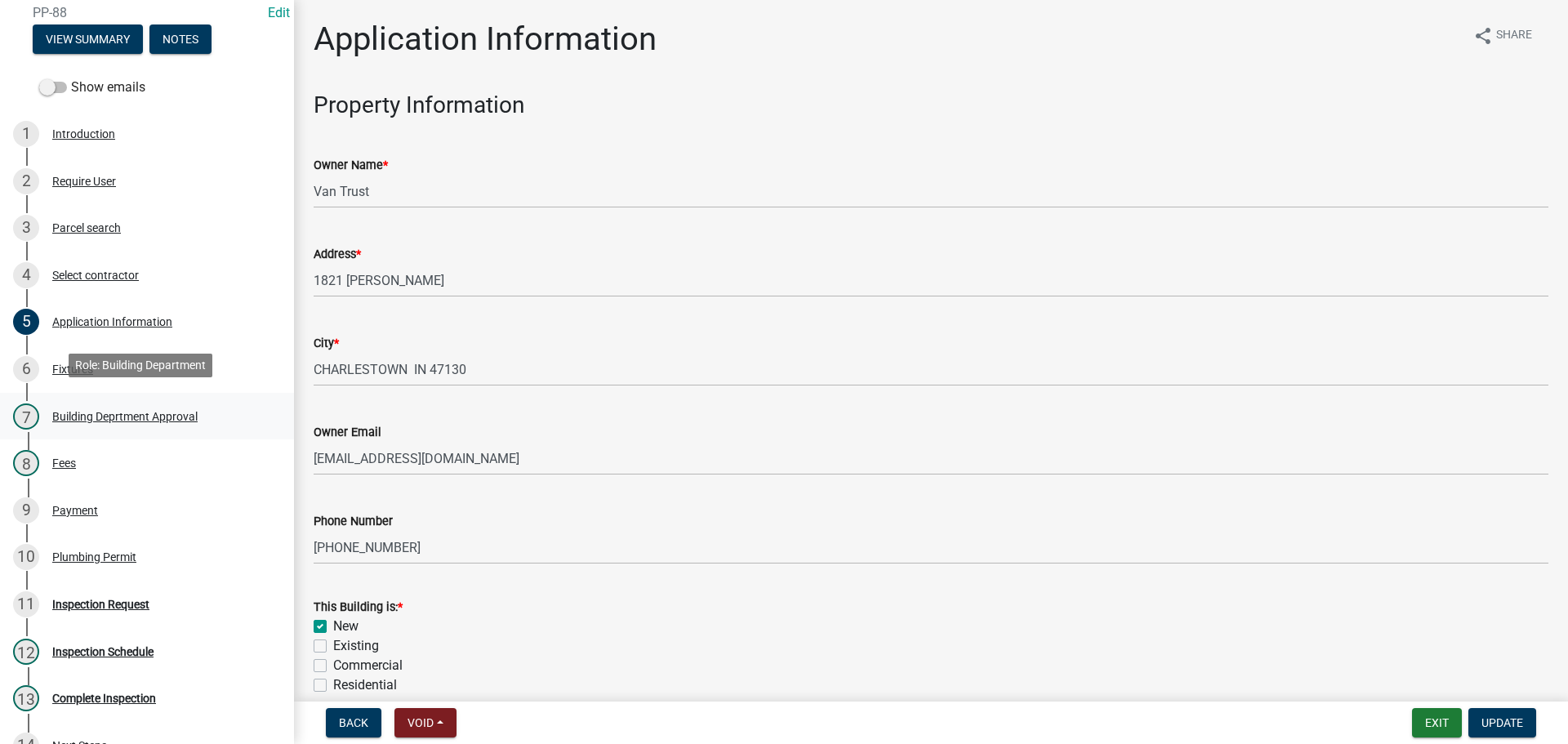
click at [111, 411] on div "Building Deprtment Approval" at bounding box center [125, 417] width 145 height 11
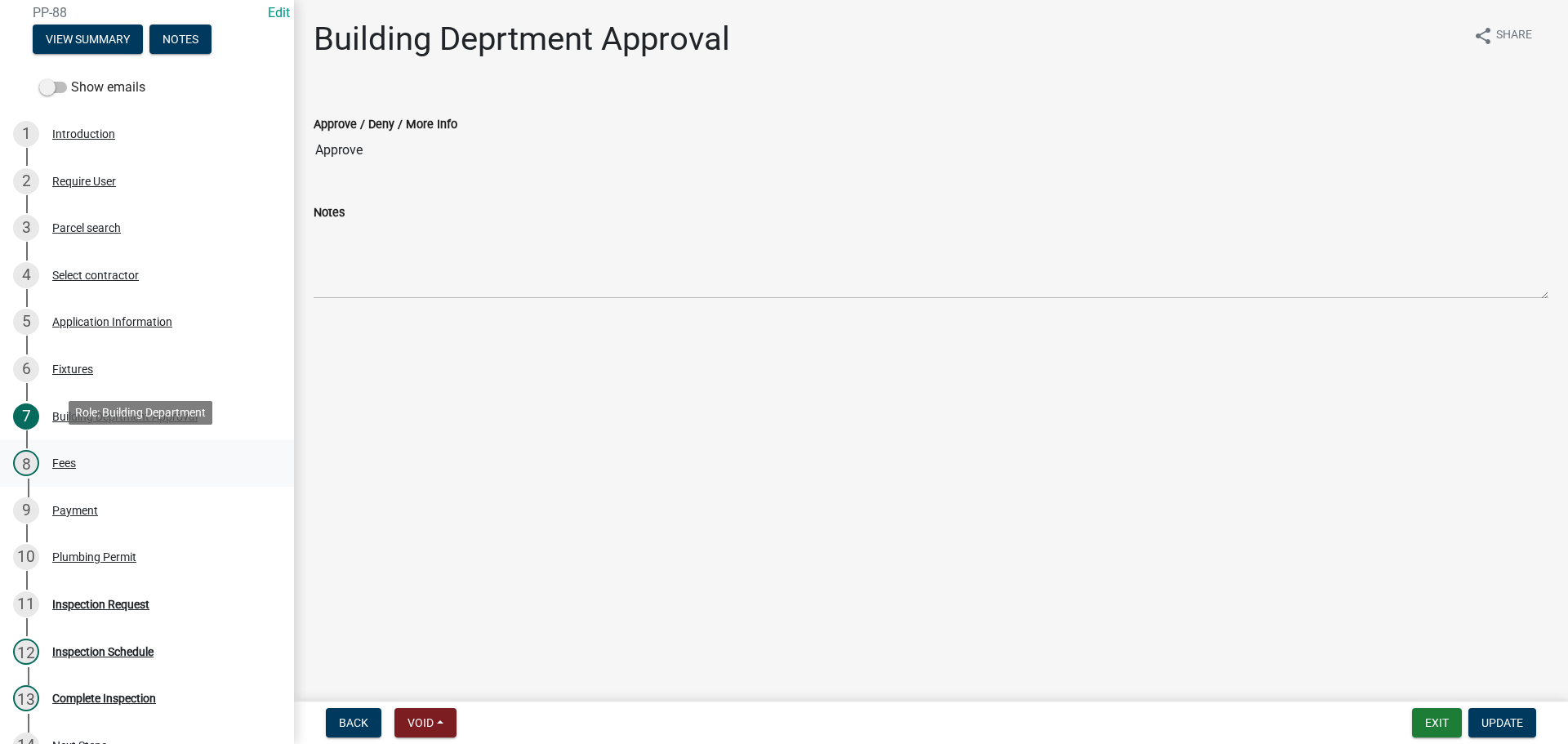
click at [67, 460] on div "Fees" at bounding box center [64, 463] width 24 height 11
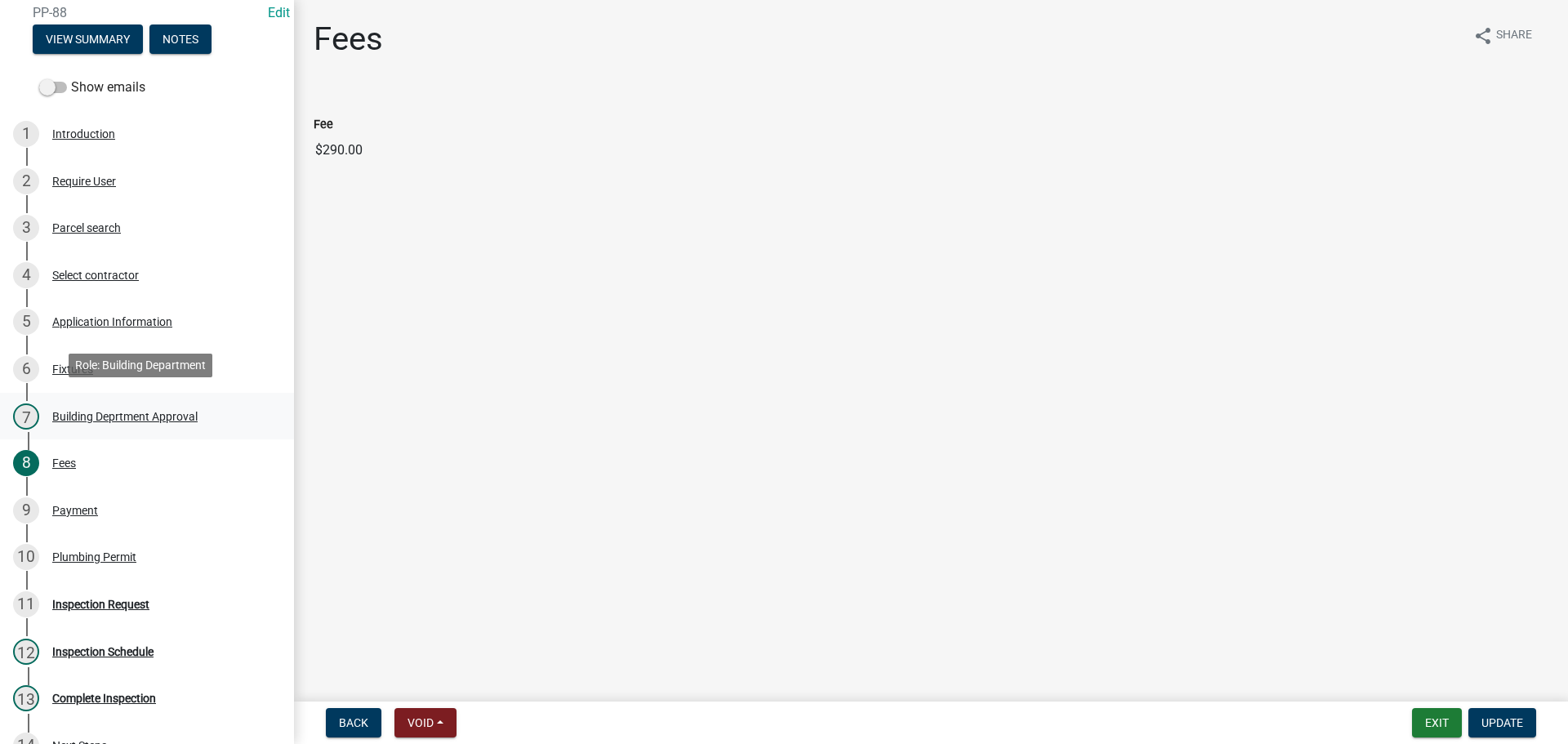
click at [118, 413] on div "Building Deprtment Approval" at bounding box center [125, 417] width 145 height 11
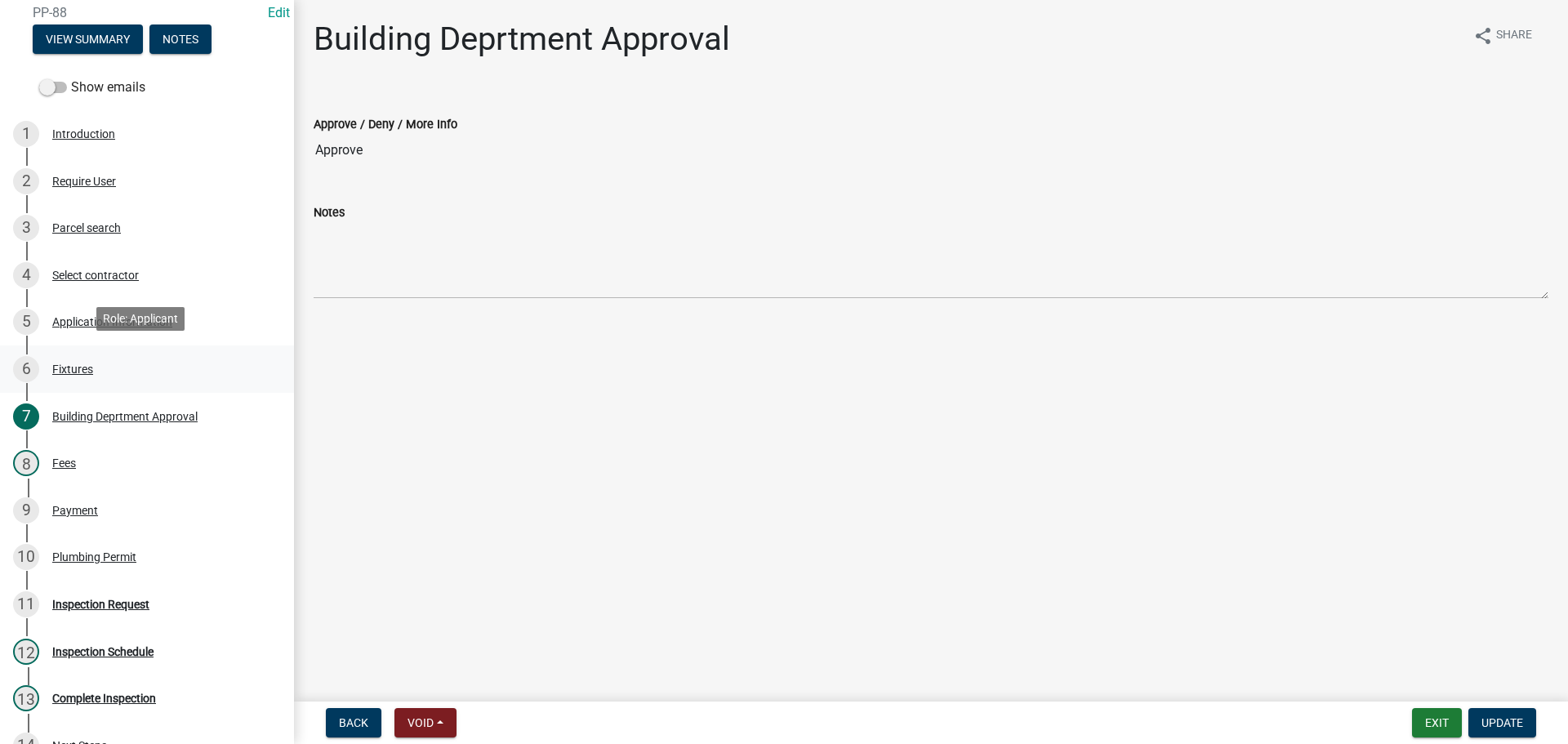
click at [80, 363] on div "Fixtures" at bounding box center [73, 369] width 41 height 11
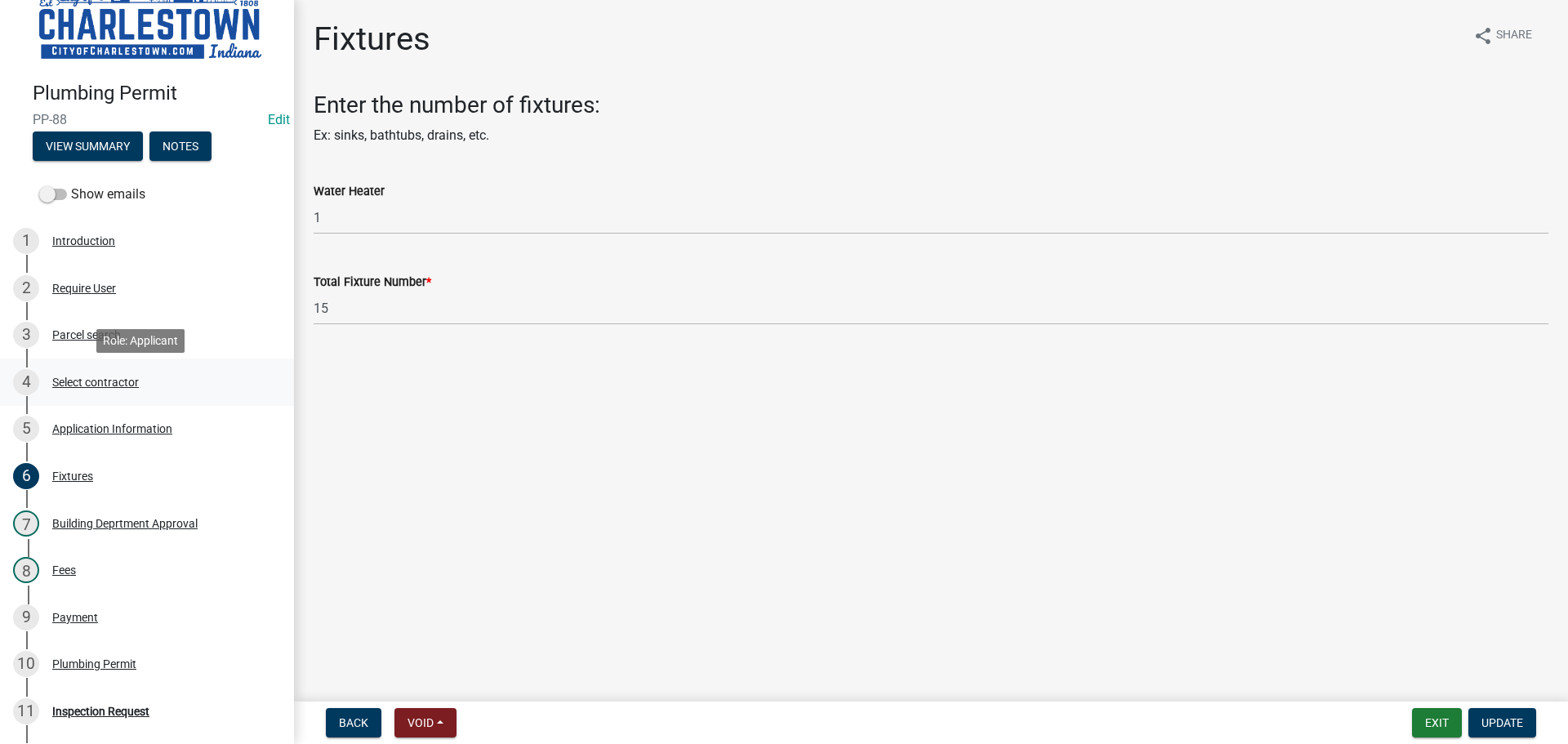
scroll to position [0, 0]
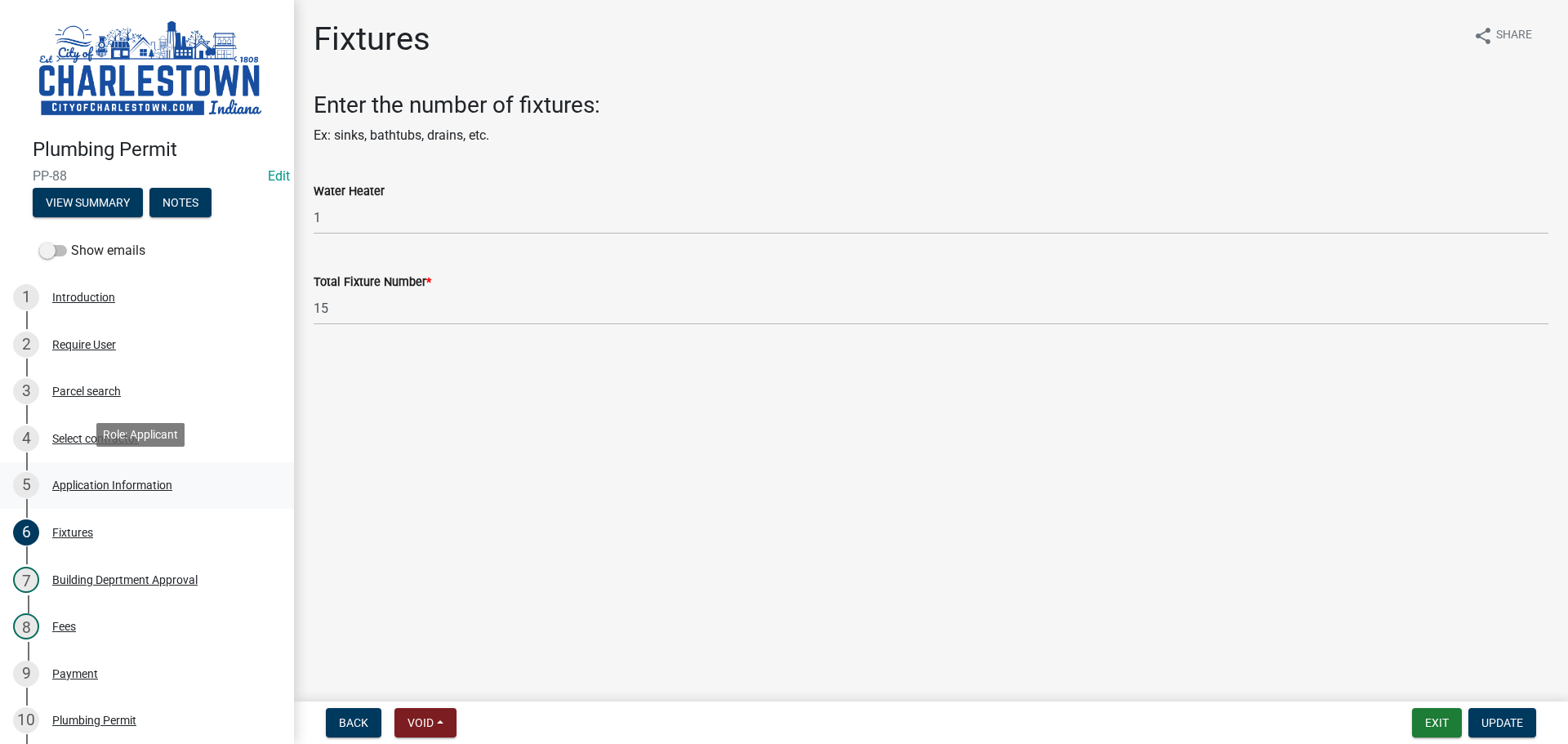
click at [122, 479] on div "Application Information" at bounding box center [112, 485] width 120 height 11
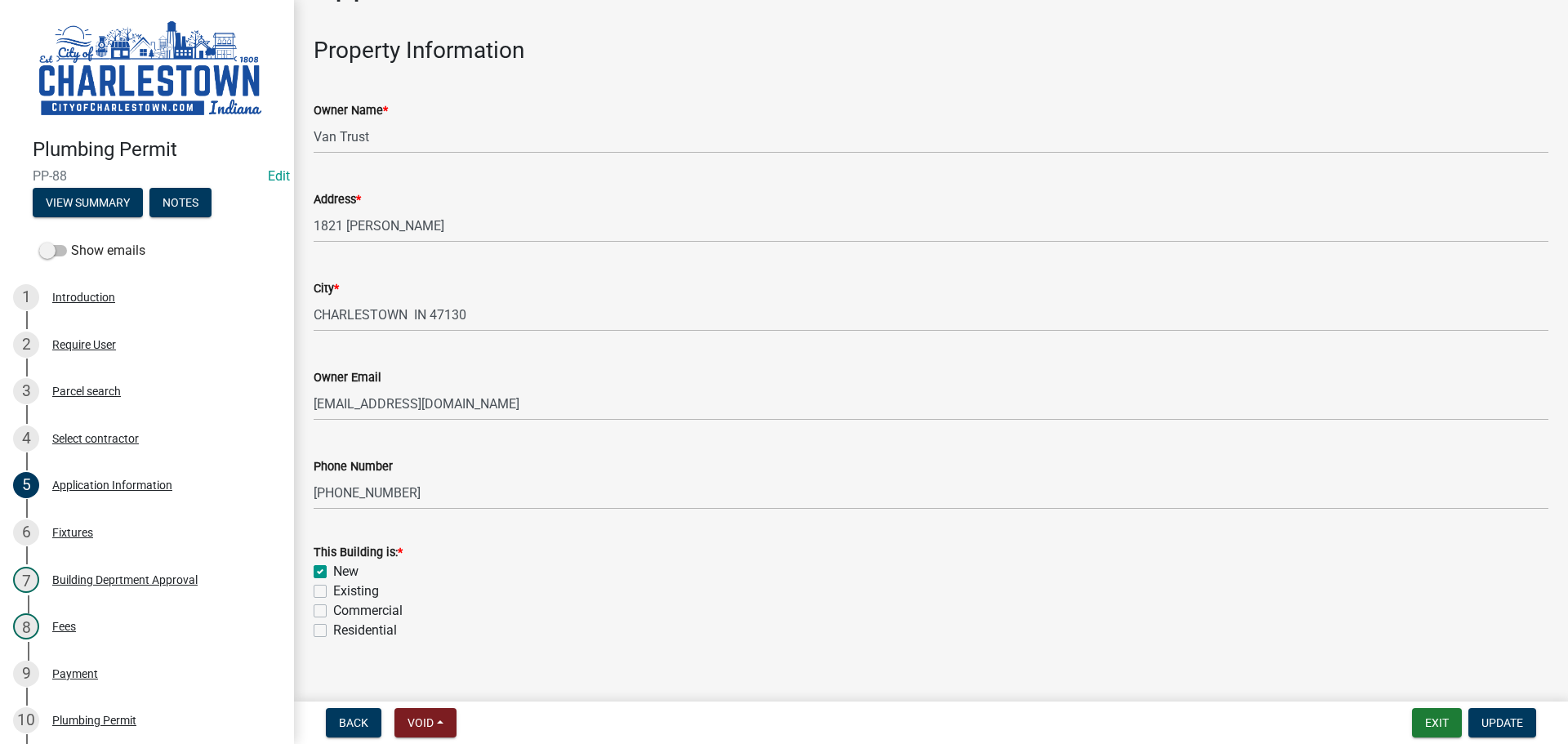
scroll to position [79, 0]
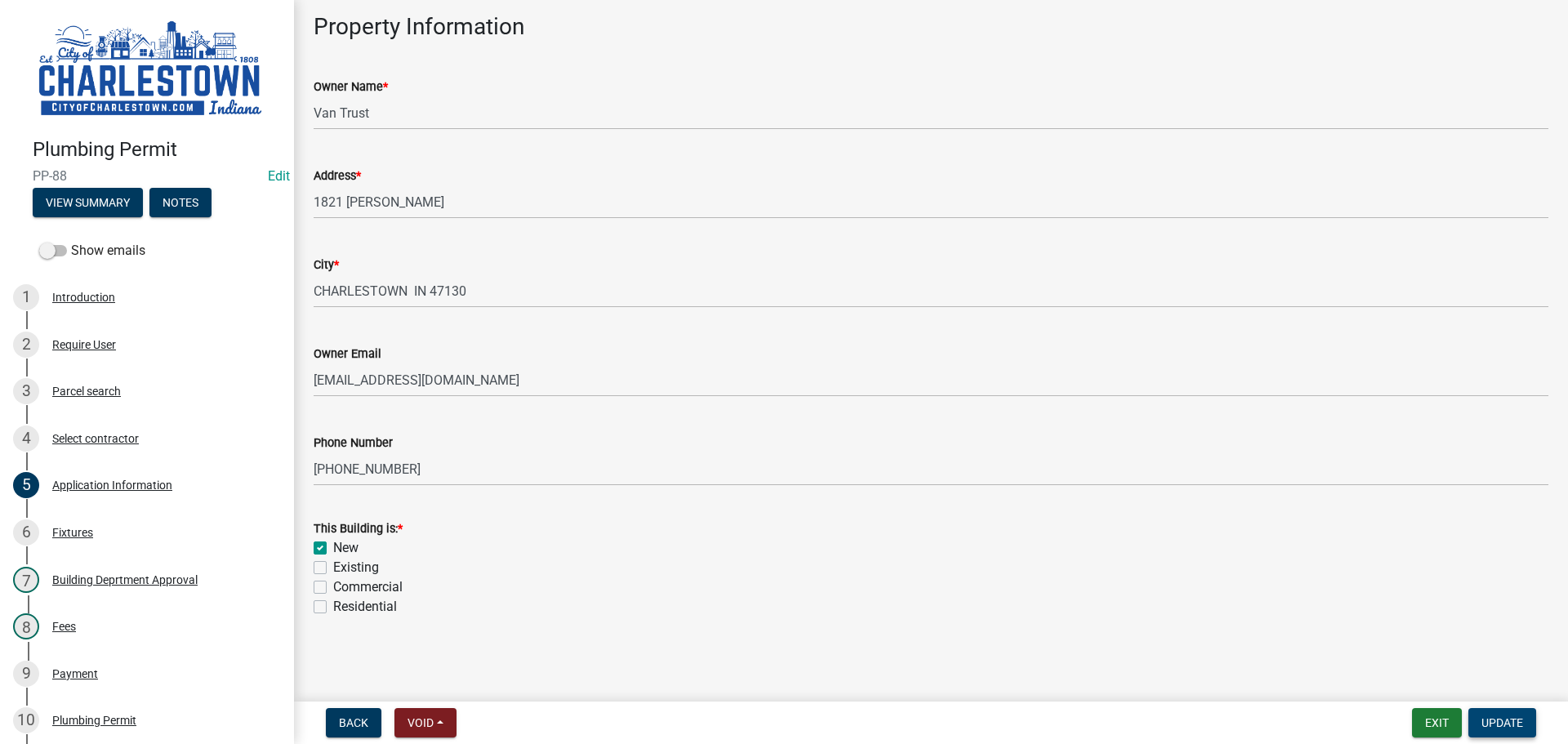
click at [1515, 720] on span "Update" at bounding box center [1502, 723] width 42 height 13
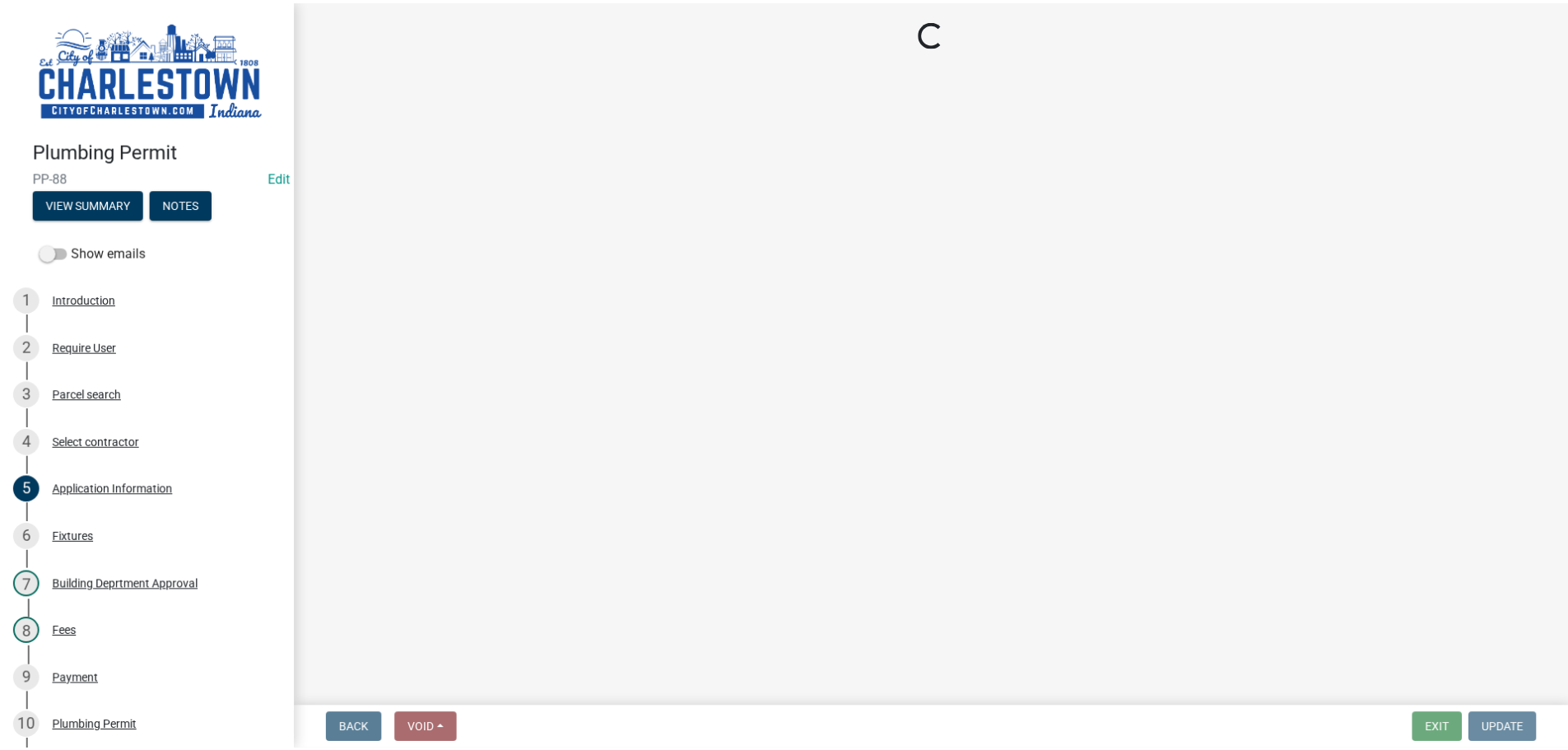
scroll to position [0, 0]
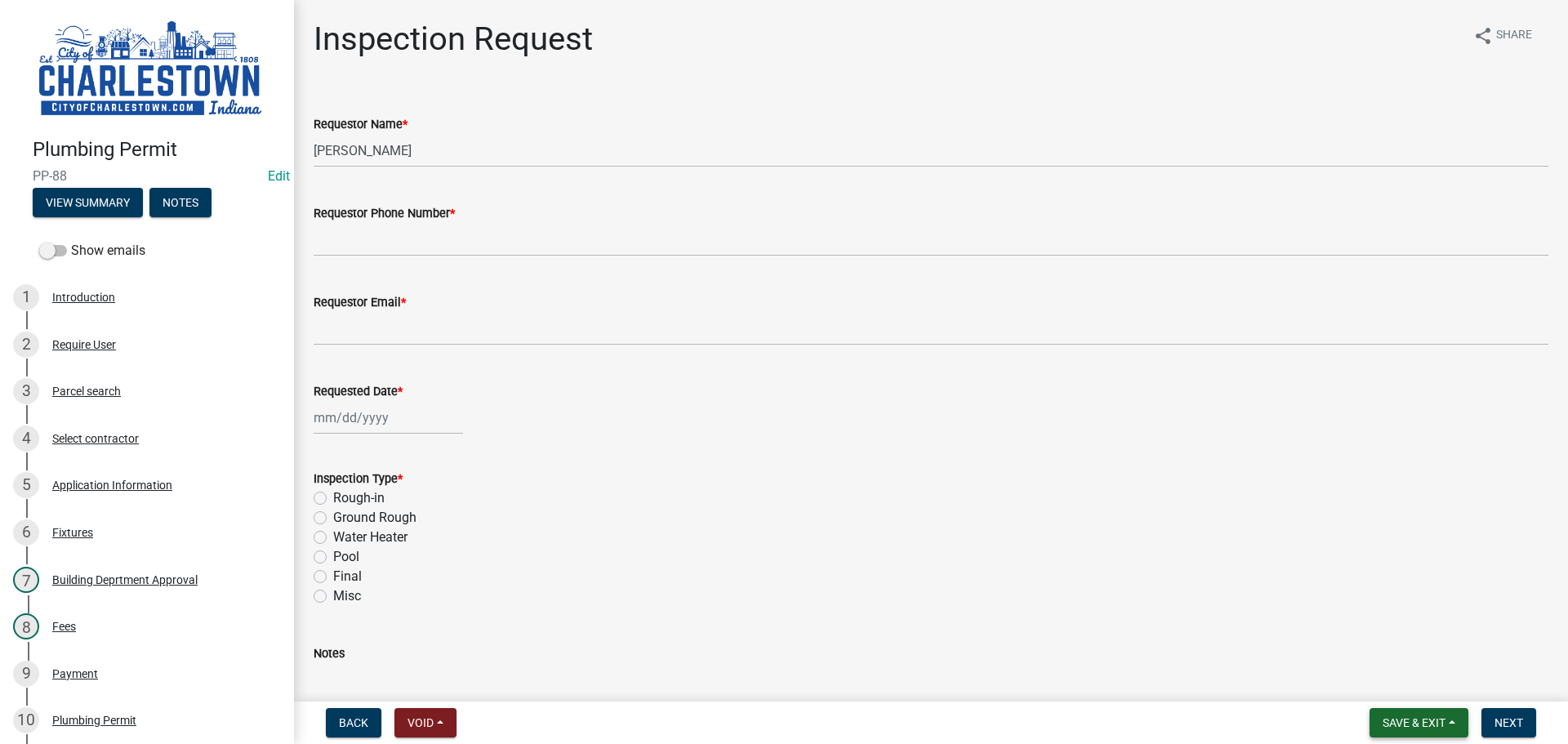
click at [1401, 730] on button "Save & Exit" at bounding box center [1419, 723] width 98 height 30
click at [1388, 678] on button "Save & Exit" at bounding box center [1402, 681] width 130 height 39
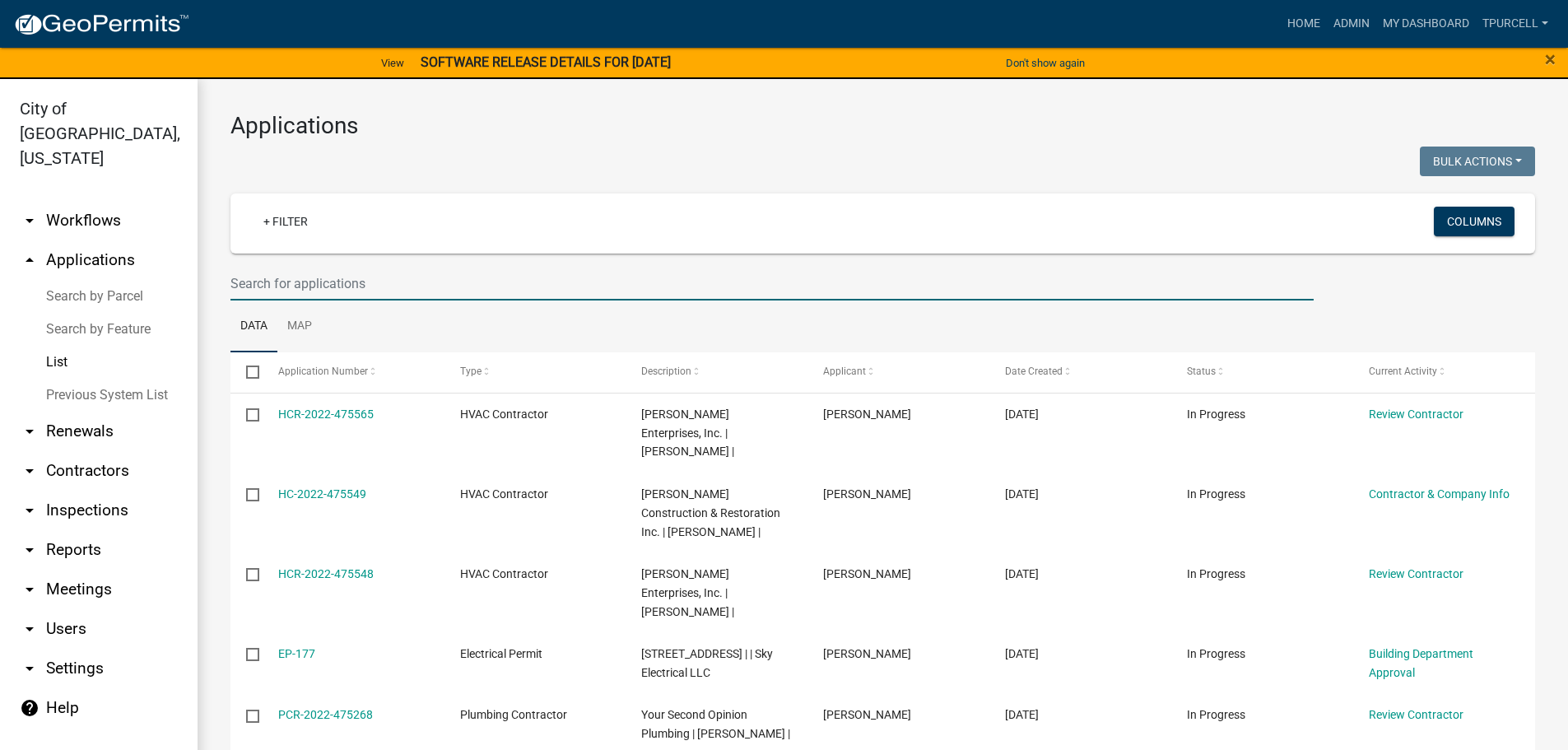
drag, startPoint x: 336, startPoint y: 293, endPoint x: 355, endPoint y: 281, distance: 22.5
click at [336, 293] on input "text" at bounding box center [772, 284] width 1083 height 34
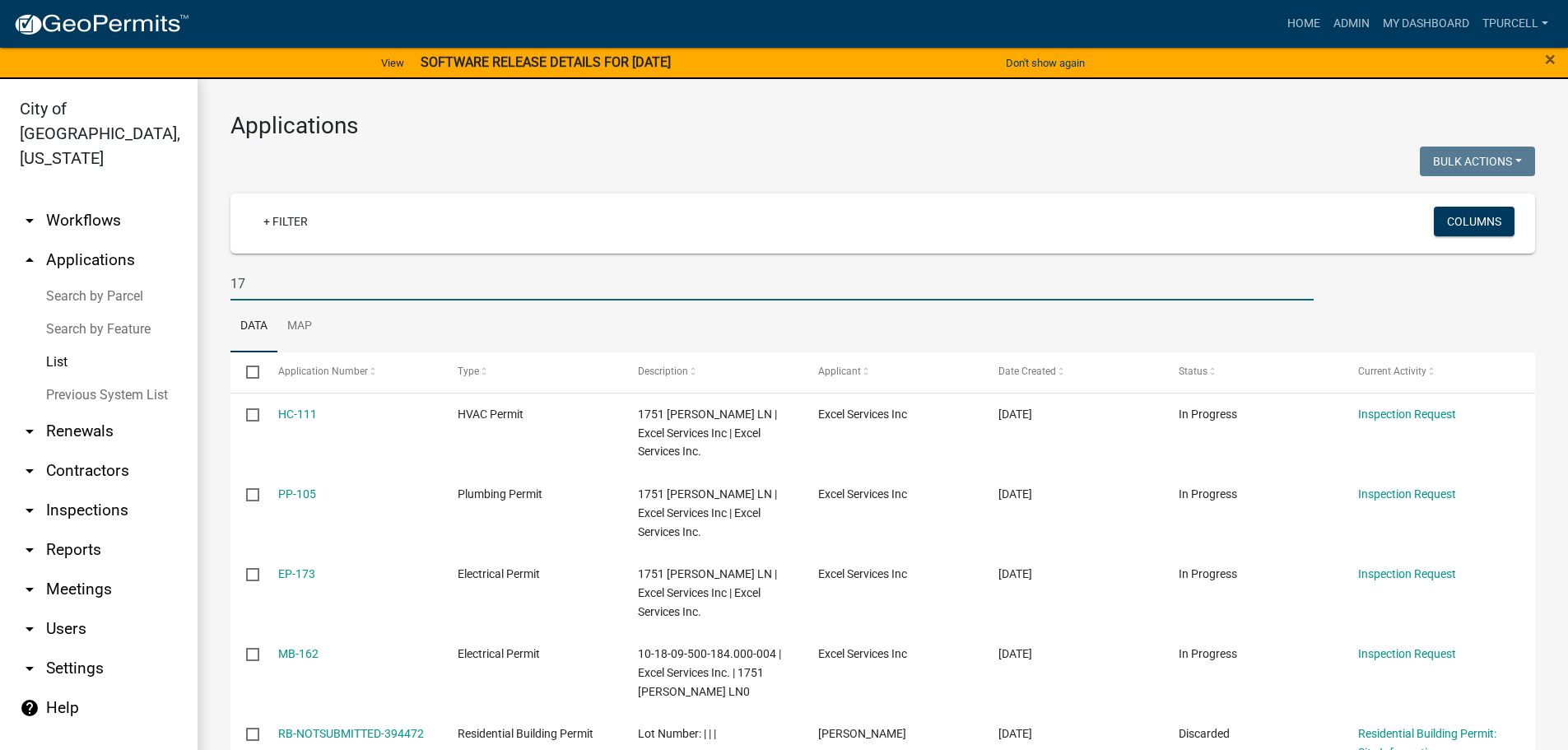
type input "1"
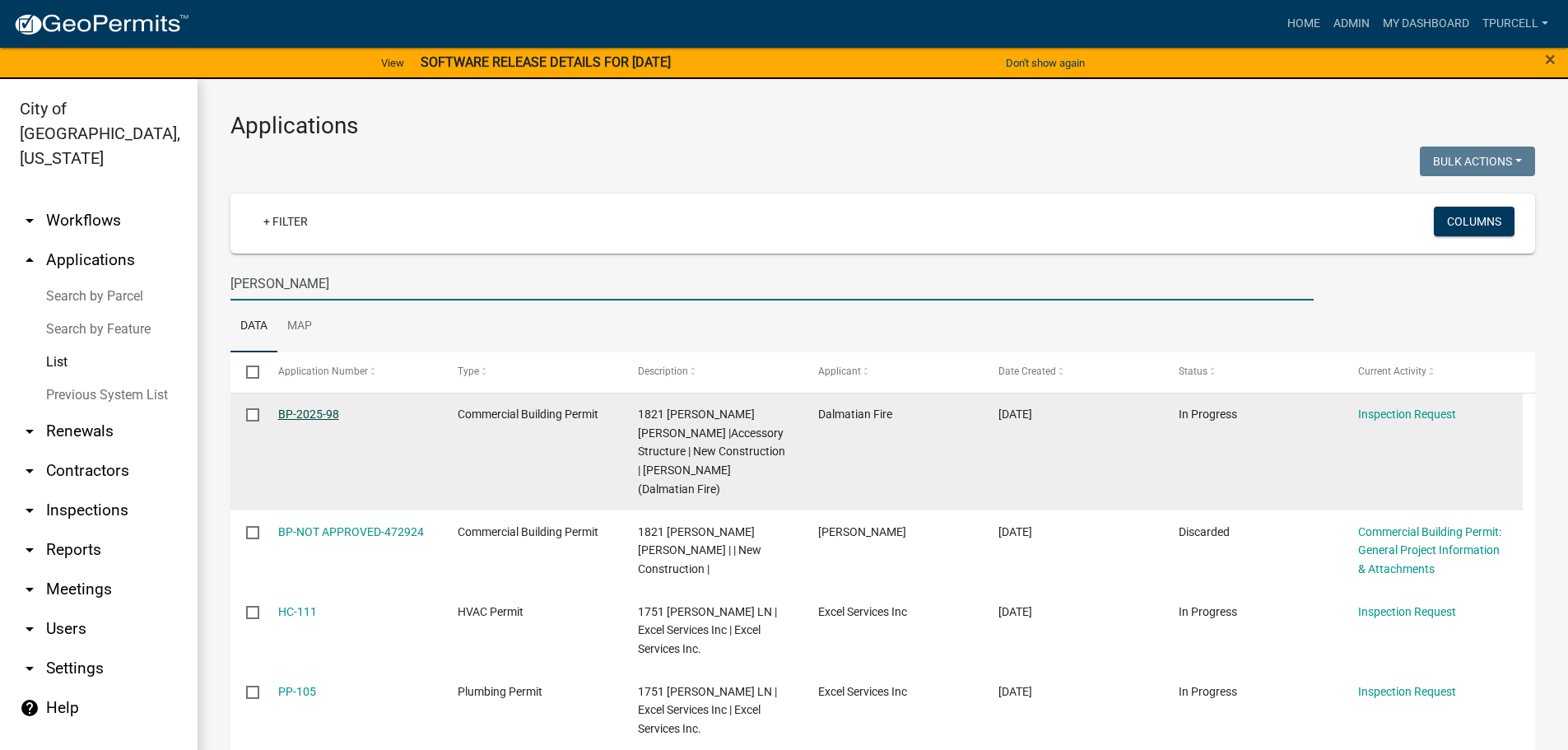
type input "[PERSON_NAME]"
click at [324, 413] on link "BP-2025-98" at bounding box center [309, 414] width 61 height 13
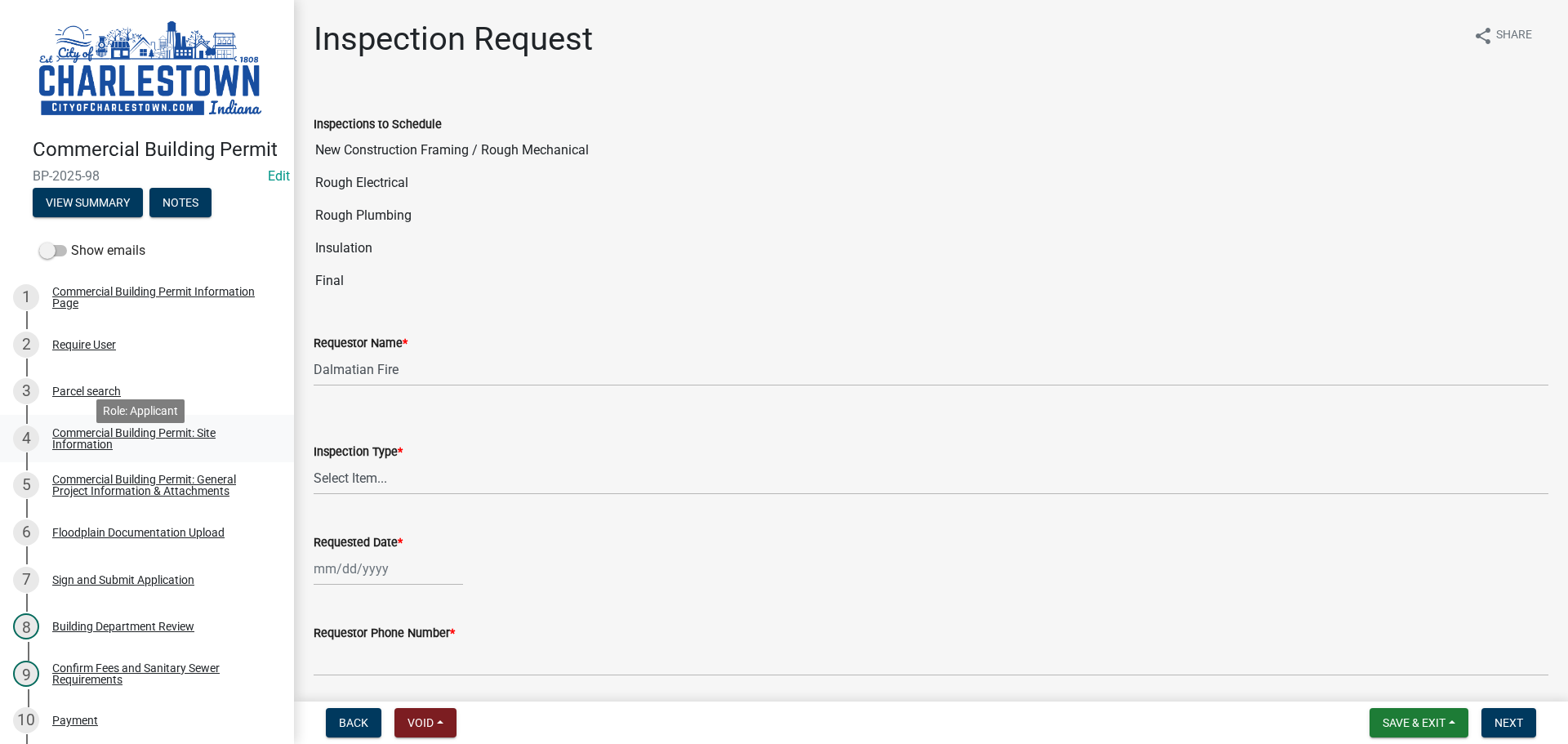
click at [116, 450] on div "Commercial Building Permit: Site Information" at bounding box center [160, 439] width 216 height 23
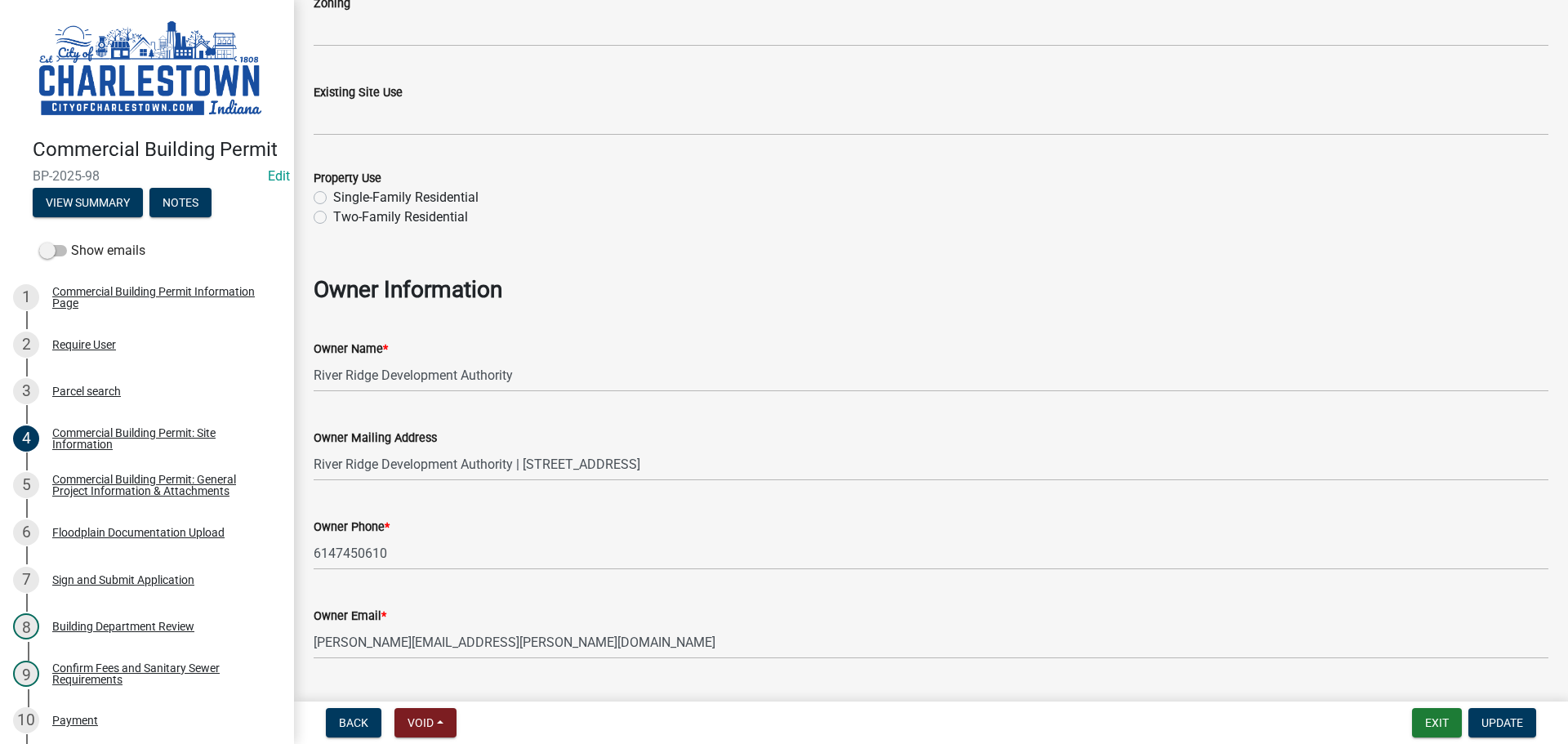
scroll to position [694, 0]
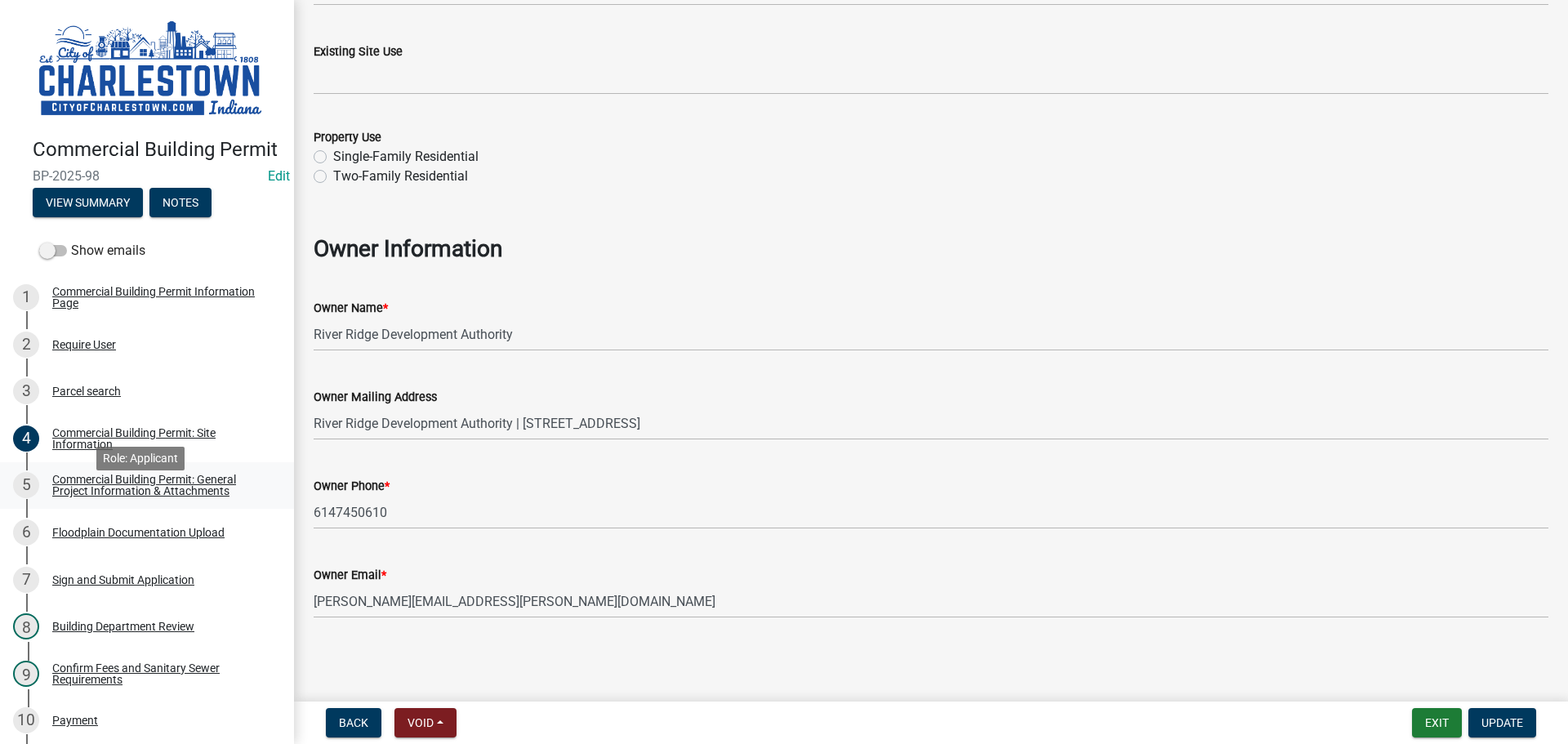
click at [119, 496] on div "Commercial Building Permit: General Project Information & Attachments" at bounding box center [160, 486] width 216 height 23
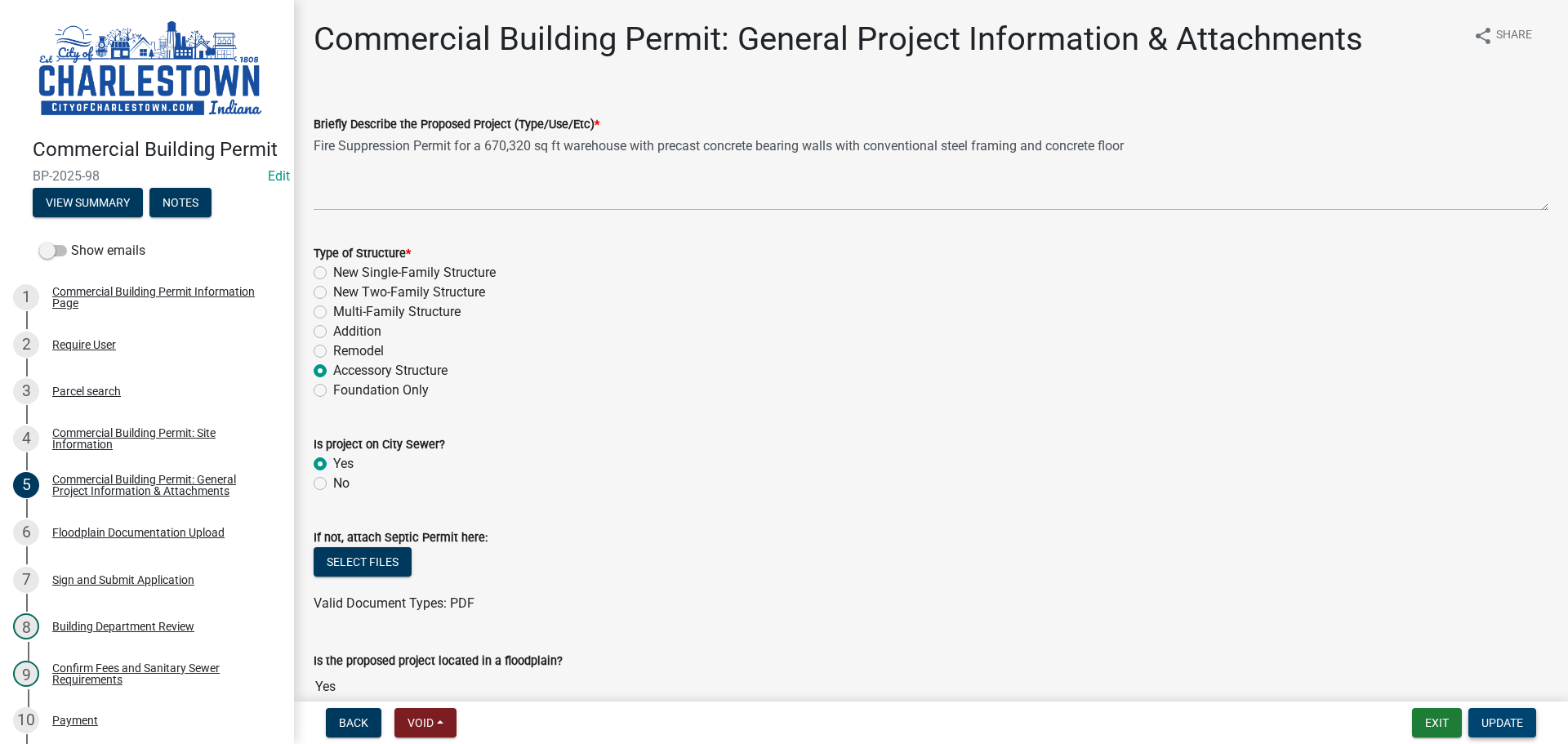
click at [1492, 713] on button "Update" at bounding box center [1502, 723] width 68 height 30
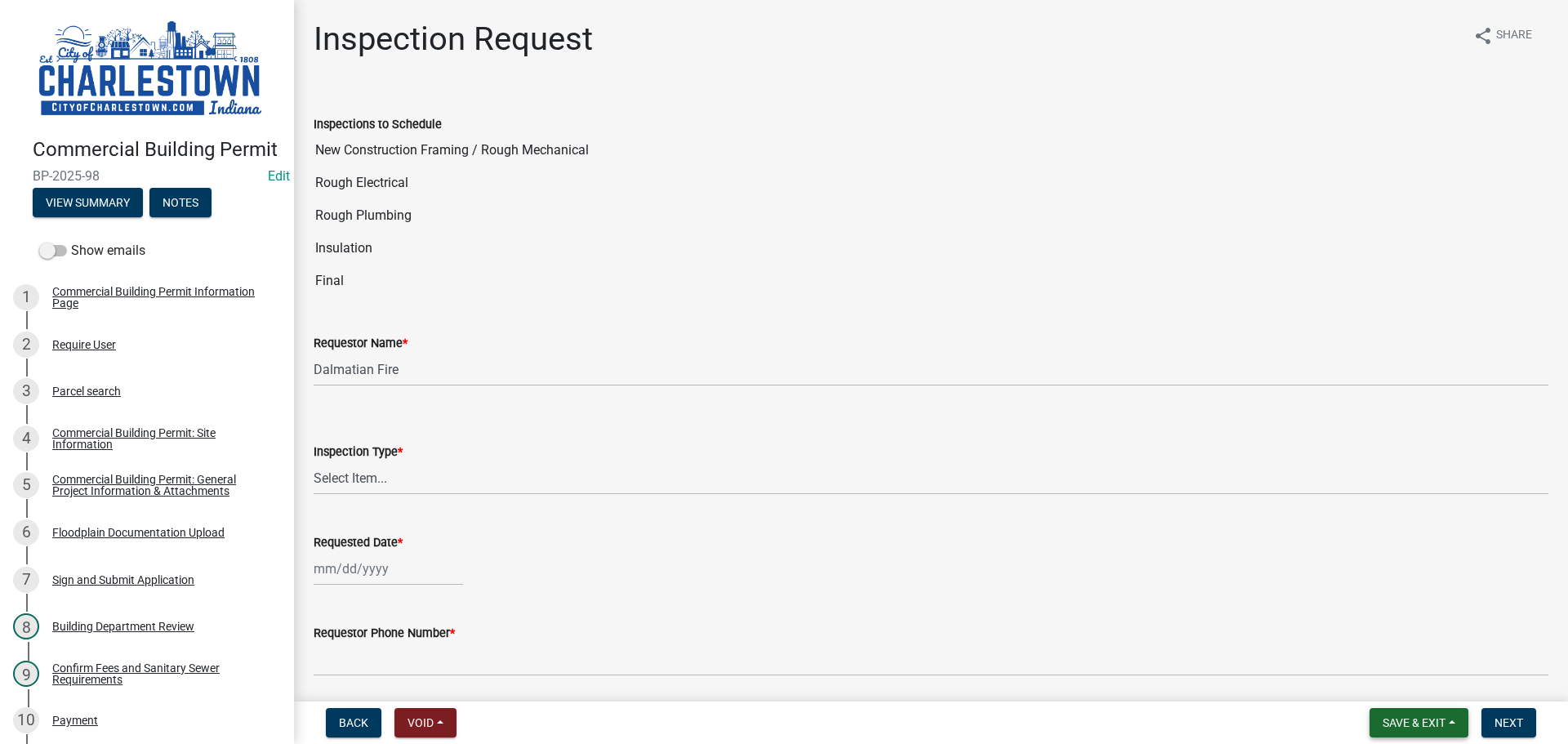
click at [1419, 727] on span "Save & Exit" at bounding box center [1414, 723] width 63 height 13
click at [1381, 687] on button "Save & Exit" at bounding box center [1402, 681] width 130 height 39
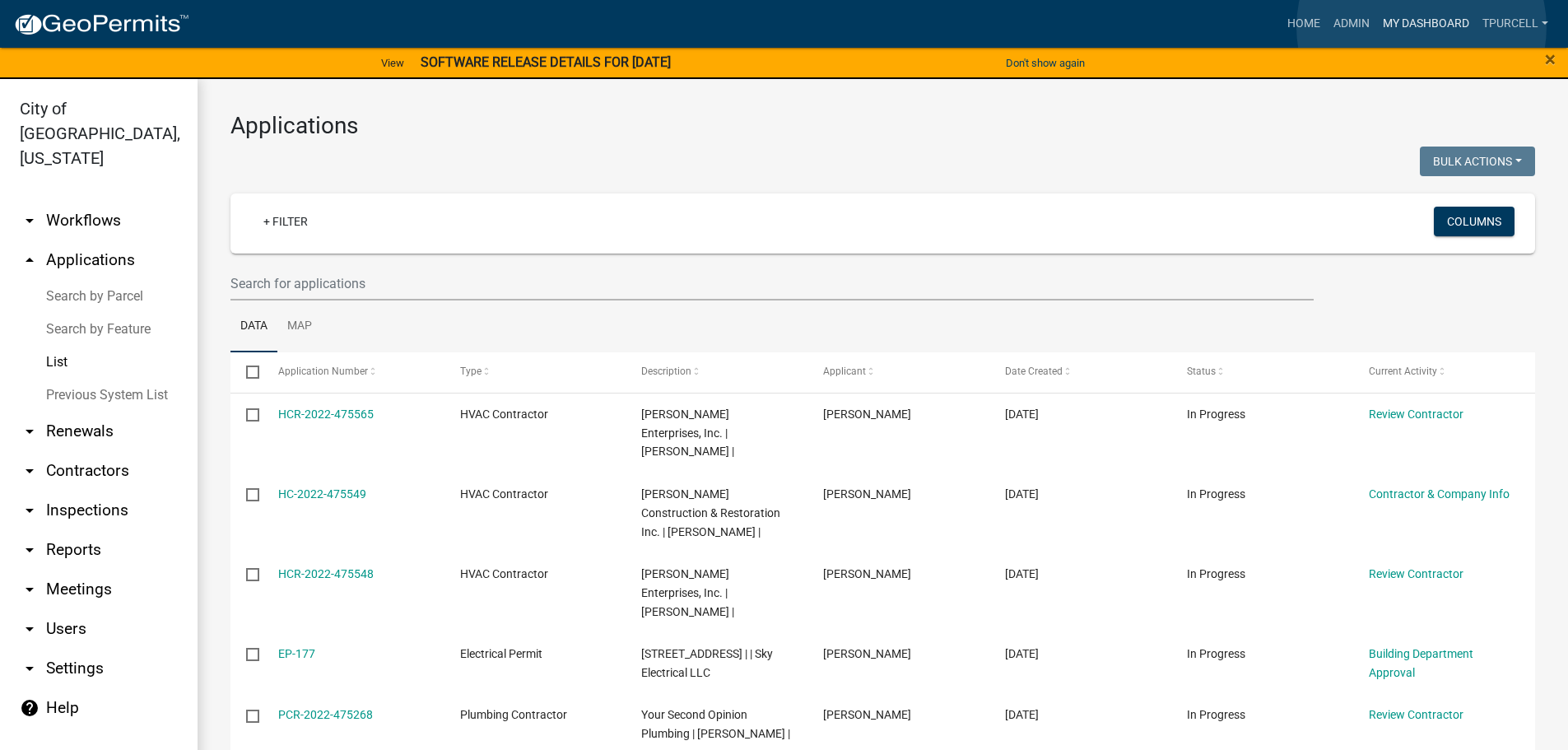
click at [1422, 27] on link "My Dashboard" at bounding box center [1426, 24] width 99 height 31
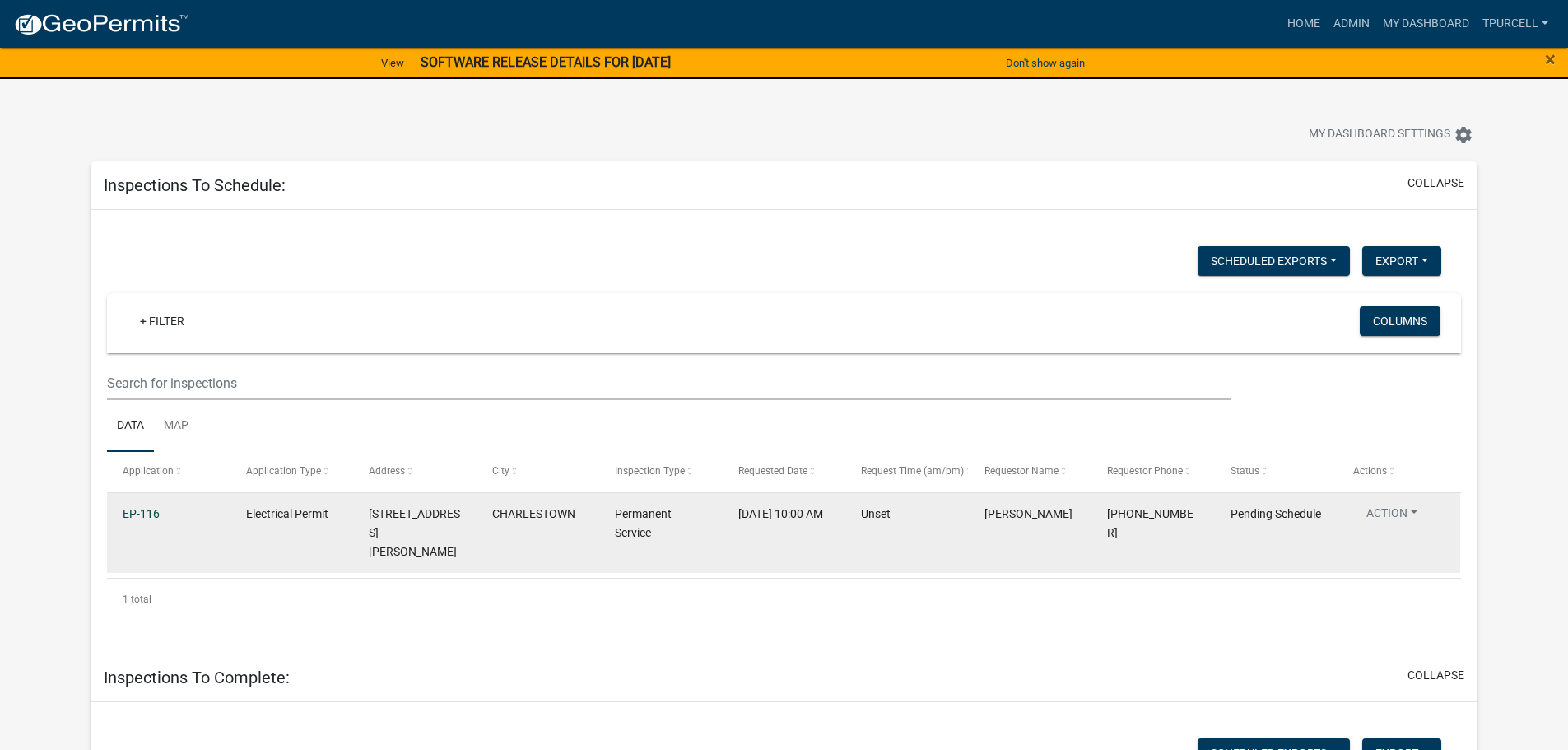
click at [142, 509] on link "EP-116" at bounding box center [141, 514] width 37 height 13
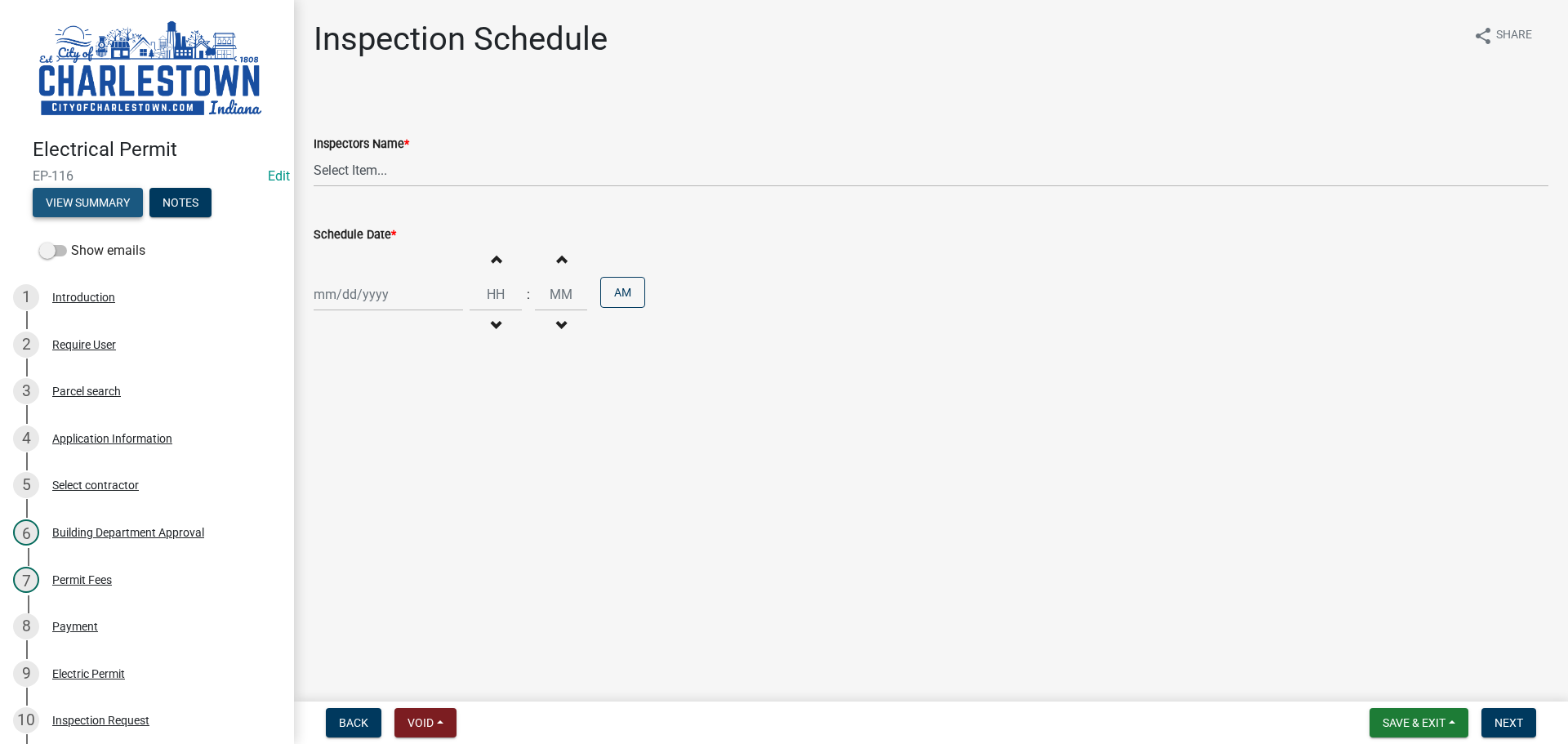
click at [121, 200] on button "View Summary" at bounding box center [88, 203] width 110 height 30
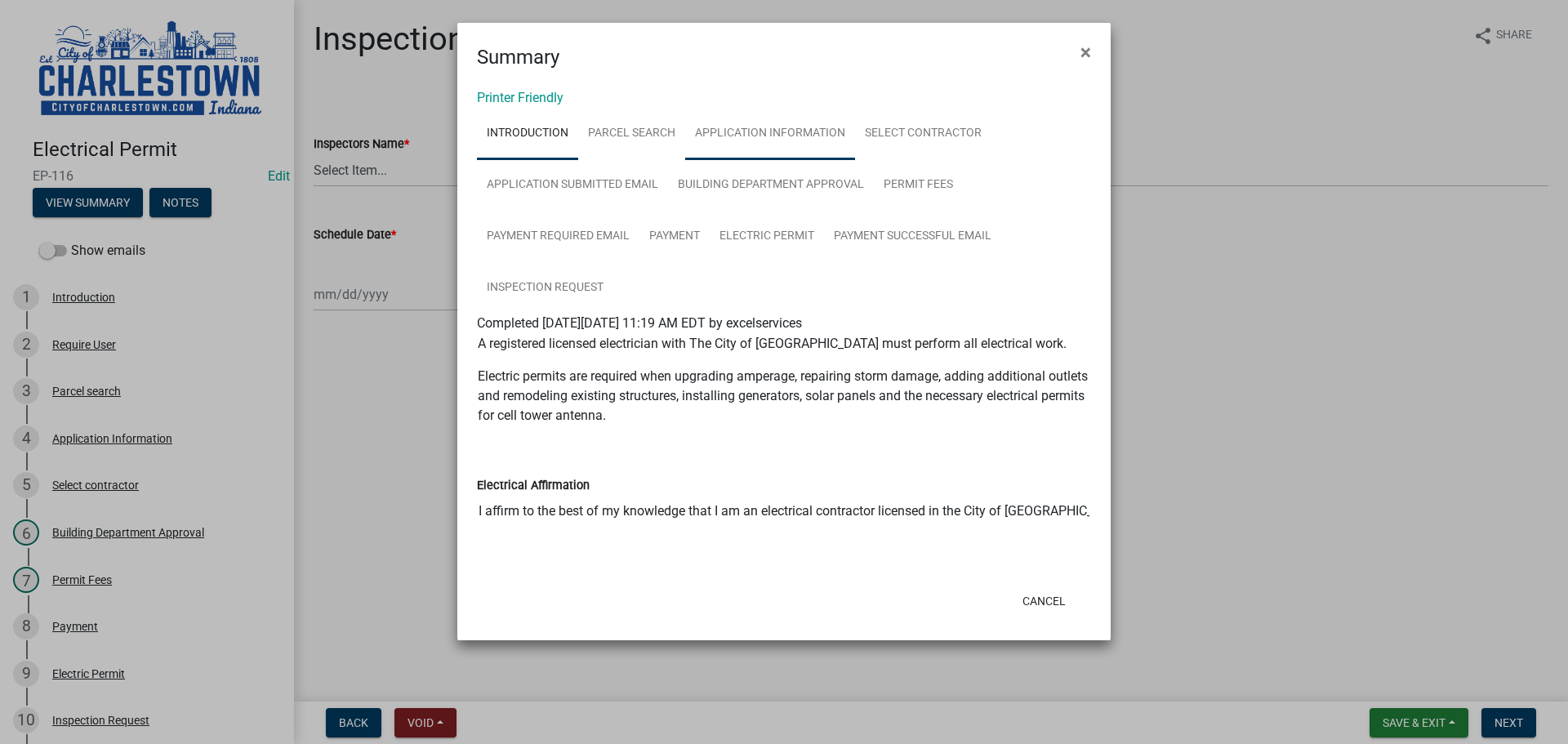
click at [793, 134] on link "Application Information" at bounding box center [769, 134] width 170 height 52
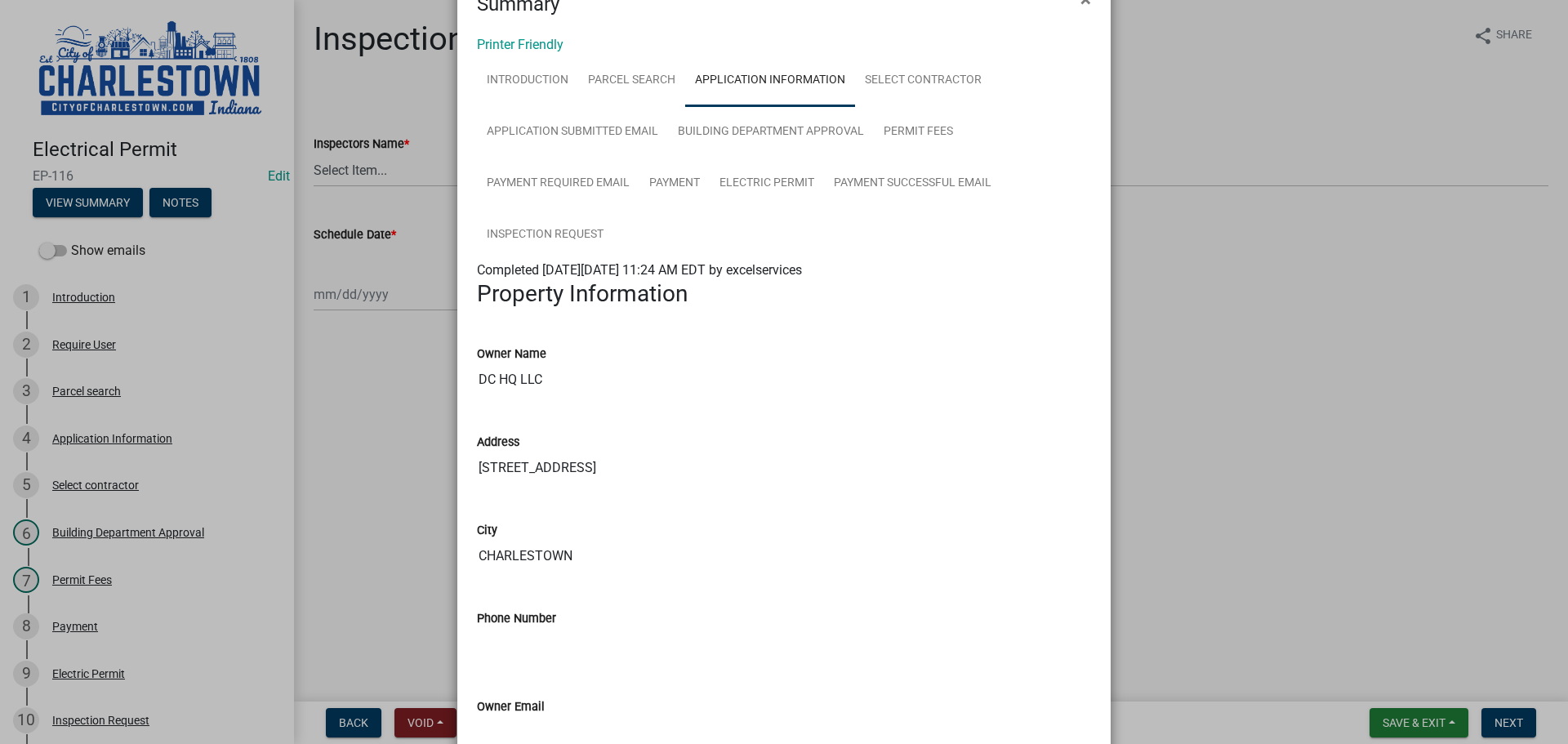
scroll to position [82, 0]
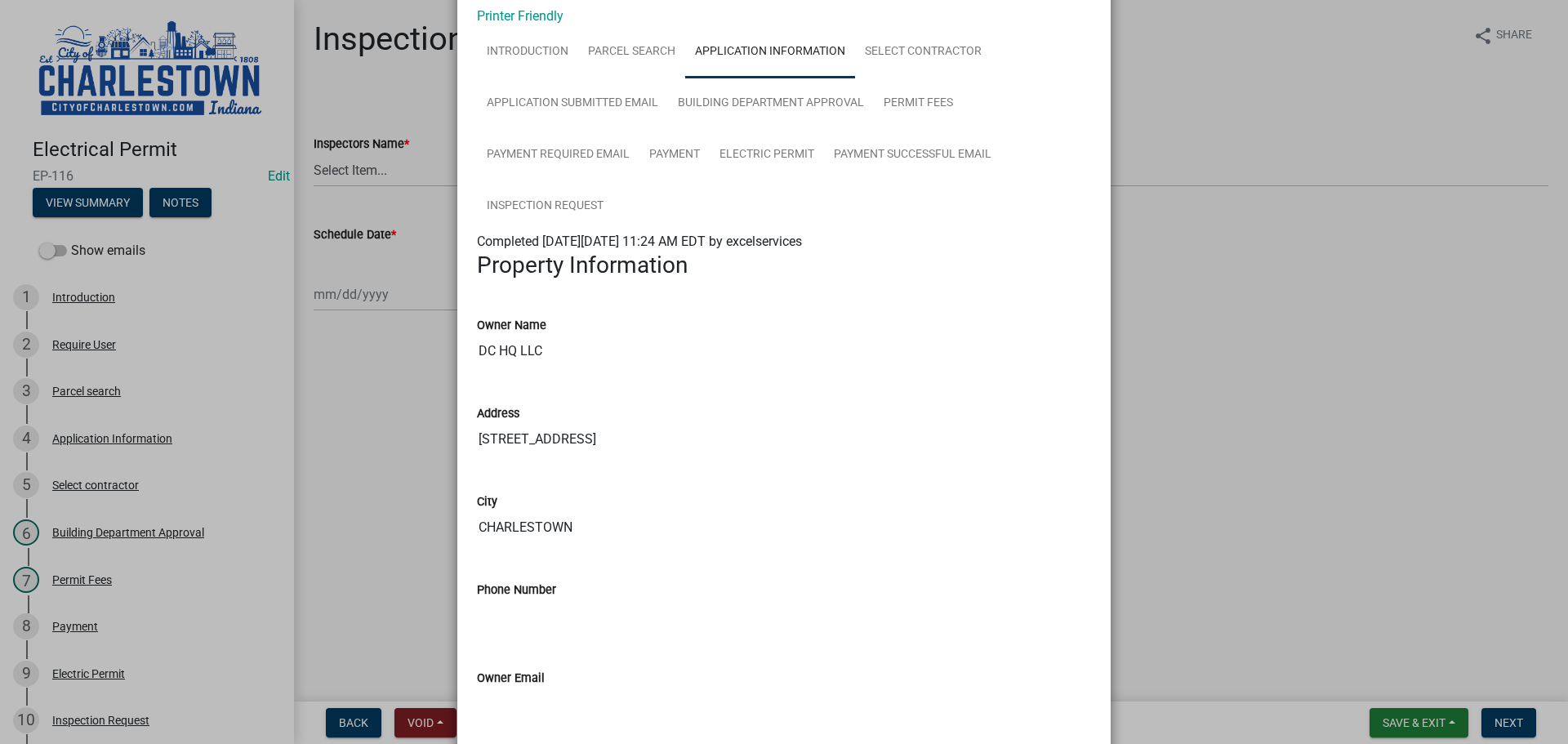
click at [1193, 172] on ngb-modal-window "Summary × Printer Friendly Introduction Parcel search Application Information S…" at bounding box center [784, 372] width 1568 height 744
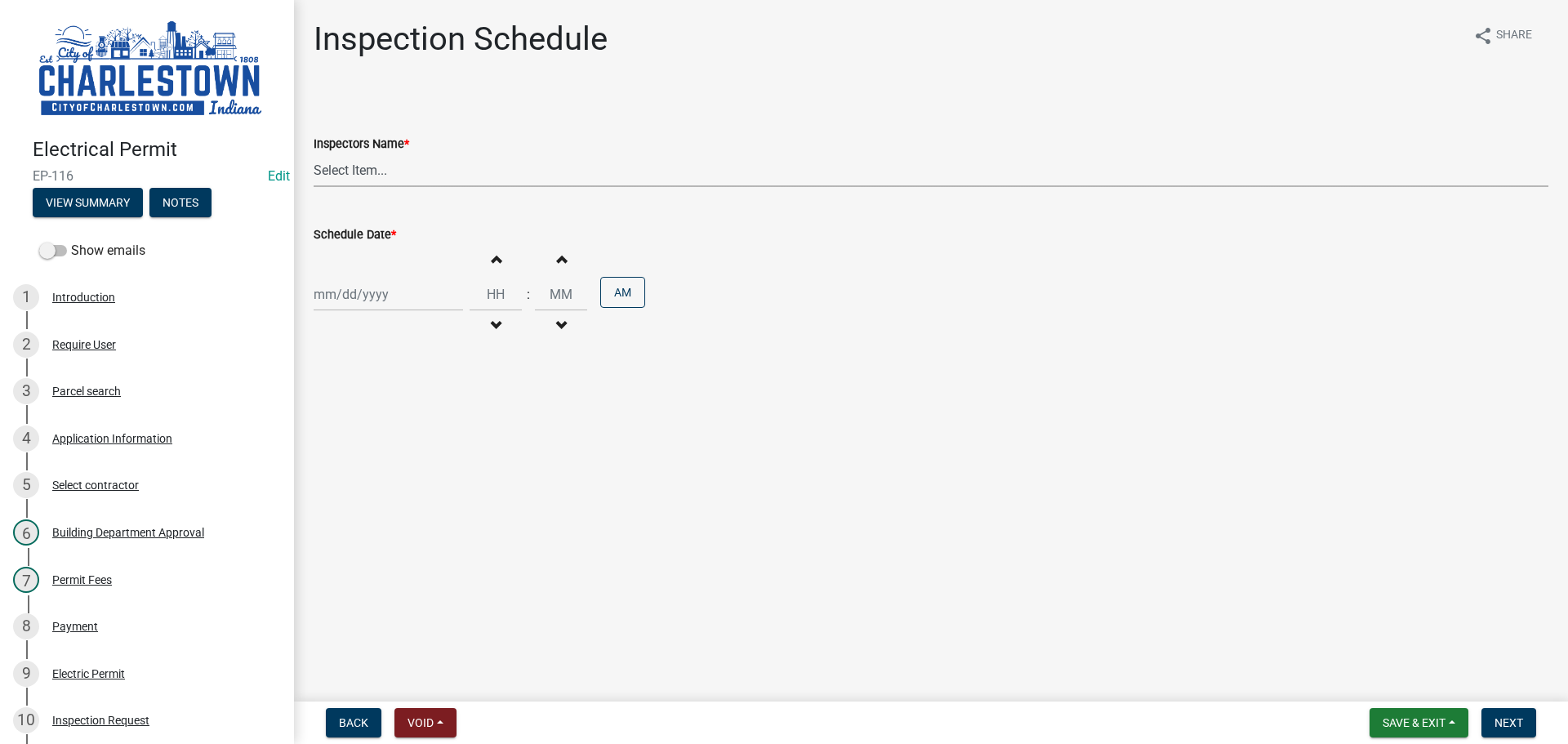
click at [378, 163] on select "Select Item... [PERSON_NAME] ([PERSON_NAME]) [PERSON_NAME] ([PERSON_NAME]) [PER…" at bounding box center [931, 170] width 1235 height 34
select select "63e5a778-15f7-4a13-aba2-a6e5541a0fb3"
click at [313, 153] on select "Select Item... [PERSON_NAME] ([PERSON_NAME]) [PERSON_NAME] ([PERSON_NAME]) [PER…" at bounding box center [931, 170] width 1235 height 34
click at [375, 308] on div at bounding box center [388, 294] width 149 height 34
select select "9"
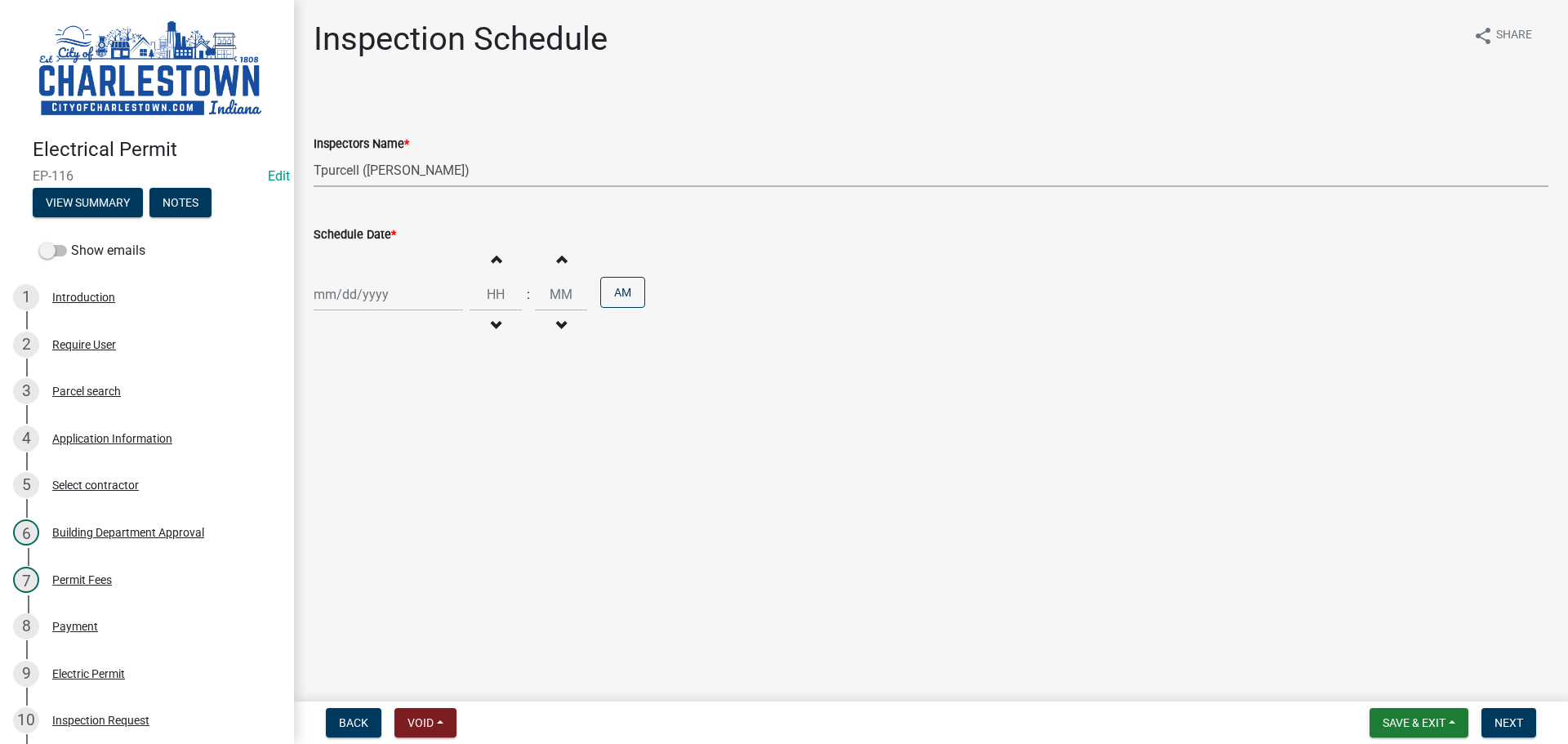
select select "2025"
click at [357, 413] on div "9" at bounding box center [356, 408] width 26 height 26
type input "[DATE]"
click at [1494, 719] on span "Next" at bounding box center [1508, 723] width 29 height 13
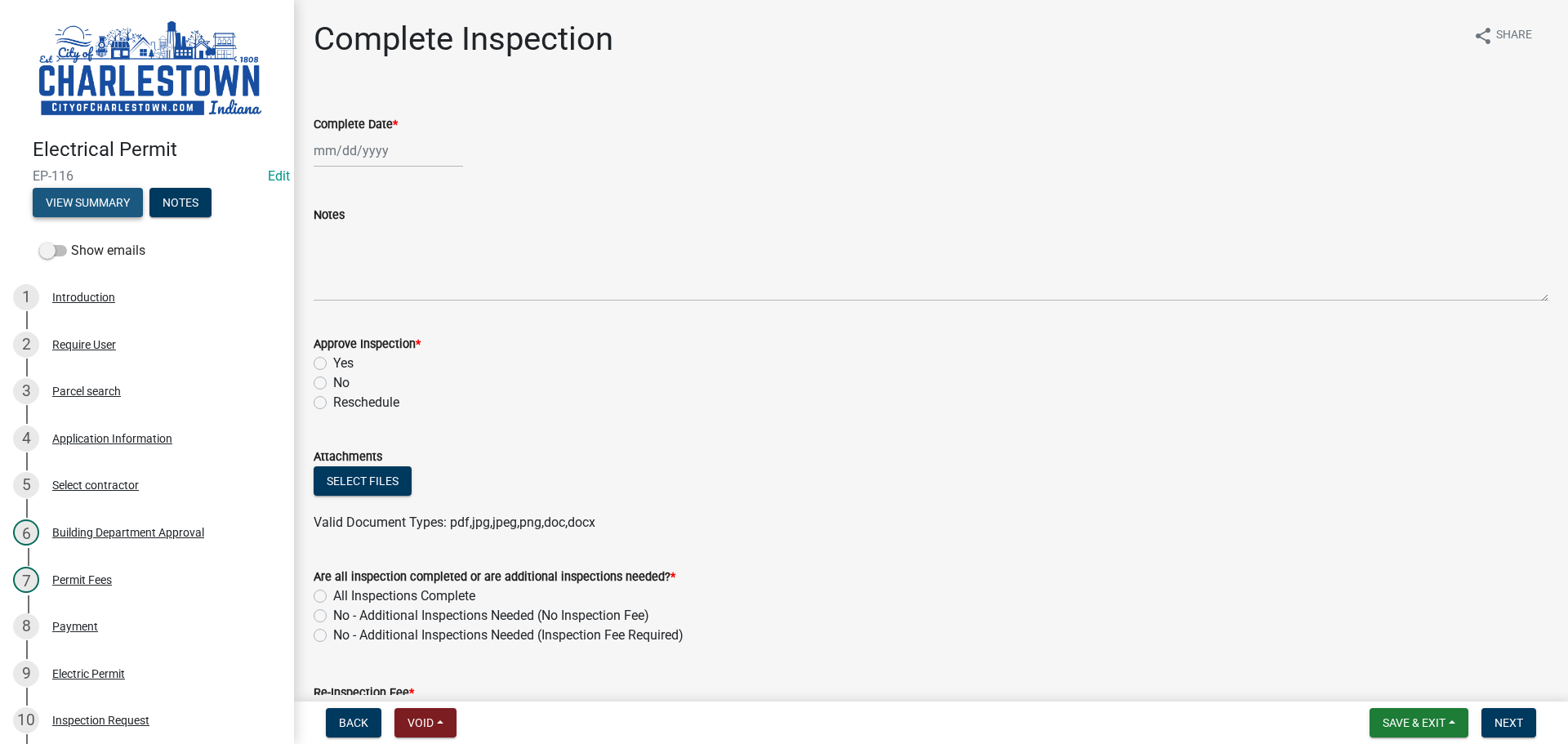
click at [115, 202] on button "View Summary" at bounding box center [88, 203] width 110 height 30
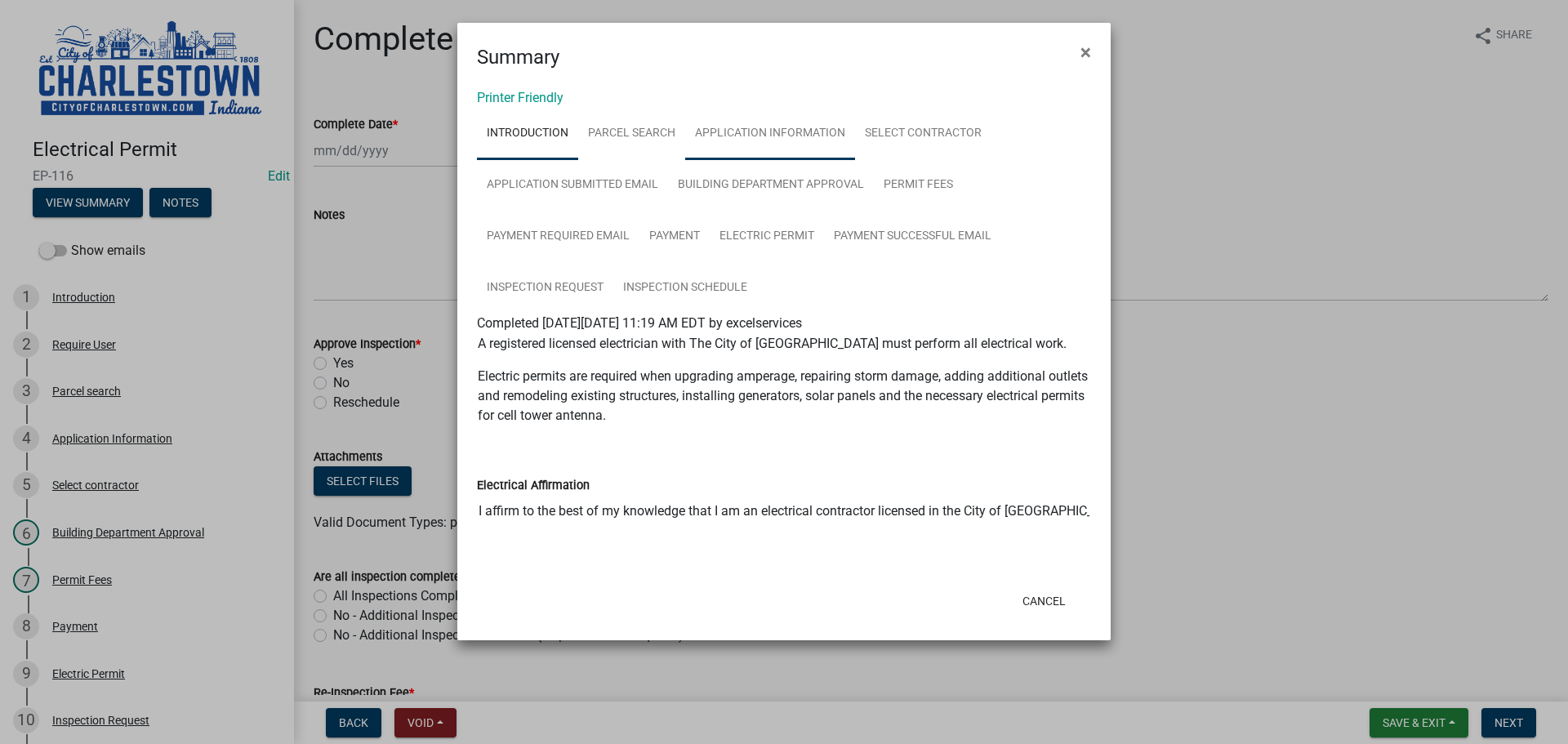
click at [772, 132] on link "Application Information" at bounding box center [769, 134] width 170 height 52
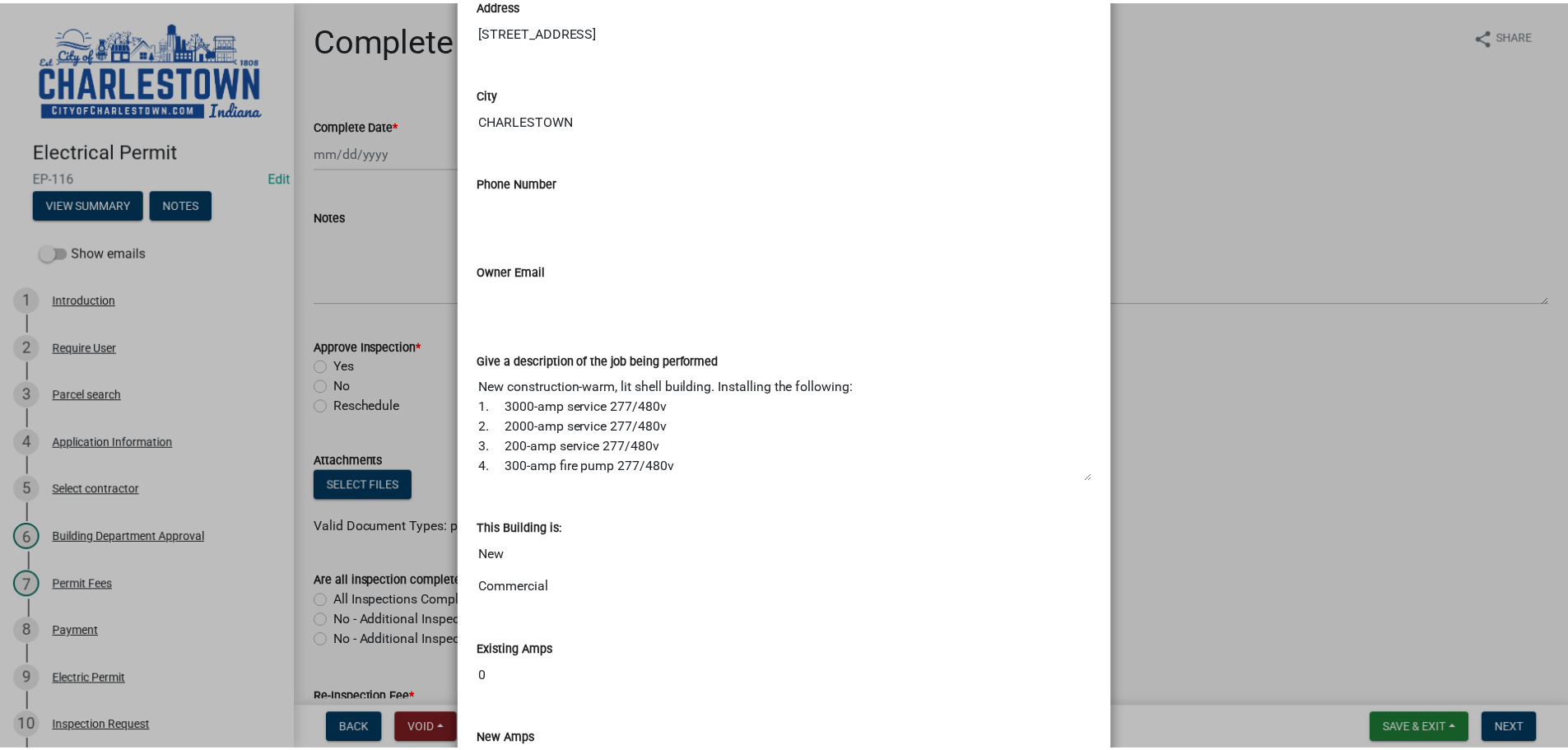
scroll to position [0, 0]
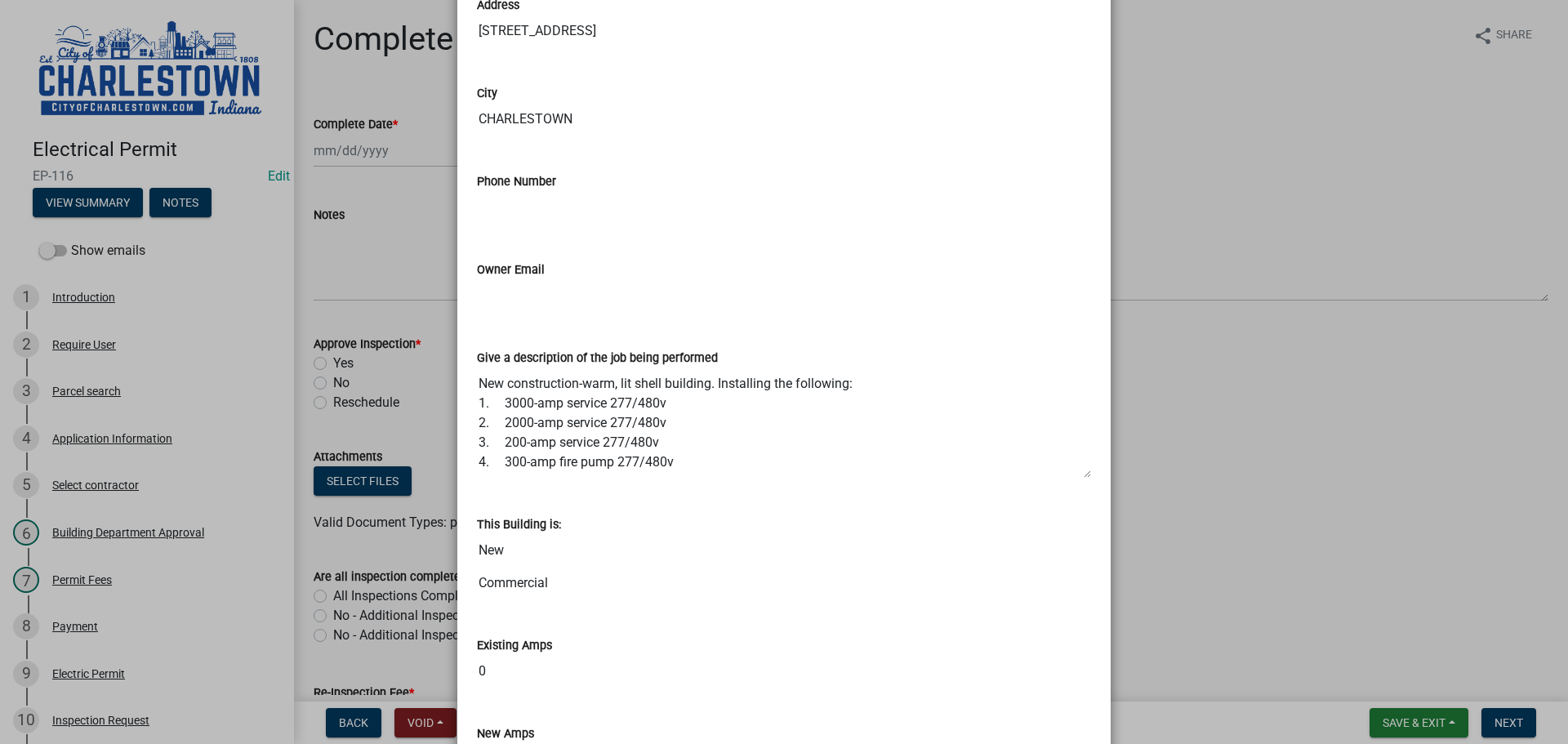
click at [1338, 372] on ngb-modal-window "Summary × Printer Friendly Introduction Parcel search Application Information S…" at bounding box center [784, 372] width 1568 height 744
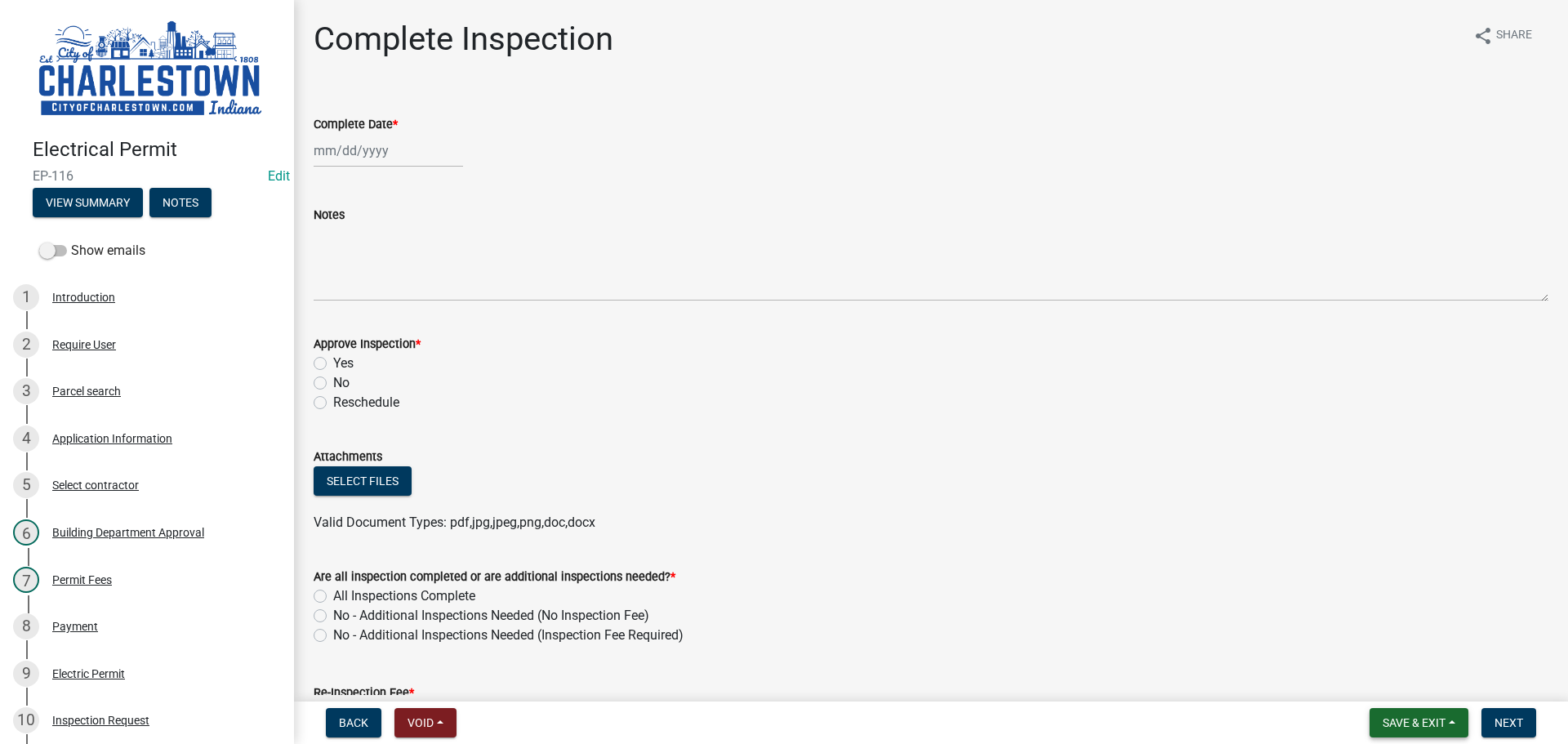
click at [1402, 728] on span "Save & Exit" at bounding box center [1414, 723] width 63 height 13
click at [1401, 686] on button "Save & Exit" at bounding box center [1402, 681] width 130 height 39
